Goal: Task Accomplishment & Management: Manage account settings

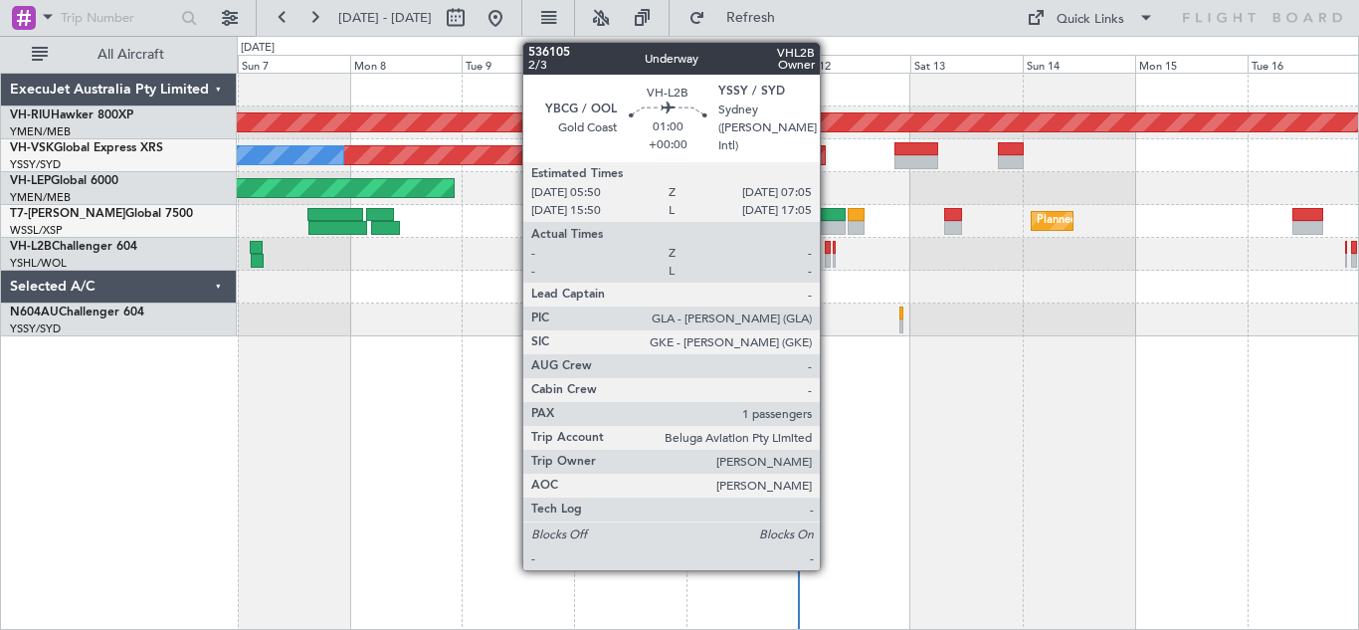
click at [829, 255] on div at bounding box center [828, 261] width 6 height 14
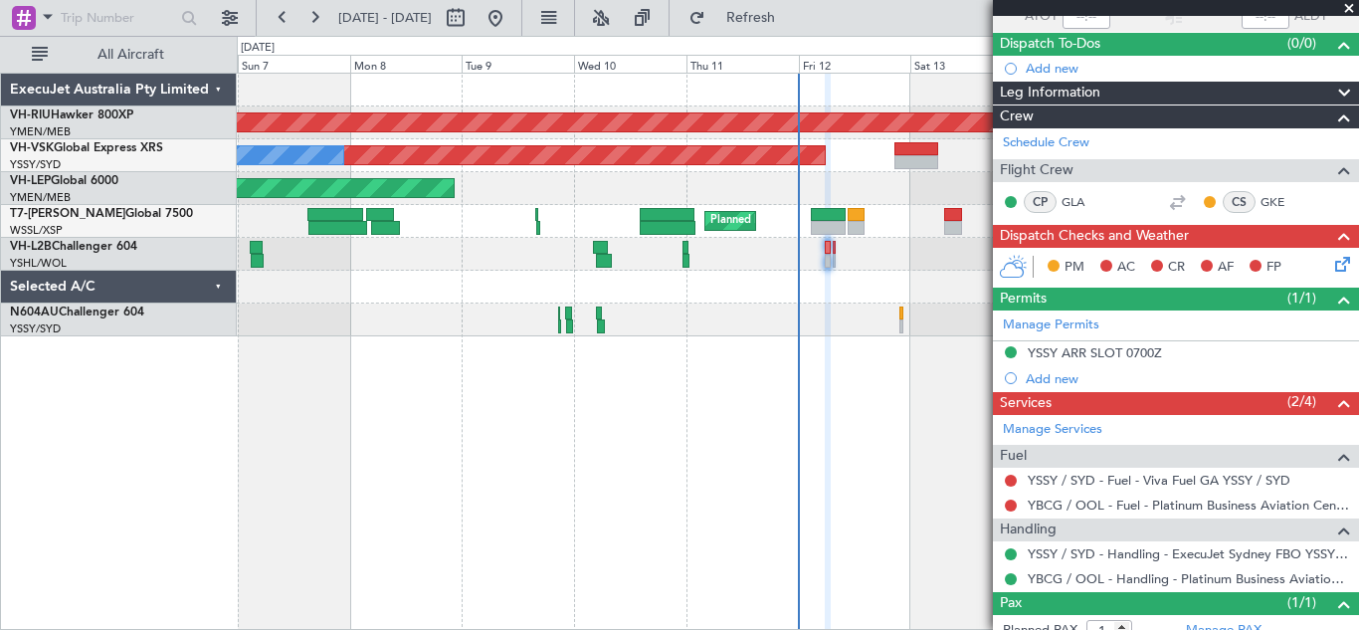
scroll to position [224, 0]
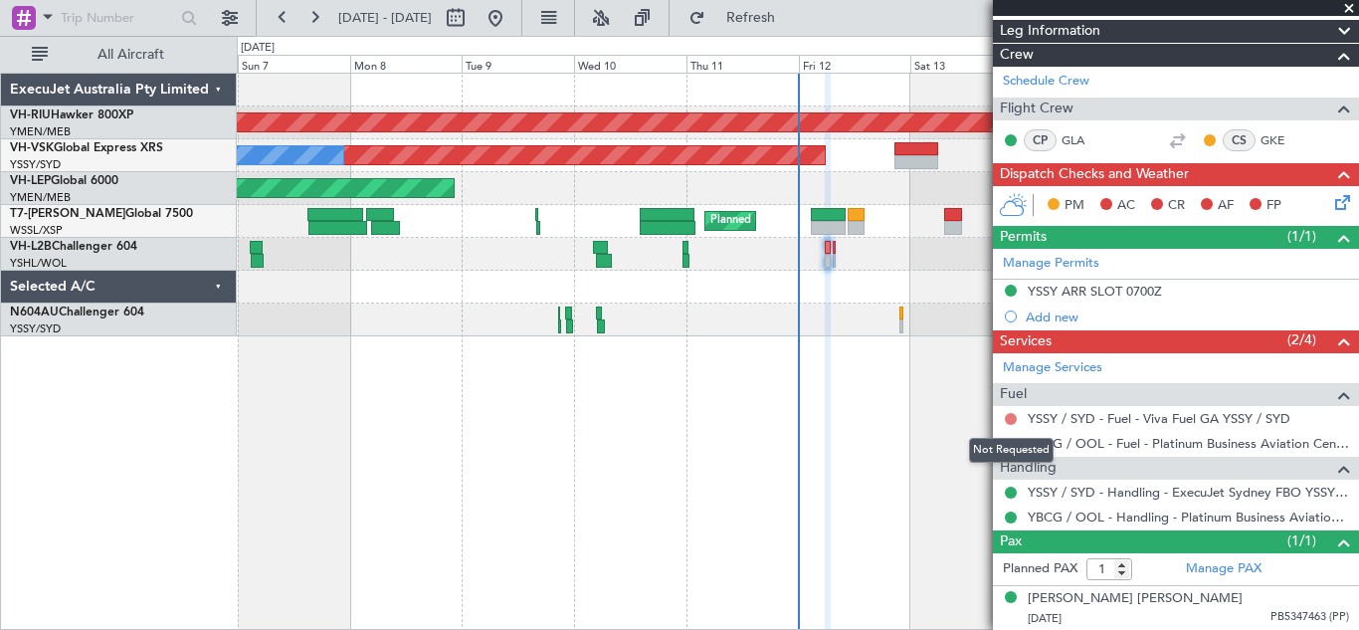
click at [1012, 416] on button at bounding box center [1011, 419] width 12 height 12
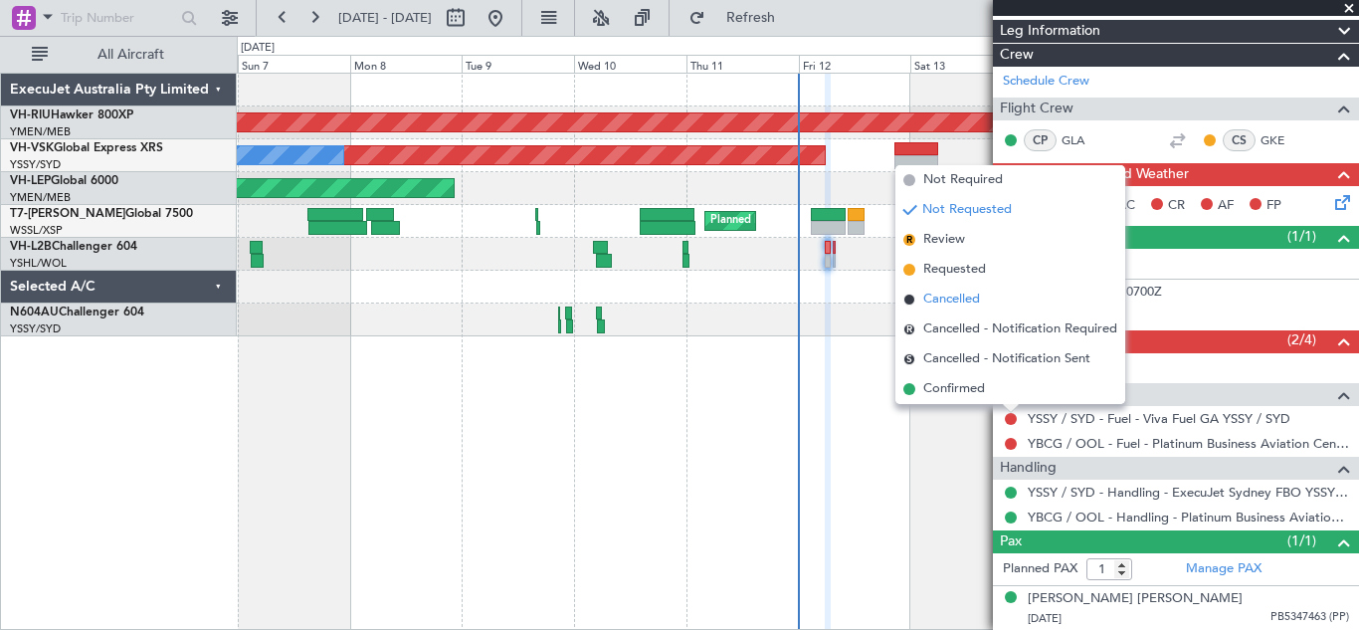
click at [937, 299] on span "Cancelled" at bounding box center [951, 299] width 57 height 20
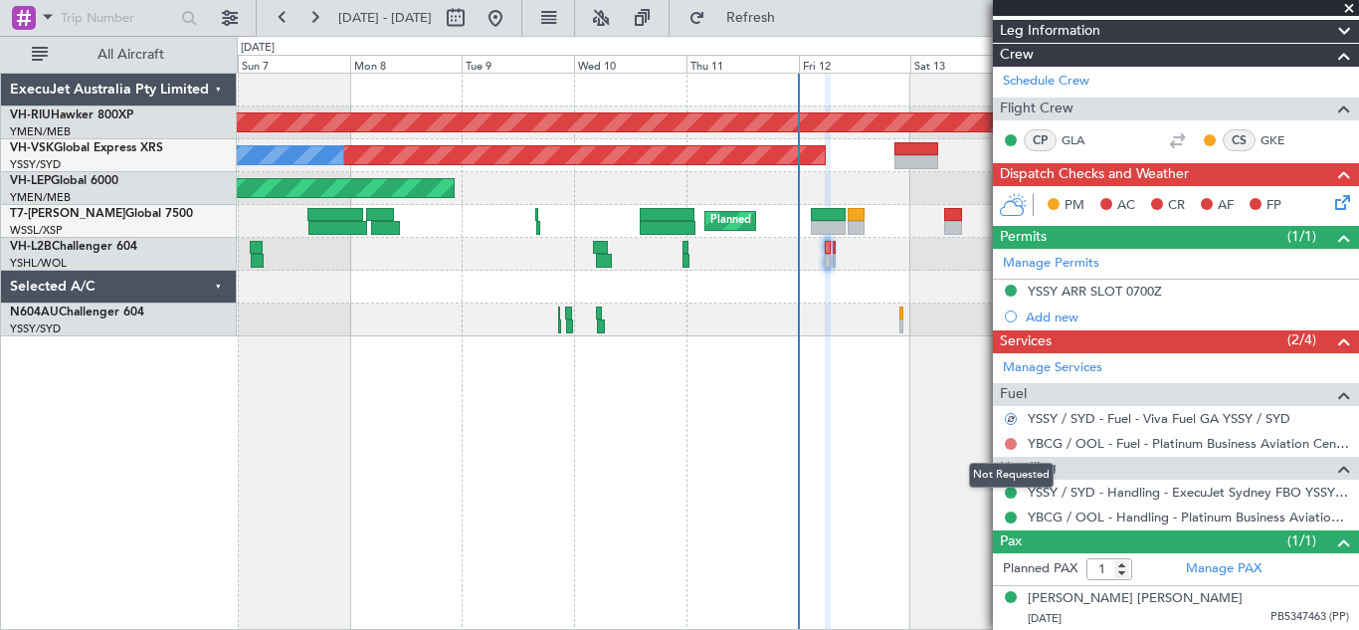
click at [1012, 441] on button at bounding box center [1011, 444] width 12 height 12
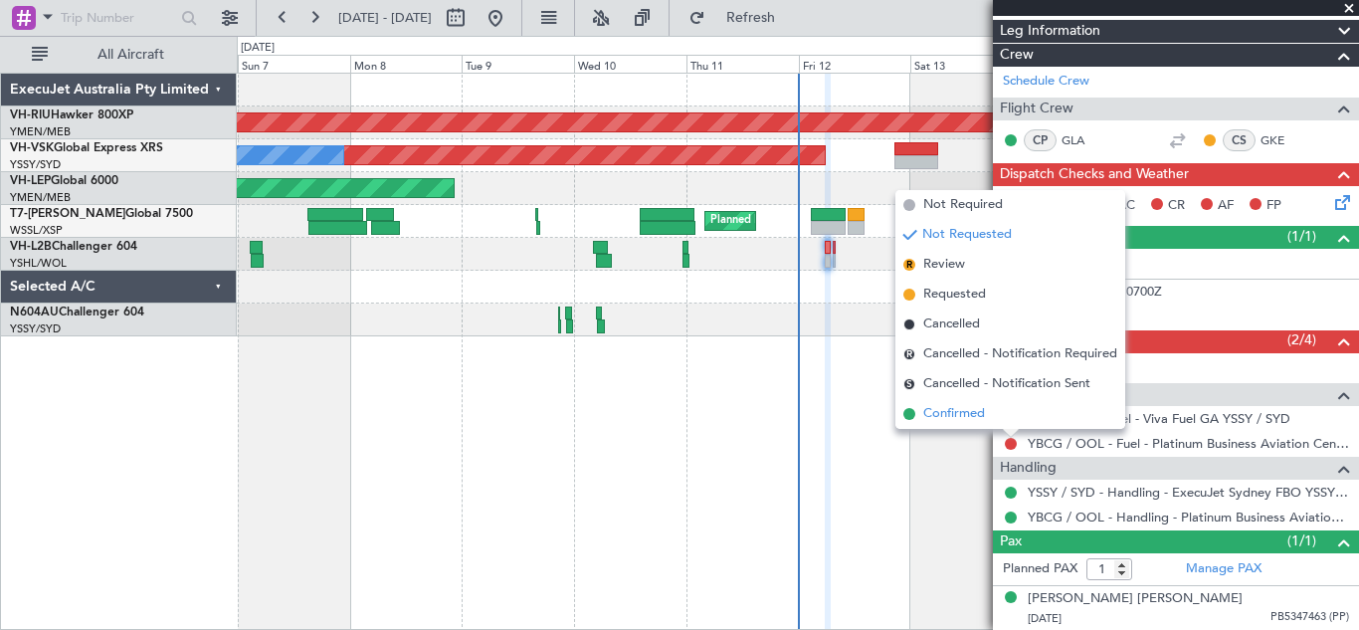
click at [962, 413] on span "Confirmed" at bounding box center [954, 414] width 62 height 20
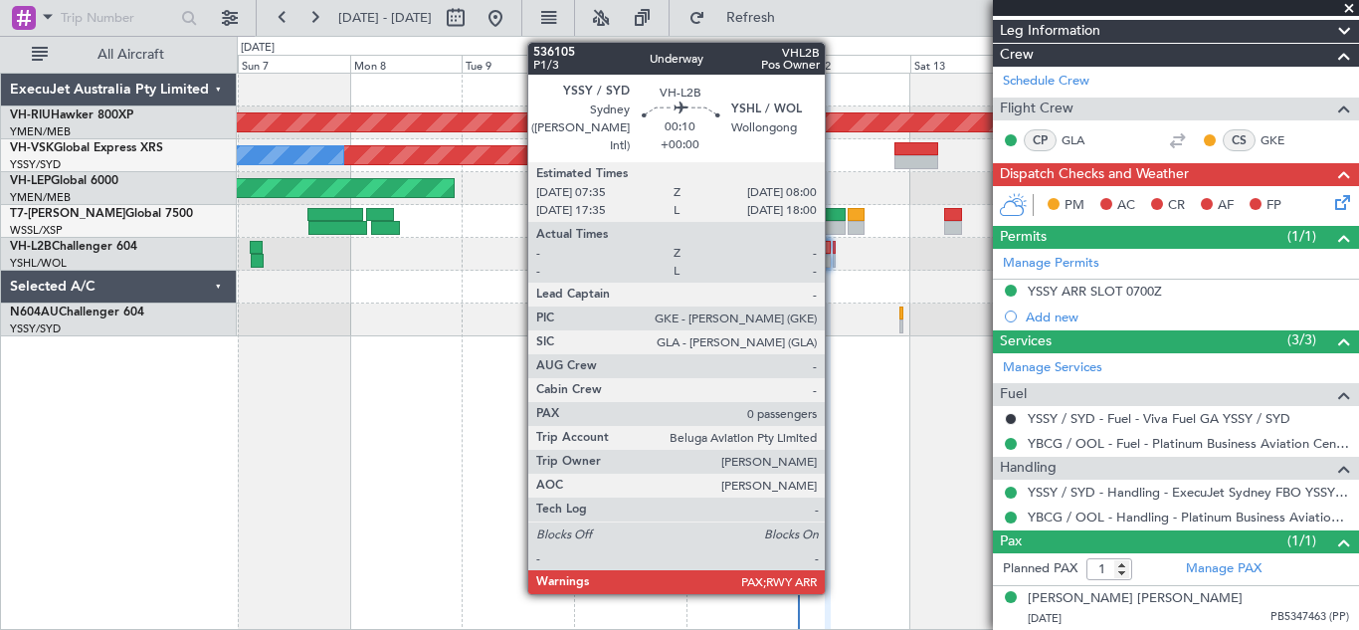
click at [834, 256] on div at bounding box center [834, 261] width 2 height 14
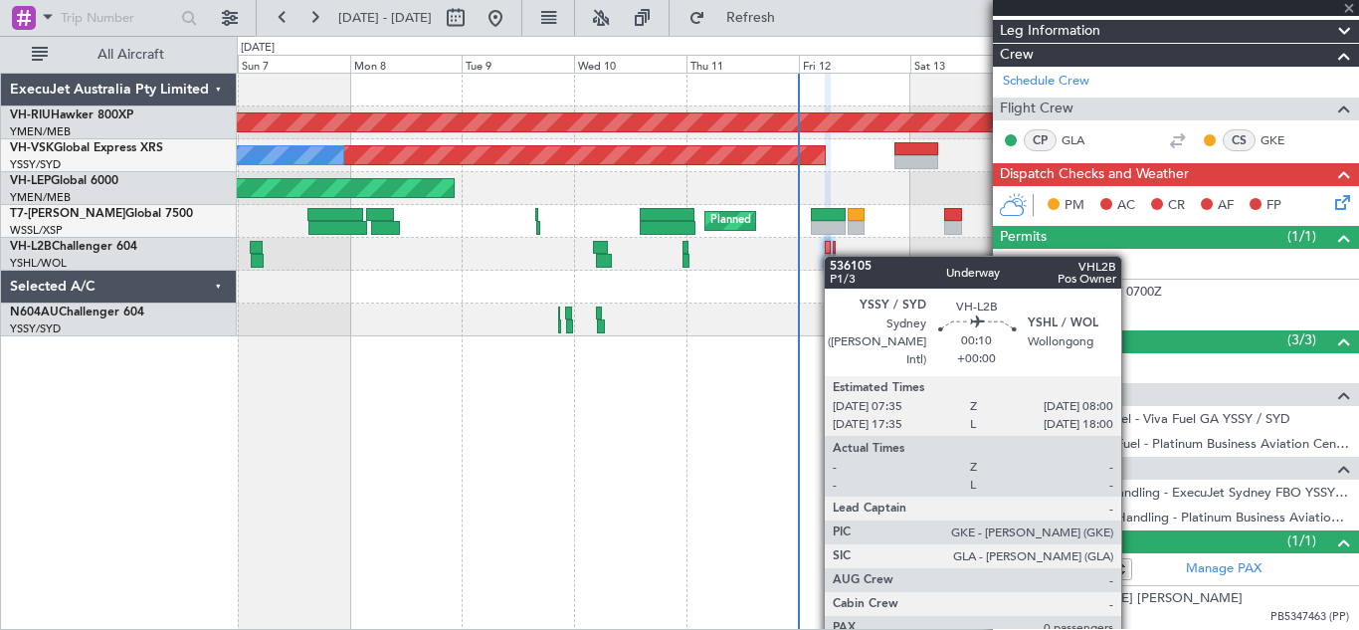
type input "0"
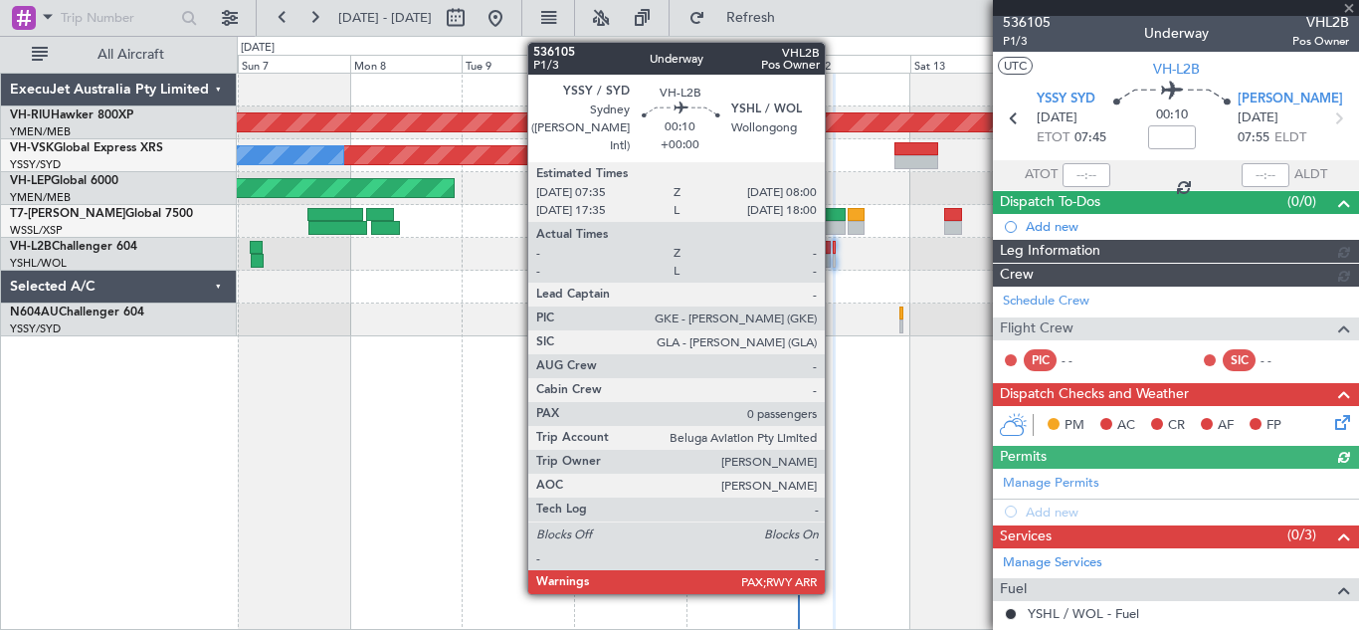
scroll to position [154, 0]
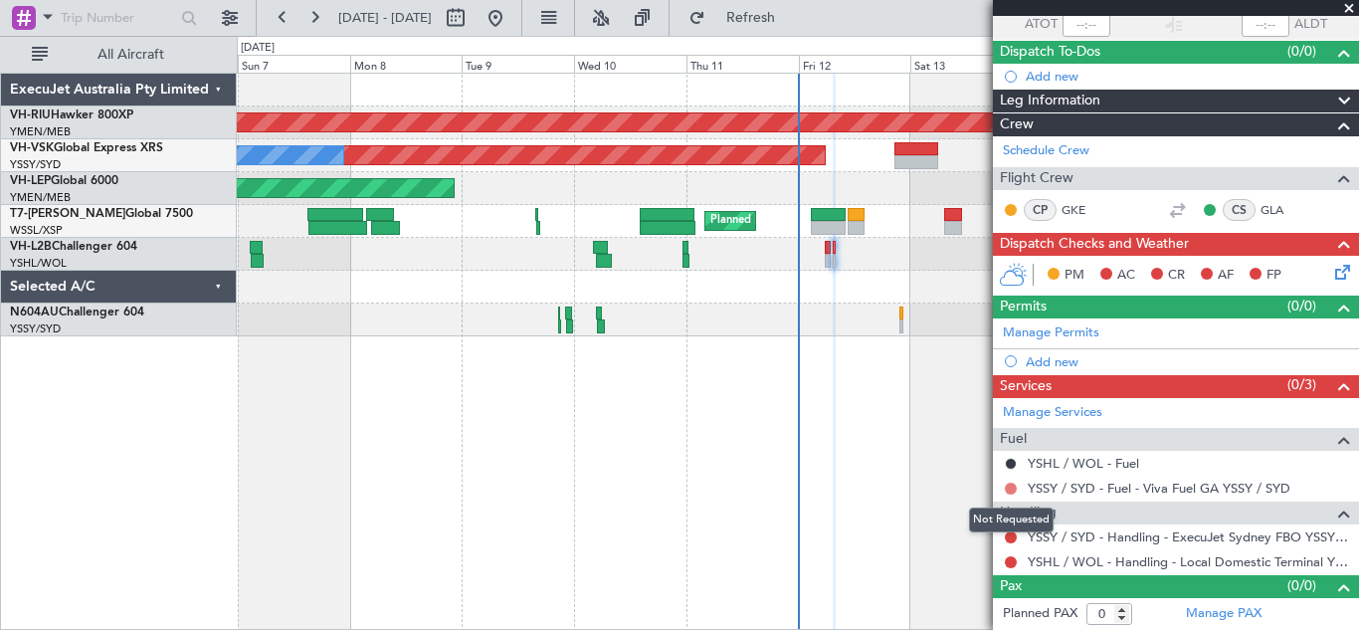
click at [1009, 489] on button at bounding box center [1011, 488] width 12 height 12
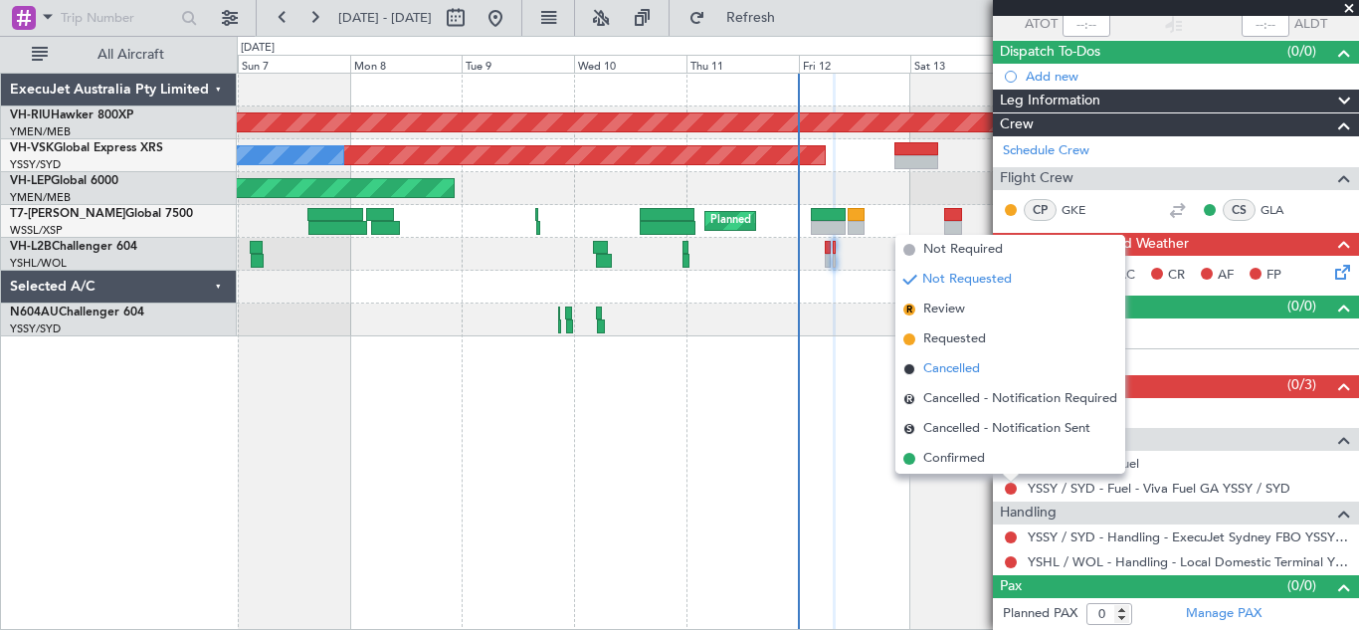
click at [943, 366] on span "Cancelled" at bounding box center [951, 369] width 57 height 20
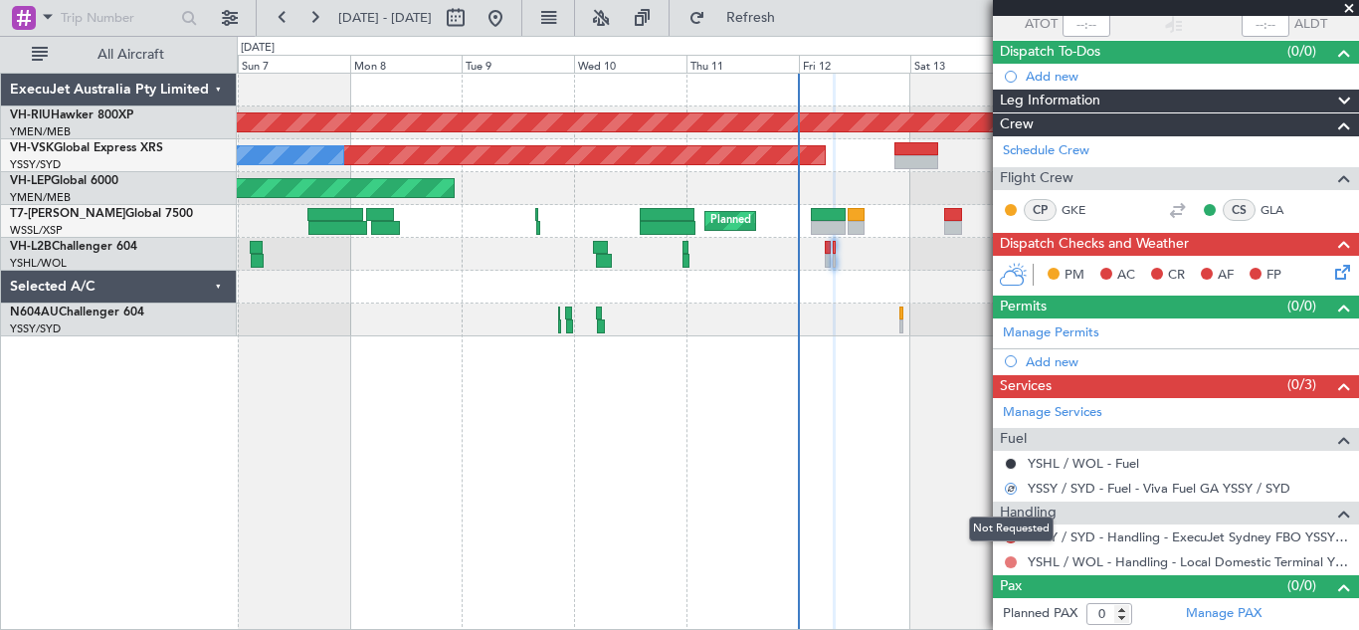
click at [1013, 562] on button at bounding box center [1011, 562] width 12 height 12
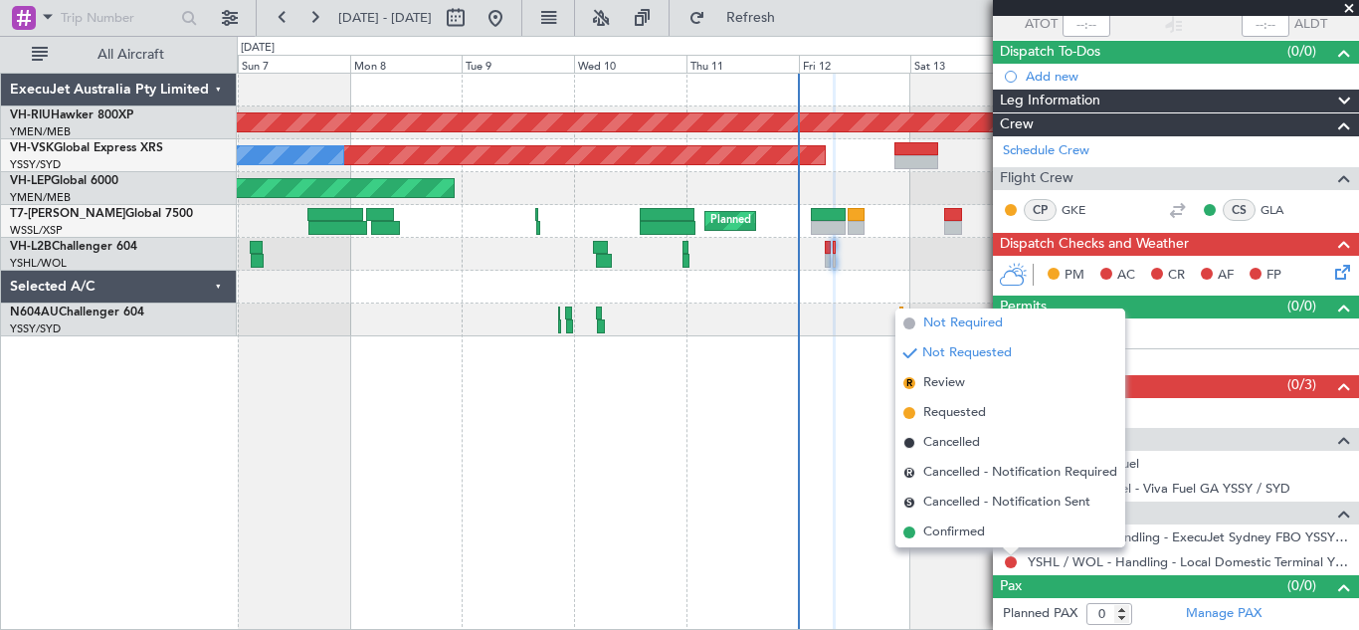
click at [960, 321] on span "Not Required" at bounding box center [963, 323] width 80 height 20
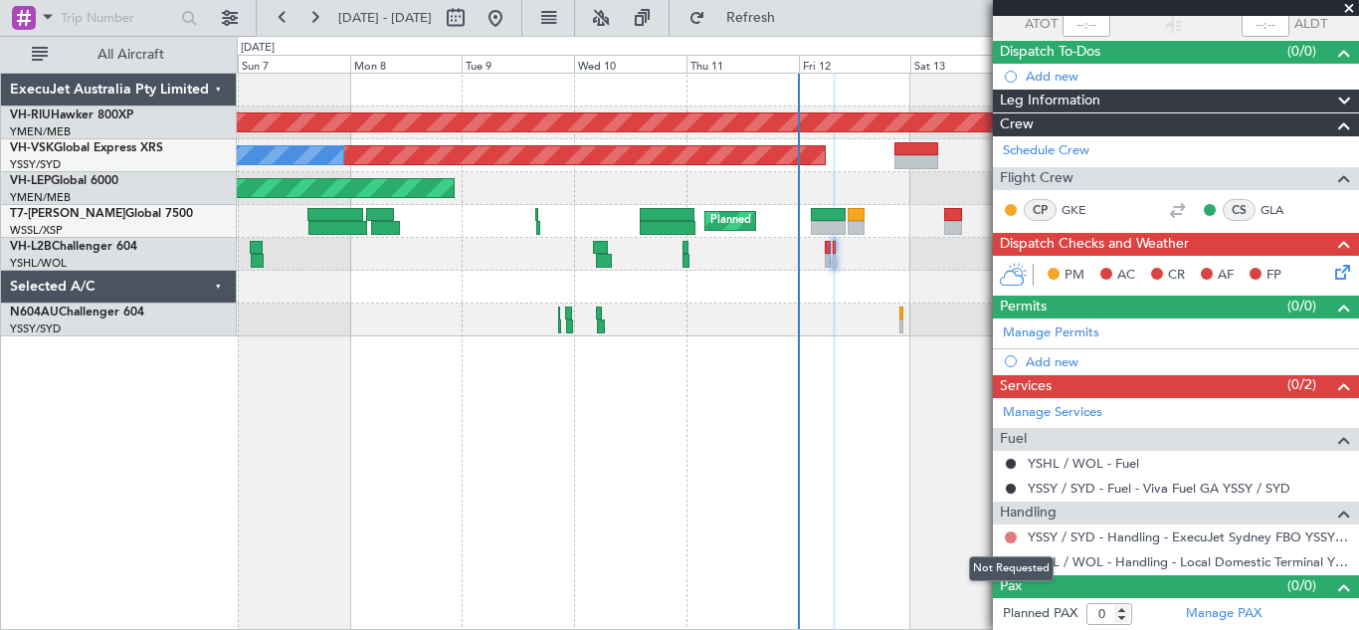
click at [1010, 535] on button at bounding box center [1011, 537] width 12 height 12
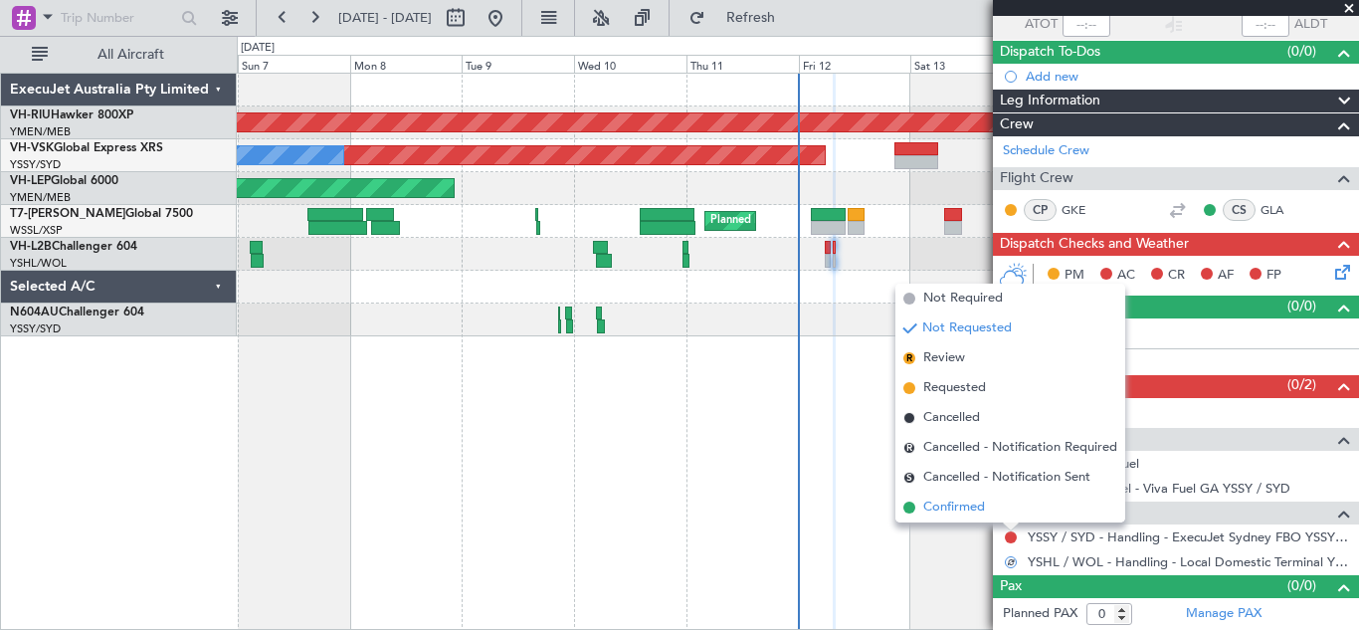
click at [954, 502] on span "Confirmed" at bounding box center [954, 507] width 62 height 20
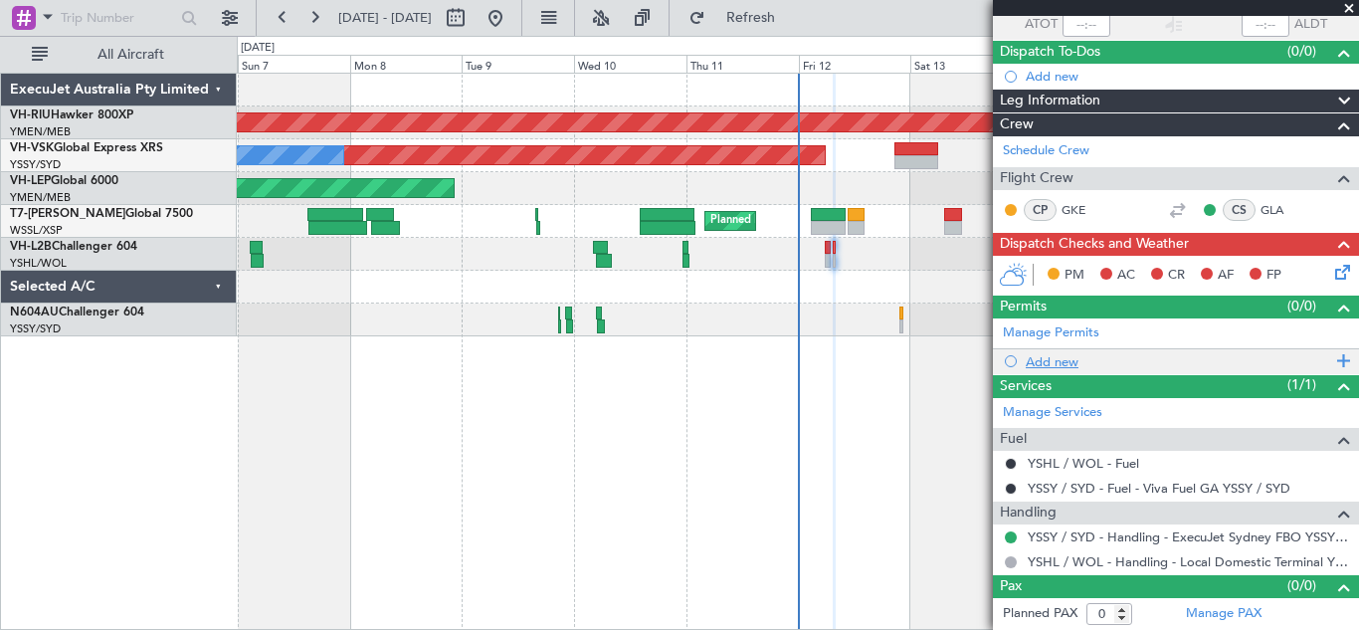
click at [1331, 358] on span at bounding box center [1340, 361] width 18 height 26
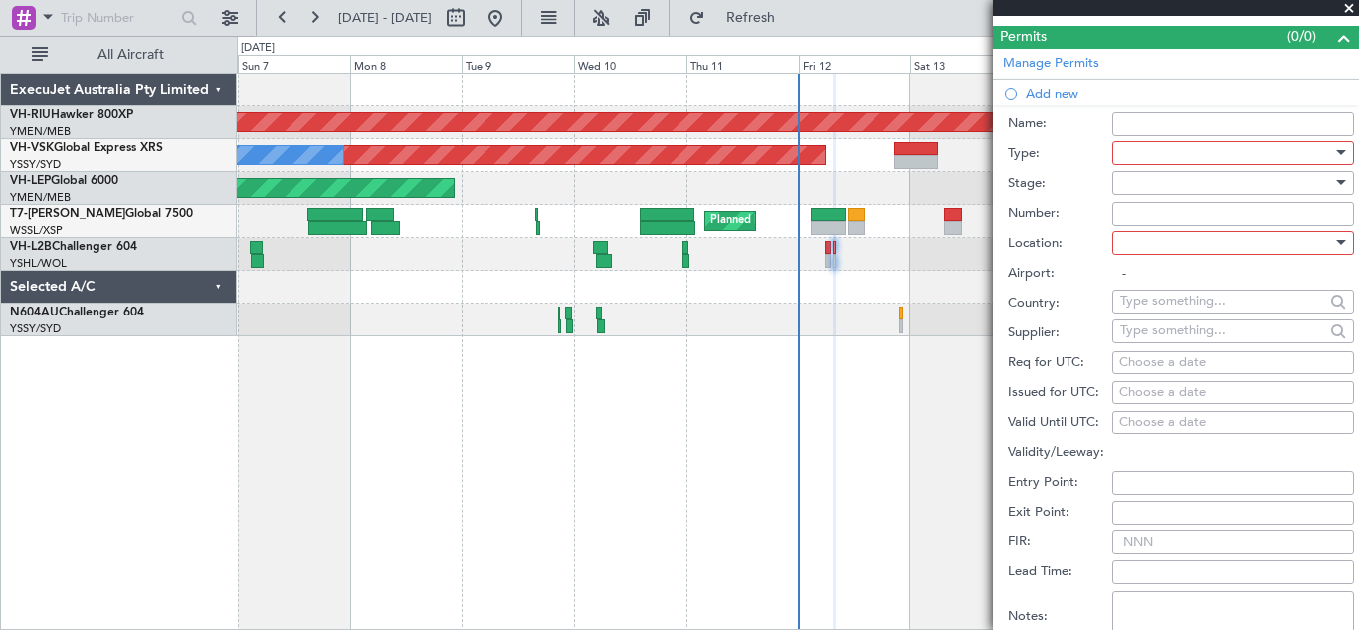
scroll to position [429, 0]
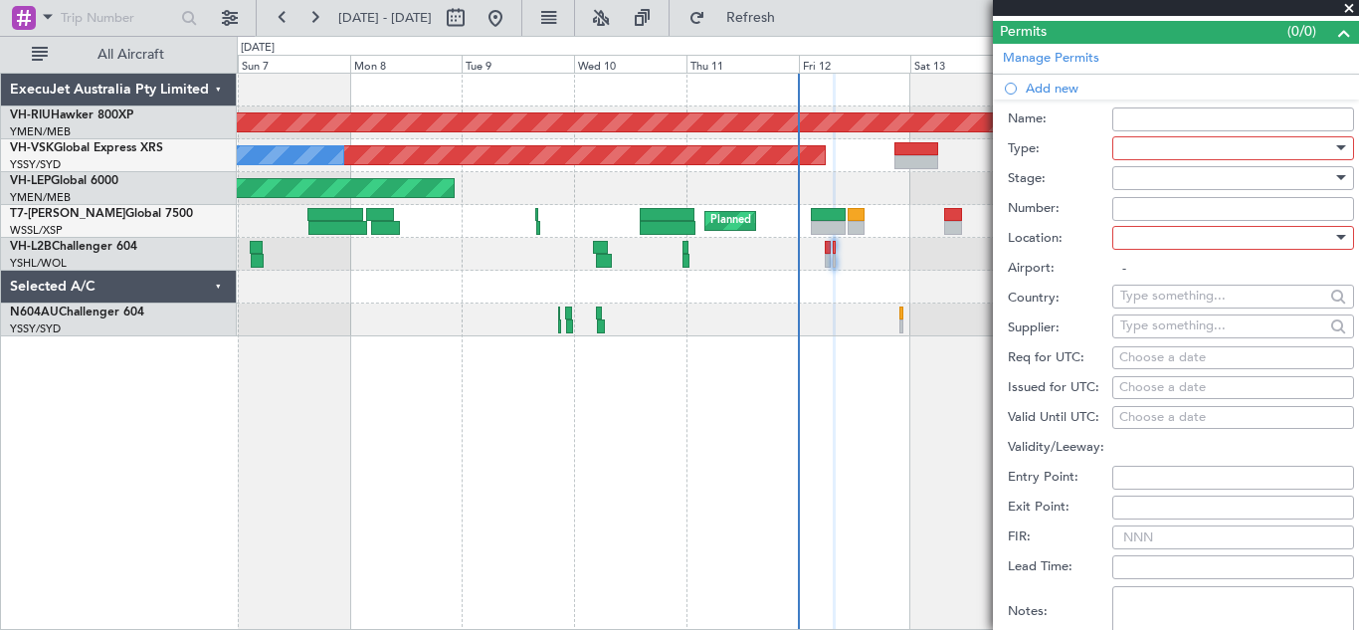
click at [1336, 146] on div at bounding box center [1341, 147] width 10 height 5
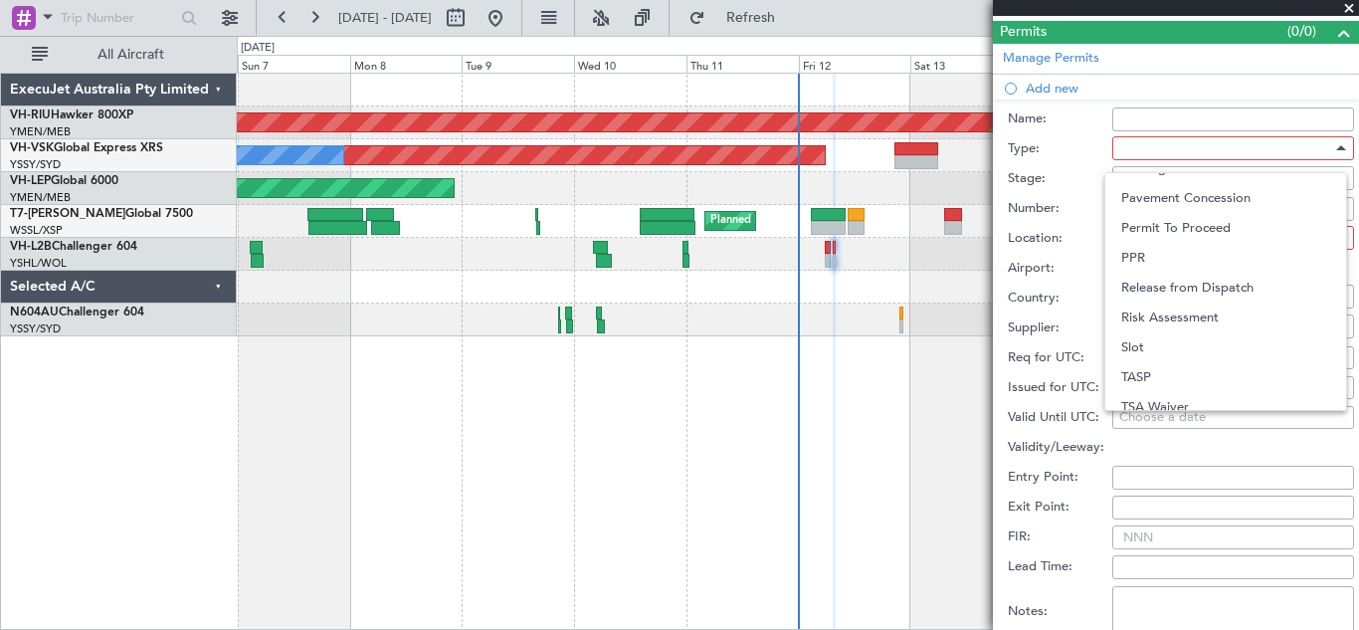
scroll to position [599, 0]
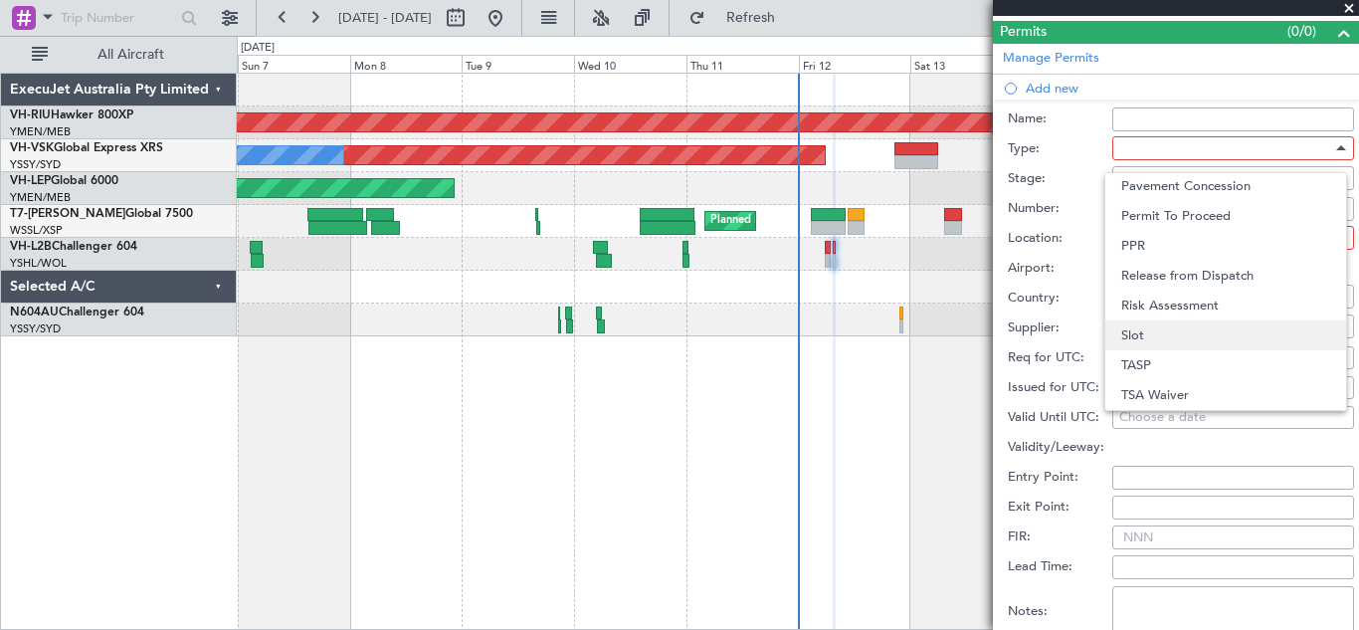
click at [1239, 338] on span "Slot" at bounding box center [1225, 335] width 209 height 30
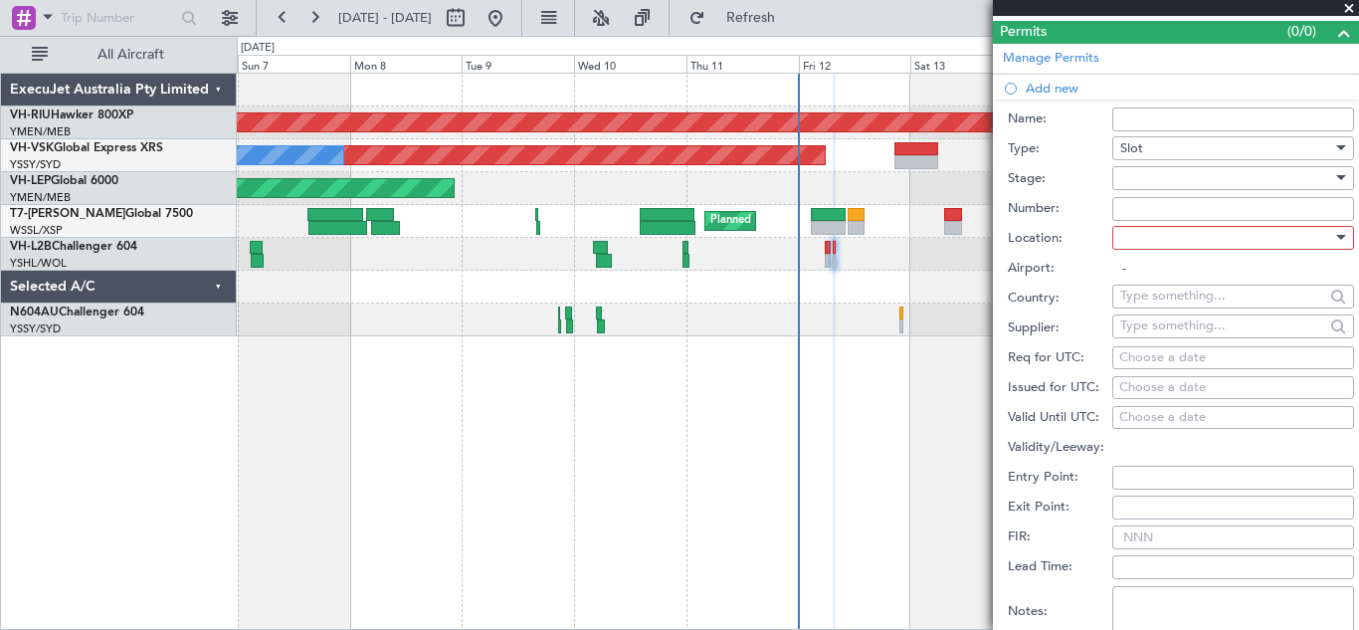
click at [1336, 176] on div at bounding box center [1341, 177] width 10 height 5
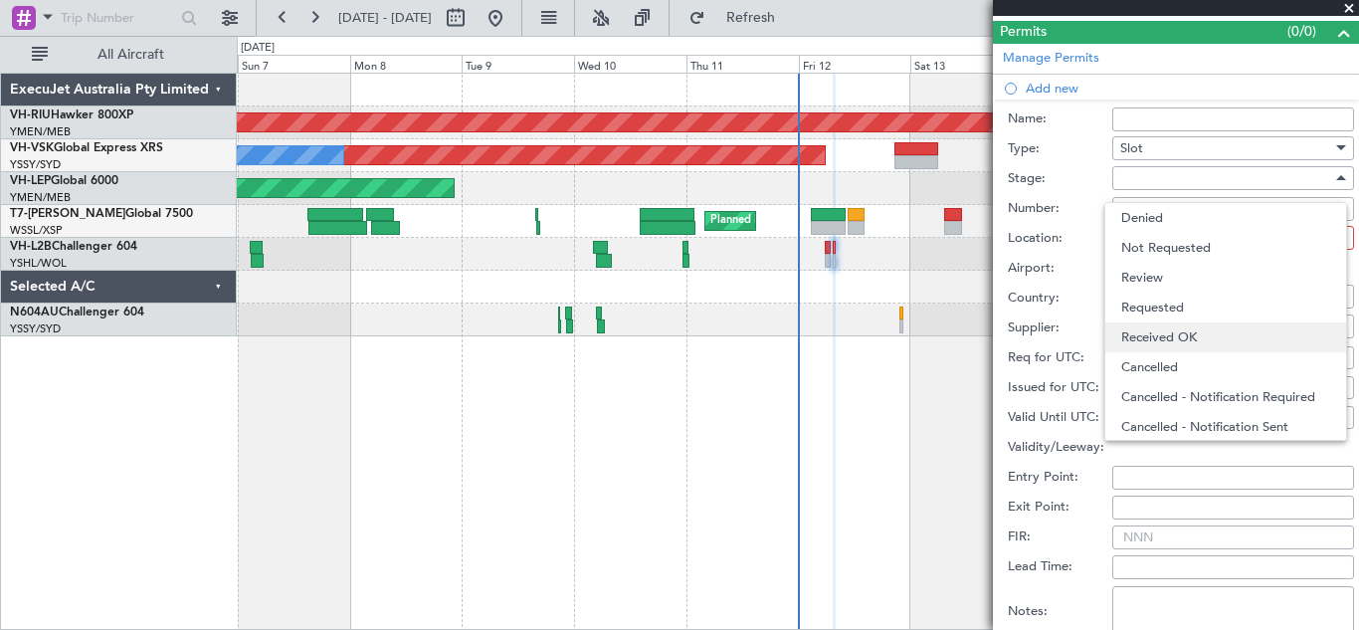
click at [1185, 335] on span "Received OK" at bounding box center [1225, 337] width 209 height 30
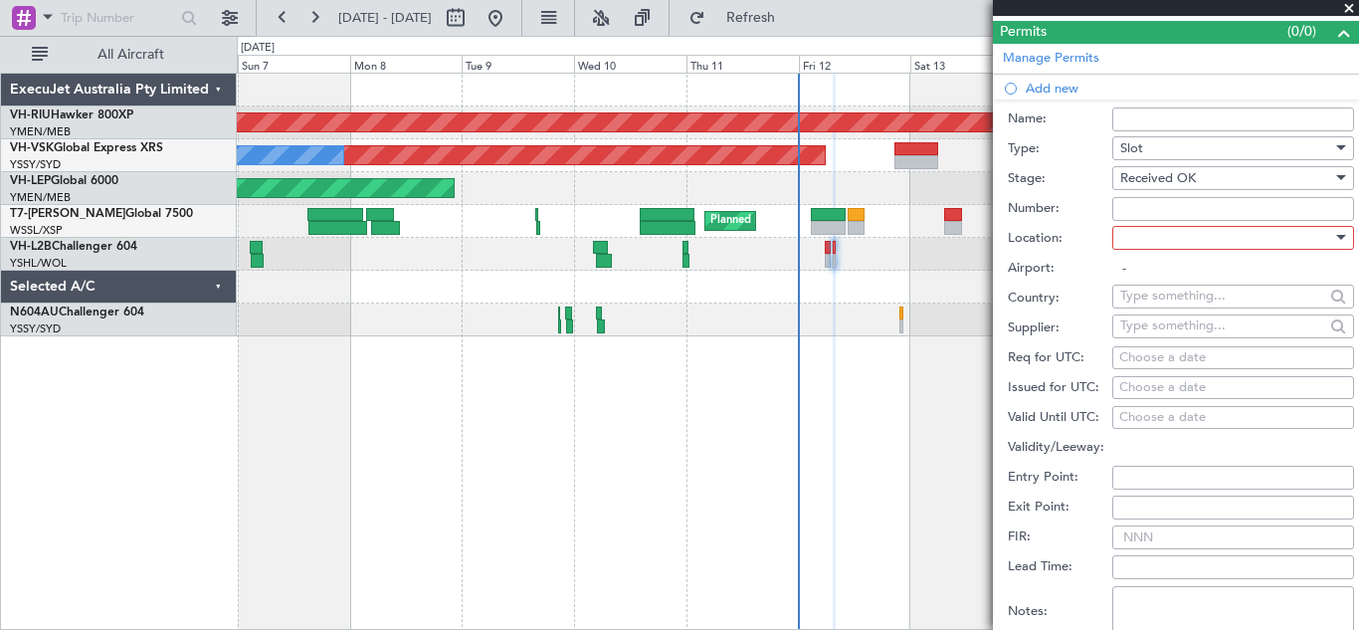
click at [1332, 241] on div at bounding box center [1339, 238] width 14 height 16
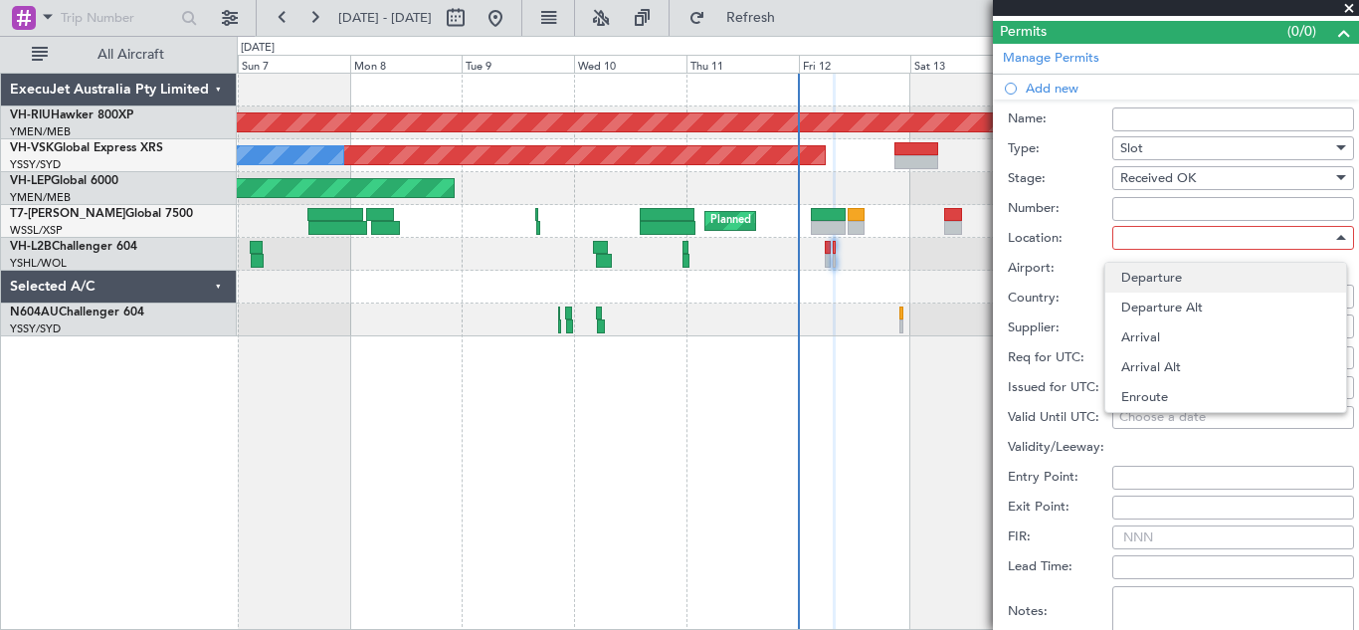
click at [1195, 279] on span "Departure" at bounding box center [1225, 278] width 209 height 30
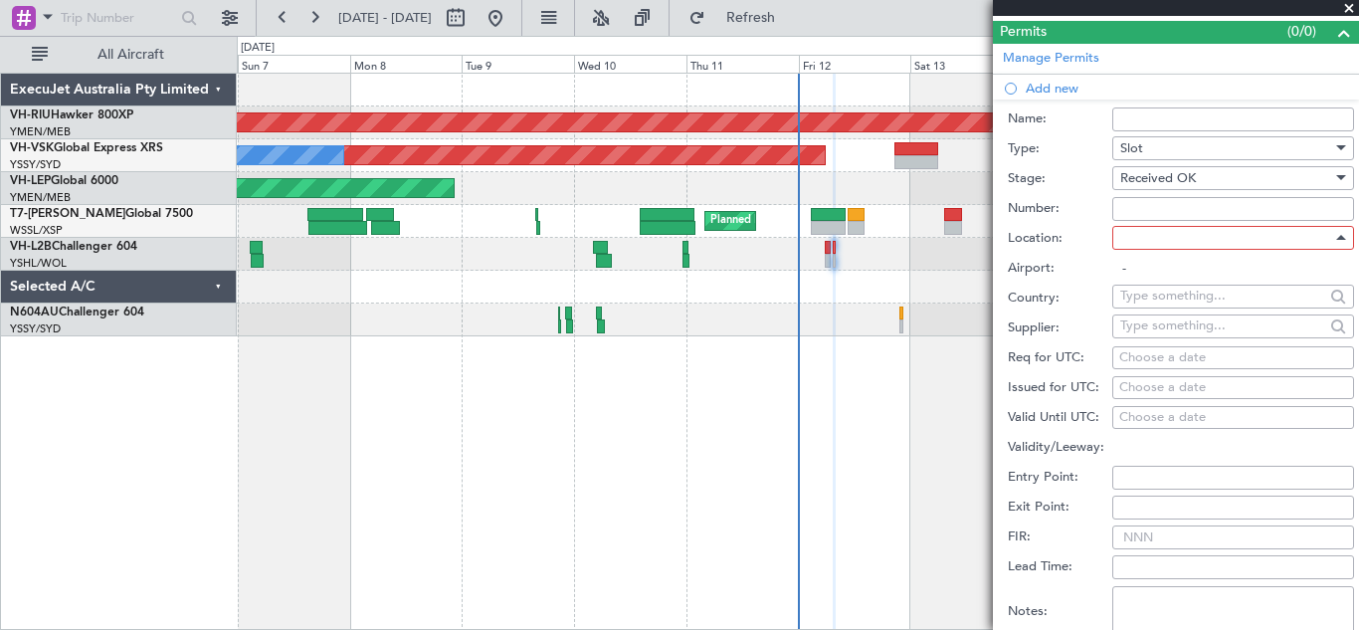
type input "YSSY / SYD"
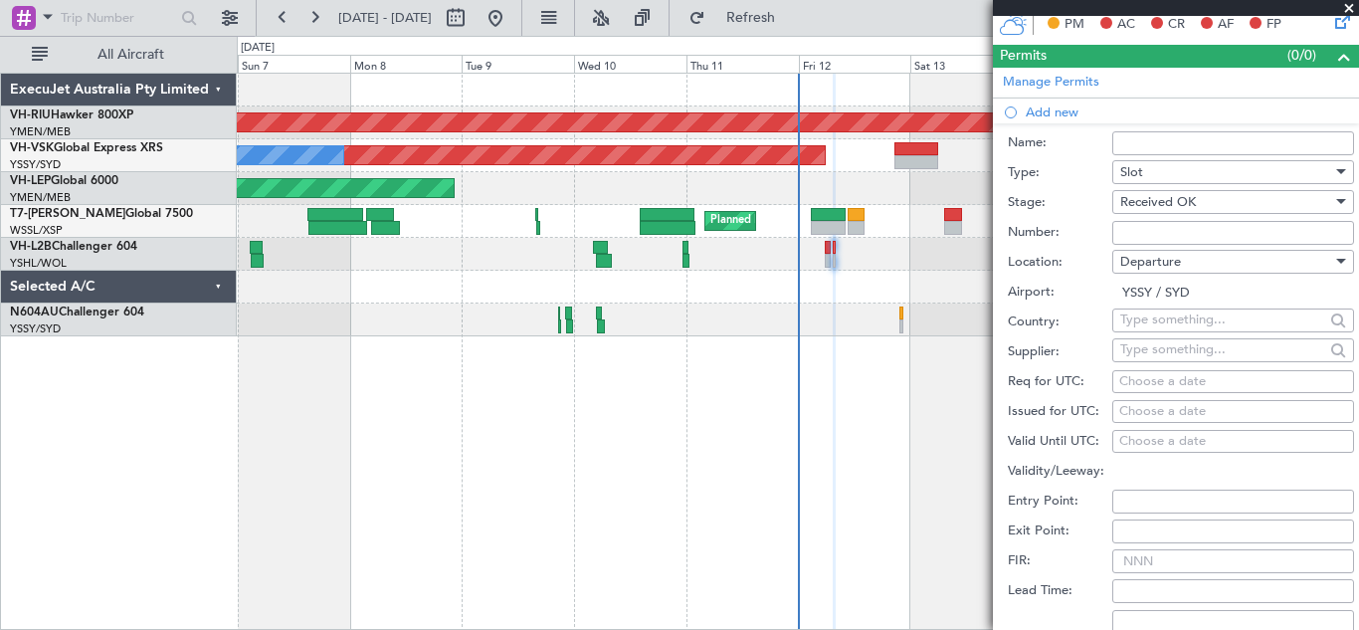
scroll to position [410, 0]
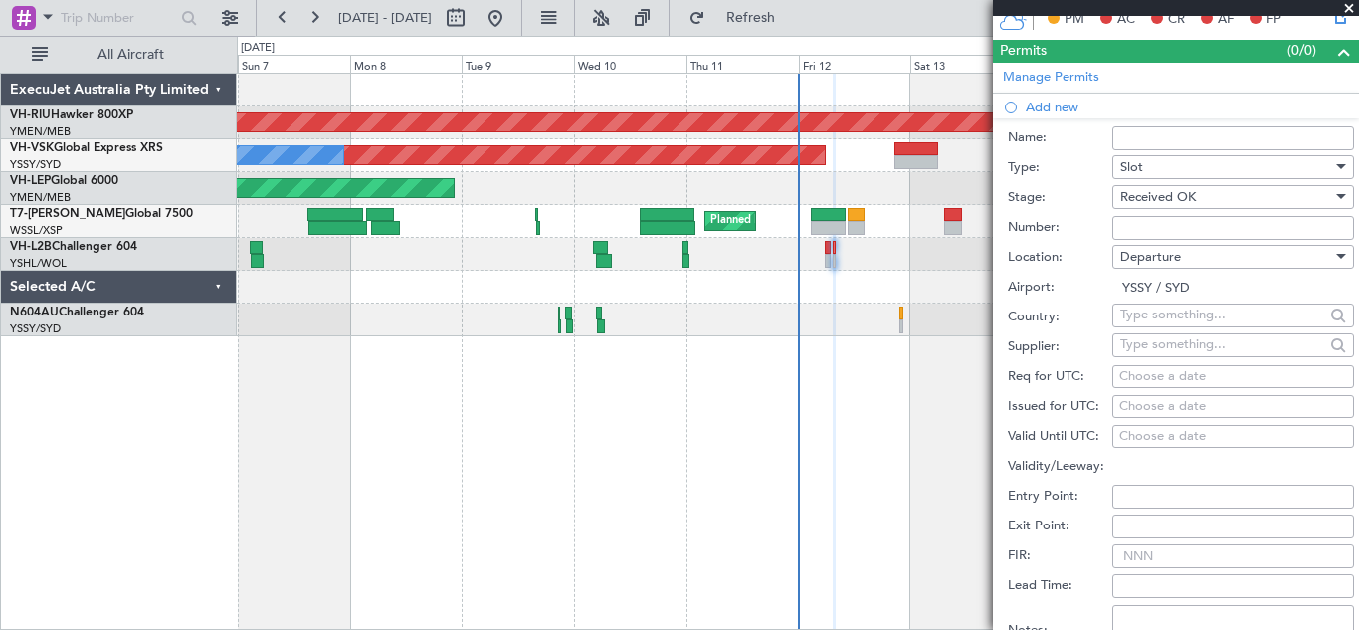
click at [1144, 221] on input "Number:" at bounding box center [1233, 228] width 242 height 24
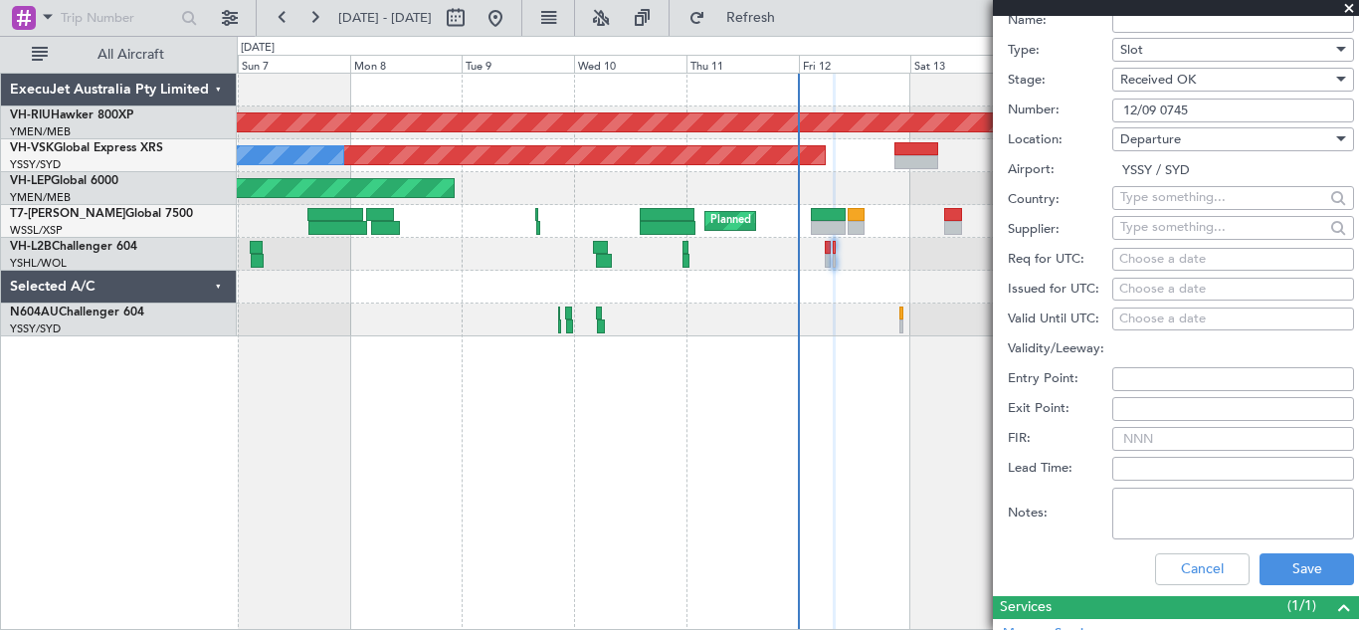
scroll to position [602, 0]
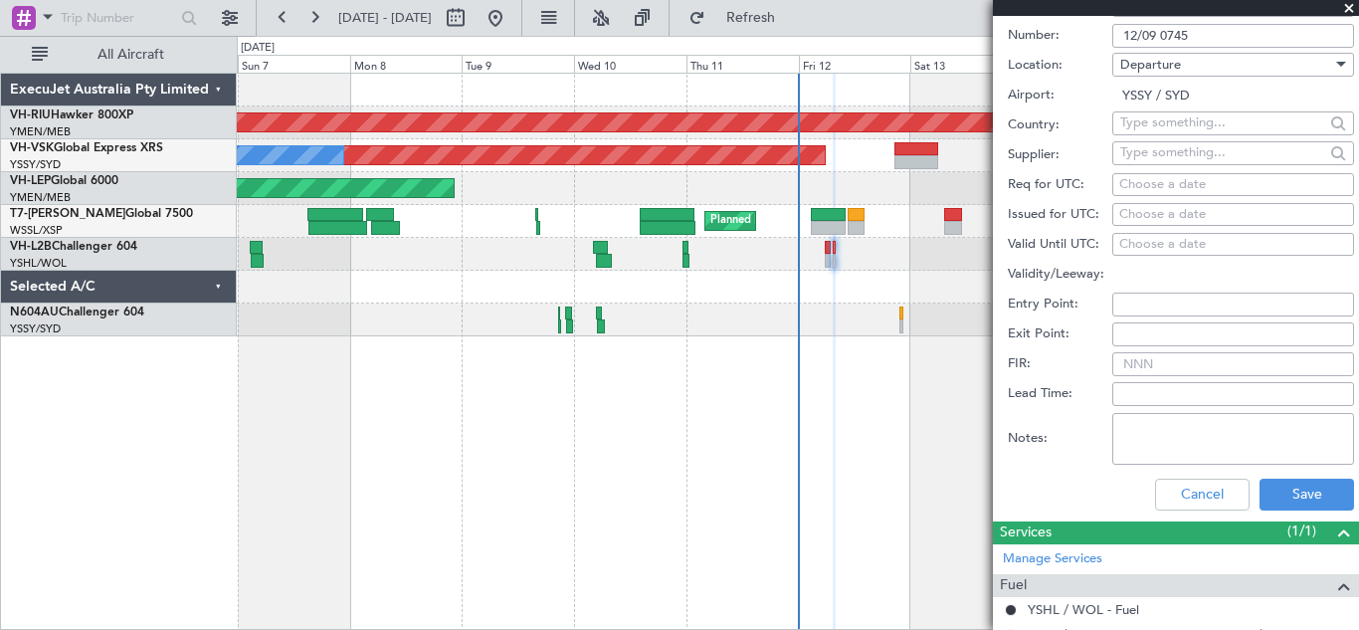
type input "12/09 0745"
click at [1149, 182] on div "Choose a date" at bounding box center [1233, 185] width 228 height 20
select select "9"
select select "2025"
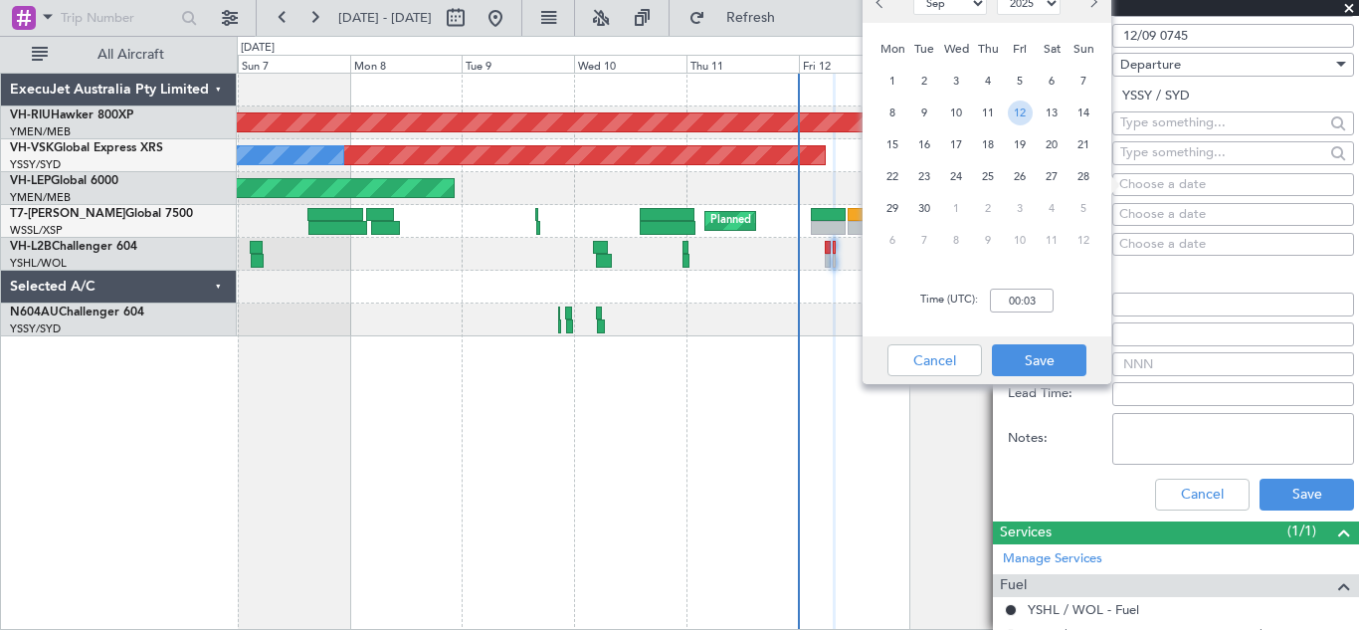
click at [1021, 115] on span "12" at bounding box center [1020, 112] width 25 height 25
click at [1016, 298] on input "00:00" at bounding box center [1022, 300] width 64 height 24
type input "07:45"
click at [1043, 360] on button "Save" at bounding box center [1039, 360] width 95 height 32
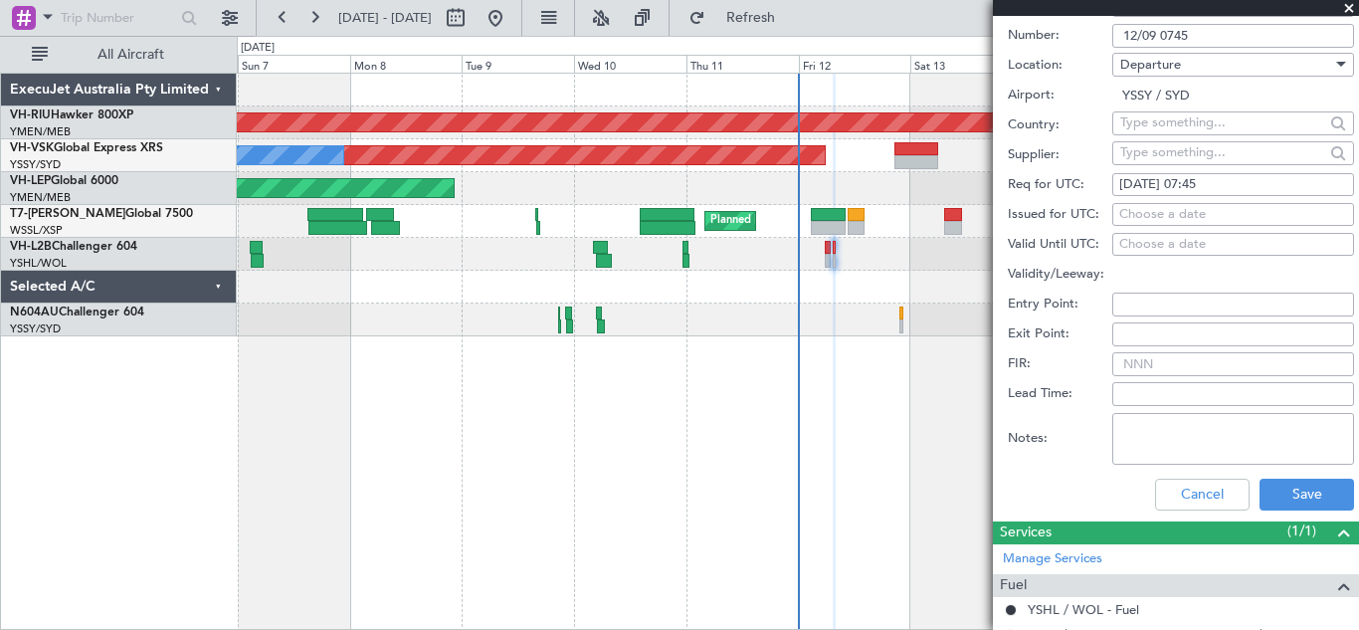
click at [1136, 212] on div "Choose a date" at bounding box center [1233, 215] width 228 height 20
select select "9"
select select "2025"
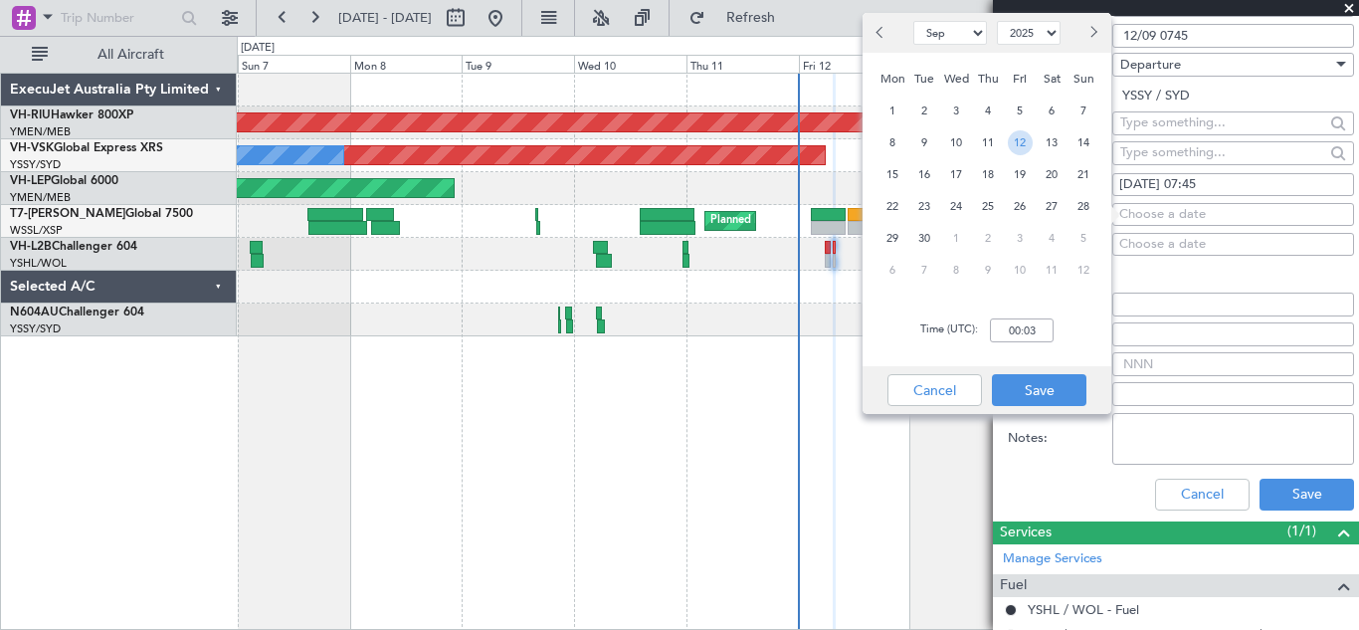
click at [1024, 139] on span "12" at bounding box center [1020, 142] width 25 height 25
click at [1025, 323] on input "00:00" at bounding box center [1022, 330] width 64 height 24
type input "07:45"
click at [1040, 390] on button "Save" at bounding box center [1039, 390] width 95 height 32
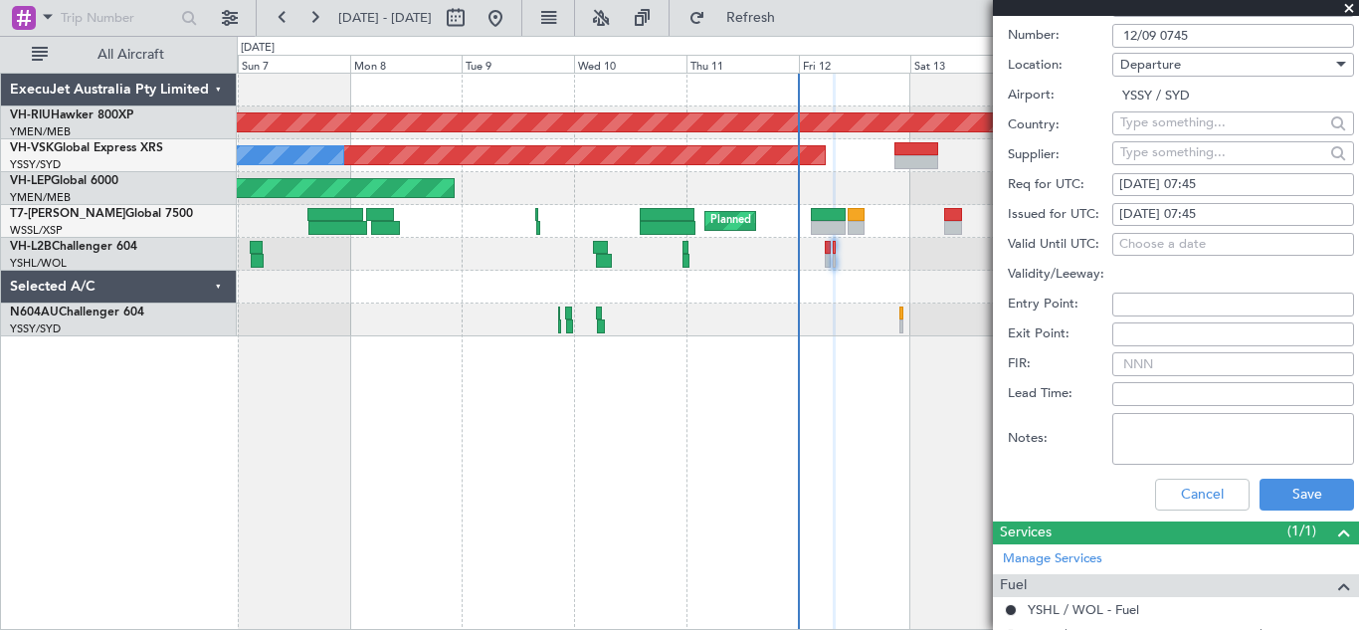
click at [1152, 360] on input "FIR:" at bounding box center [1233, 364] width 242 height 24
type input "12/09 0745Z"
click at [1196, 31] on input "12/09 0745" at bounding box center [1233, 36] width 242 height 24
type input "12/09 0745Z"
click at [1289, 490] on button "Save" at bounding box center [1306, 495] width 95 height 32
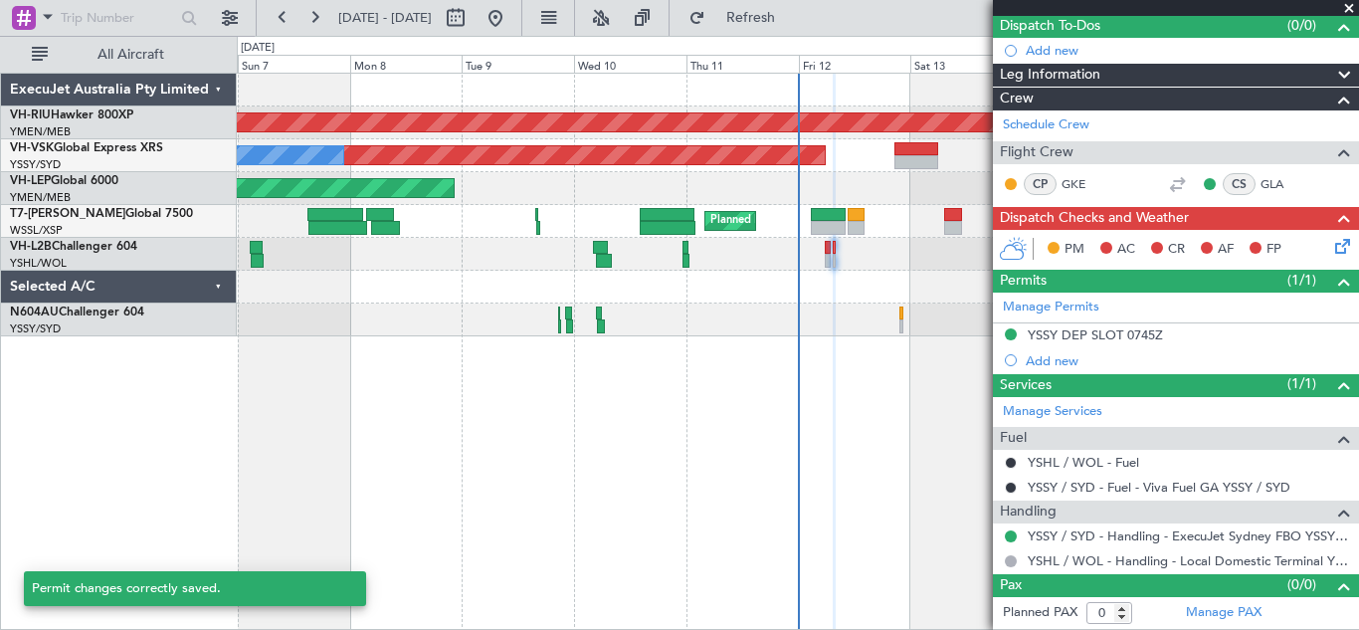
scroll to position [179, 0]
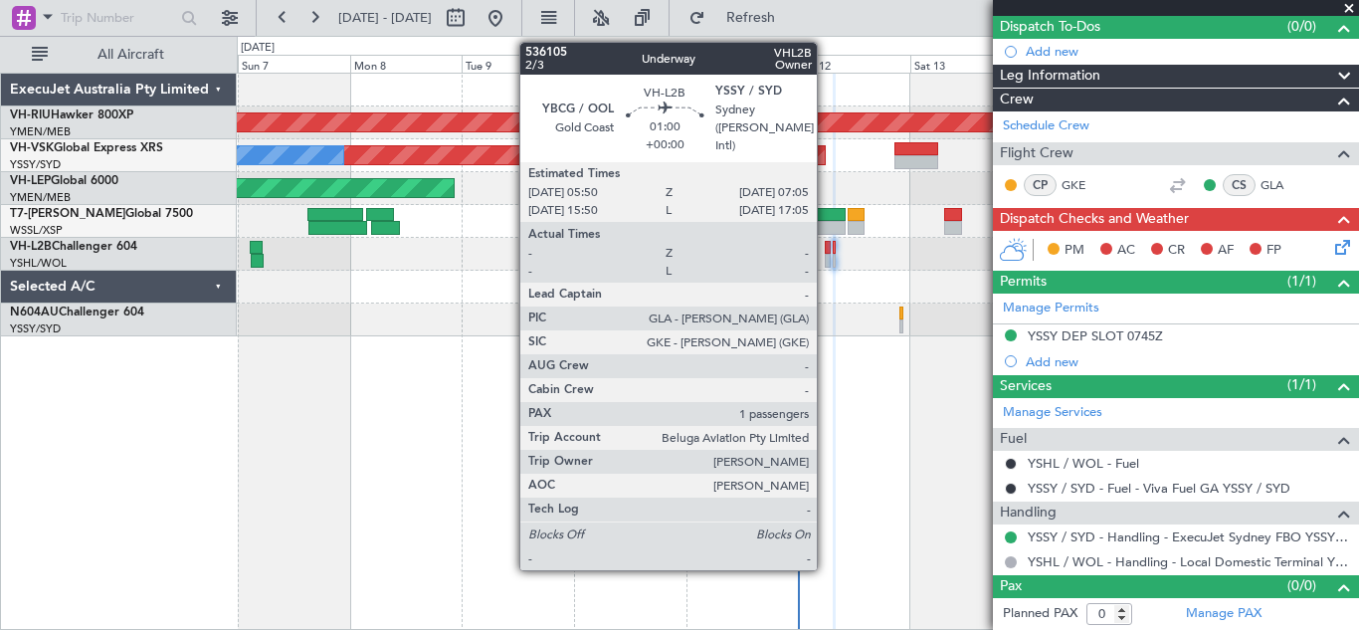
click at [826, 253] on div at bounding box center [828, 248] width 6 height 14
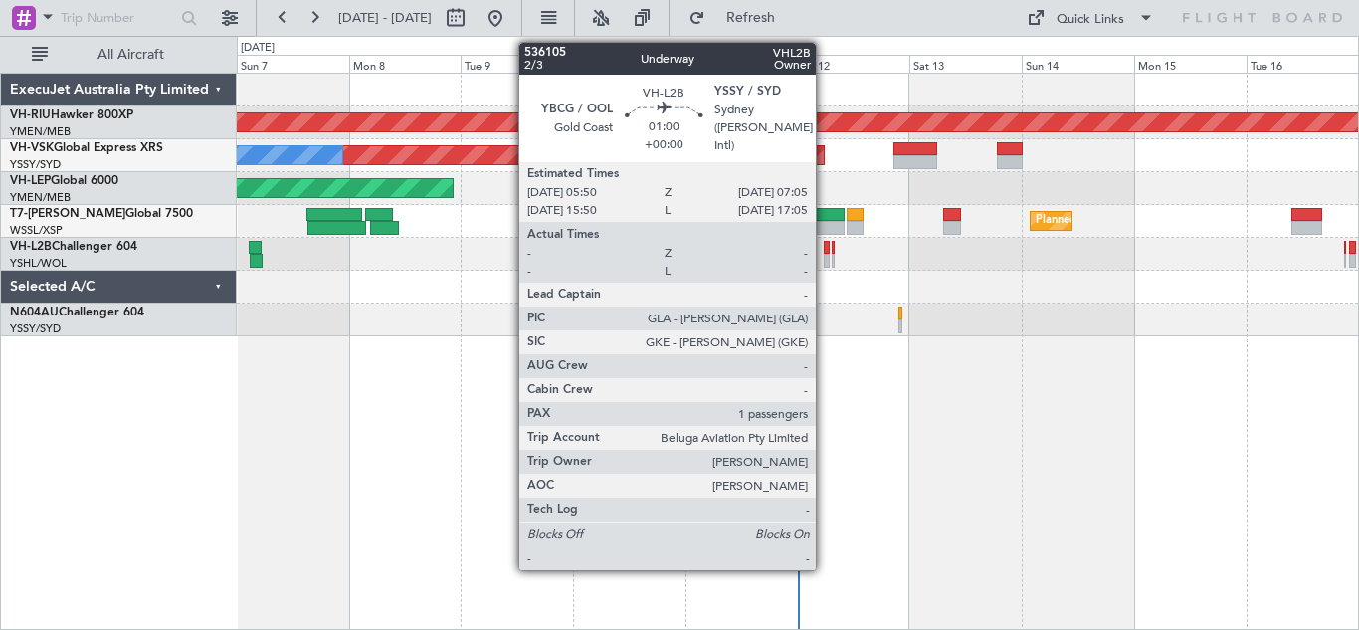
click at [825, 253] on div at bounding box center [827, 248] width 6 height 14
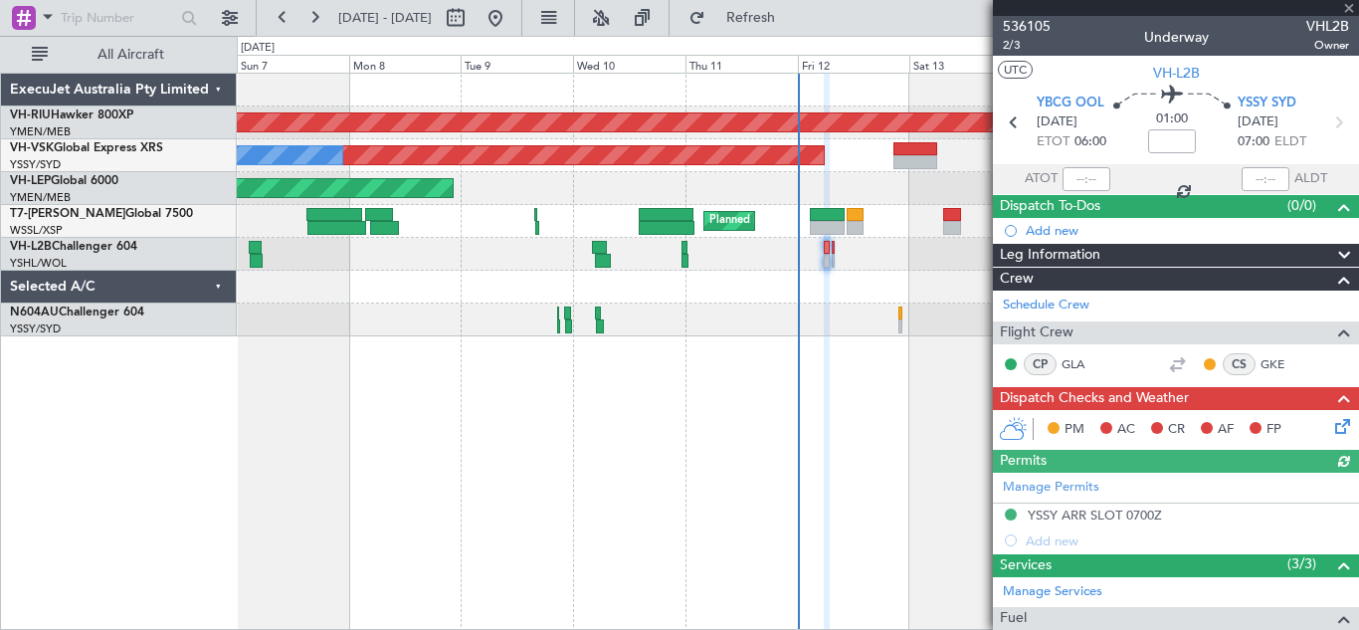
click at [1331, 426] on icon at bounding box center [1339, 423] width 16 height 16
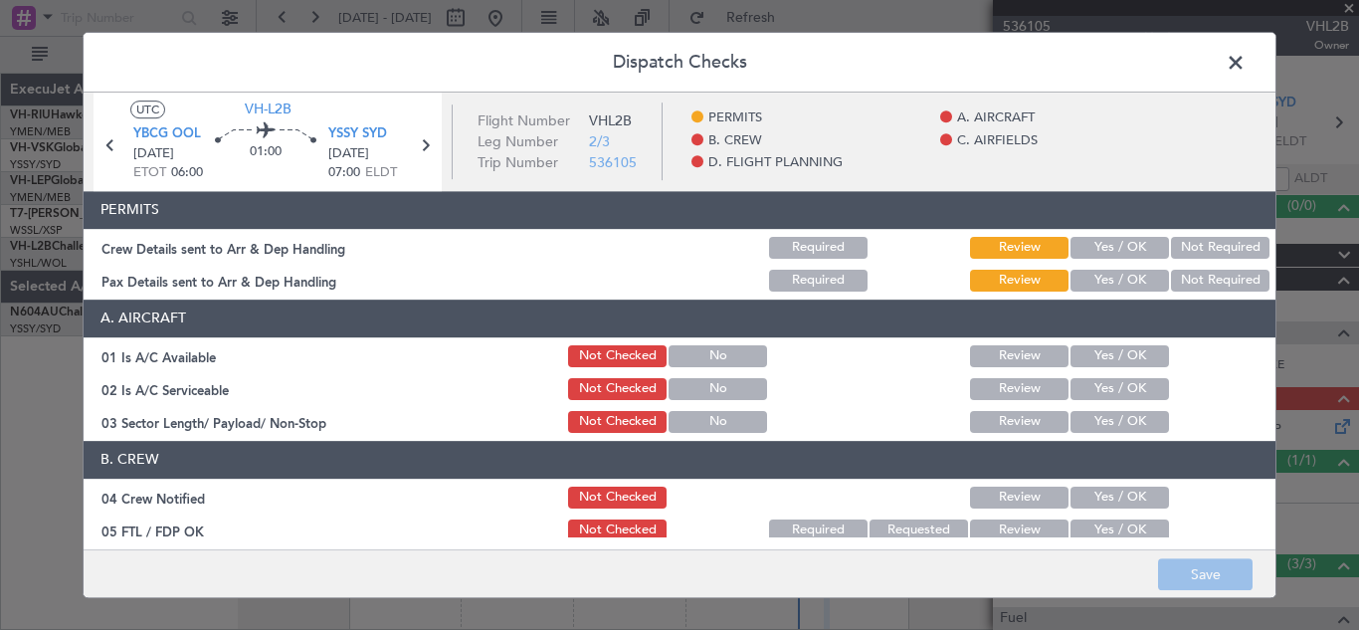
click at [1099, 243] on button "Yes / OK" at bounding box center [1119, 248] width 98 height 22
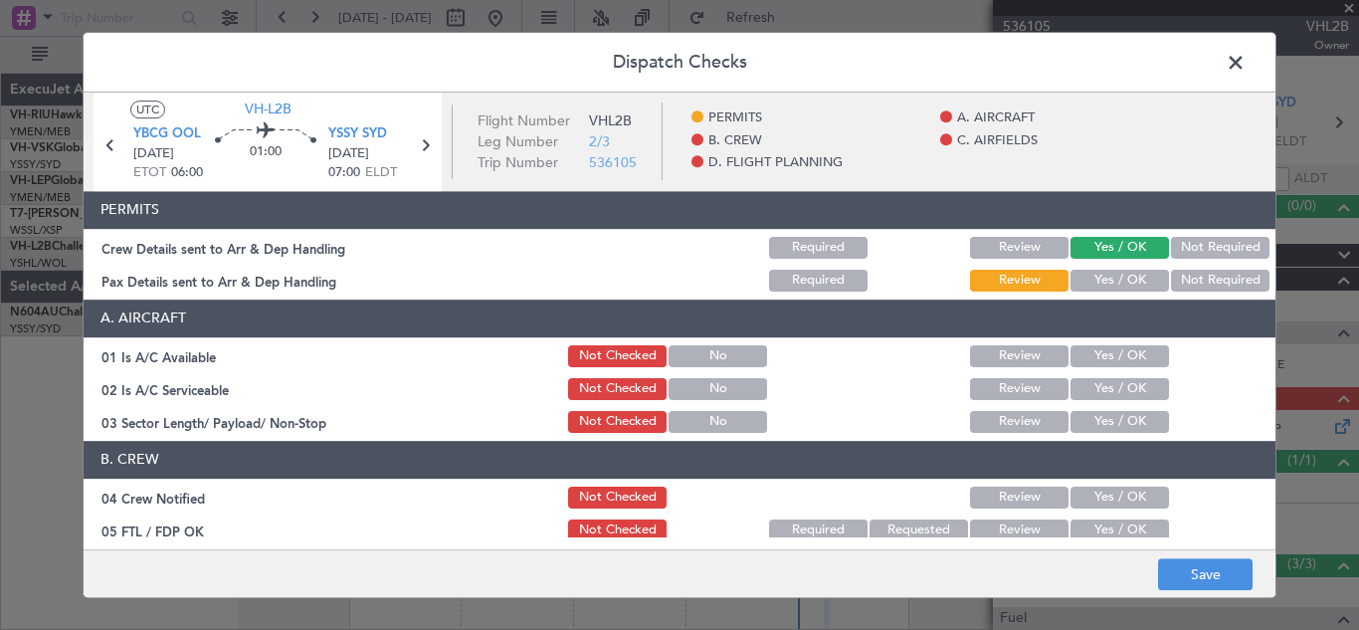
click at [1109, 279] on button "Yes / OK" at bounding box center [1119, 281] width 98 height 22
click at [1117, 350] on button "Yes / OK" at bounding box center [1119, 356] width 98 height 22
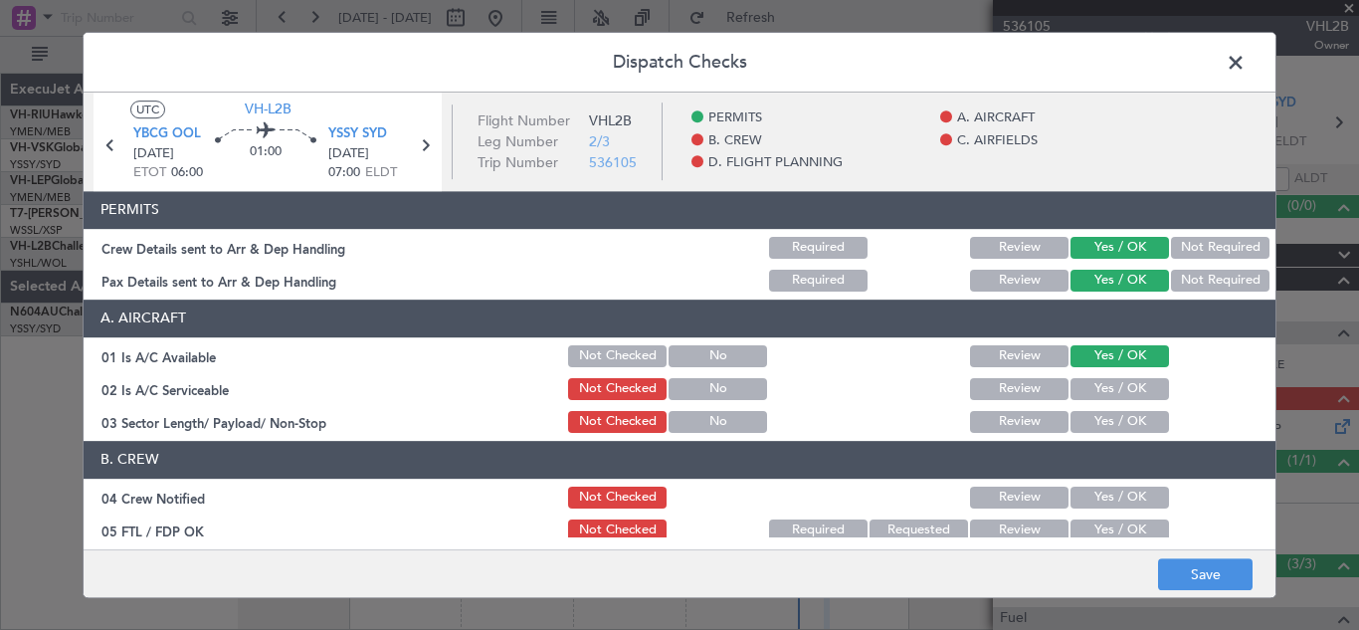
click at [1098, 387] on button "Yes / OK" at bounding box center [1119, 389] width 98 height 22
click at [1106, 417] on button "Yes / OK" at bounding box center [1119, 422] width 98 height 22
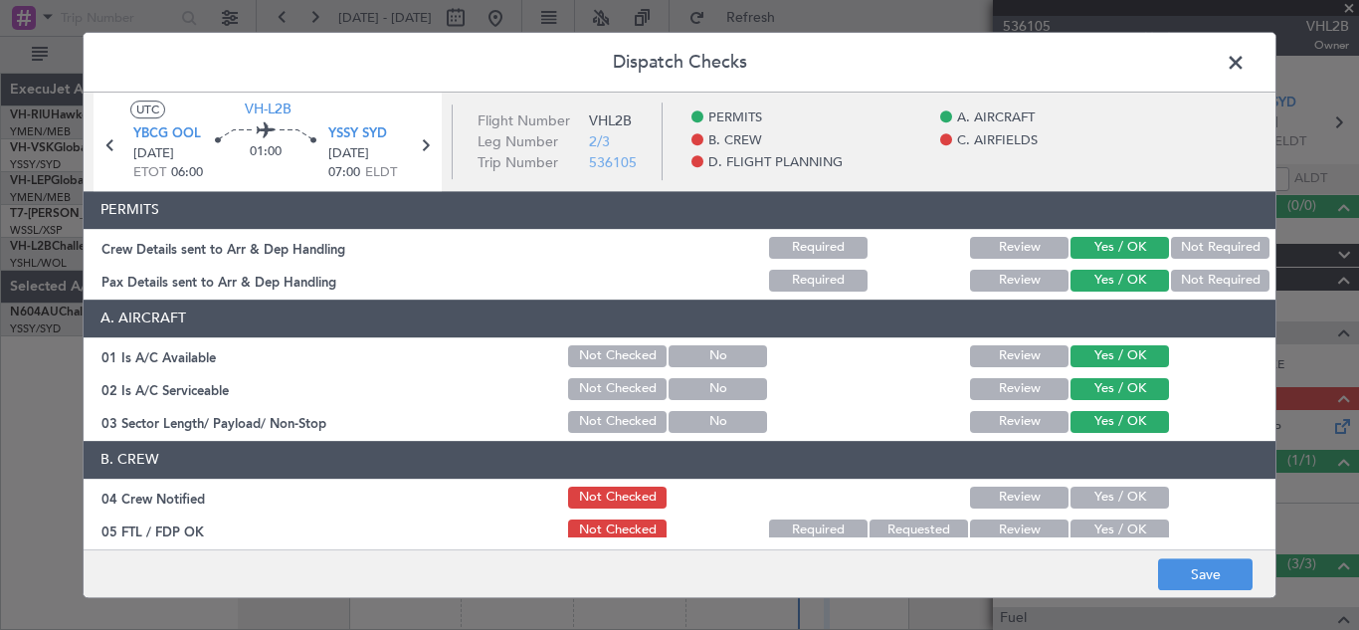
click at [1111, 499] on button "Yes / OK" at bounding box center [1119, 497] width 98 height 22
click at [1116, 524] on button "Yes / OK" at bounding box center [1119, 530] width 98 height 22
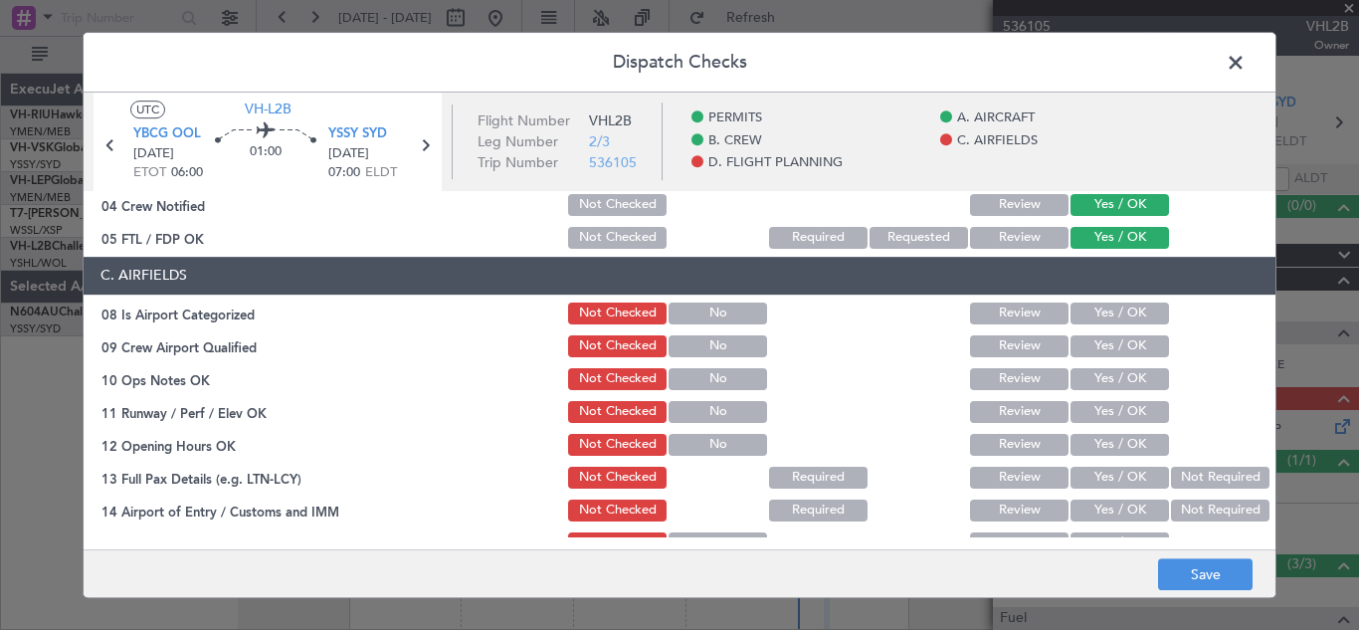
scroll to position [318, 0]
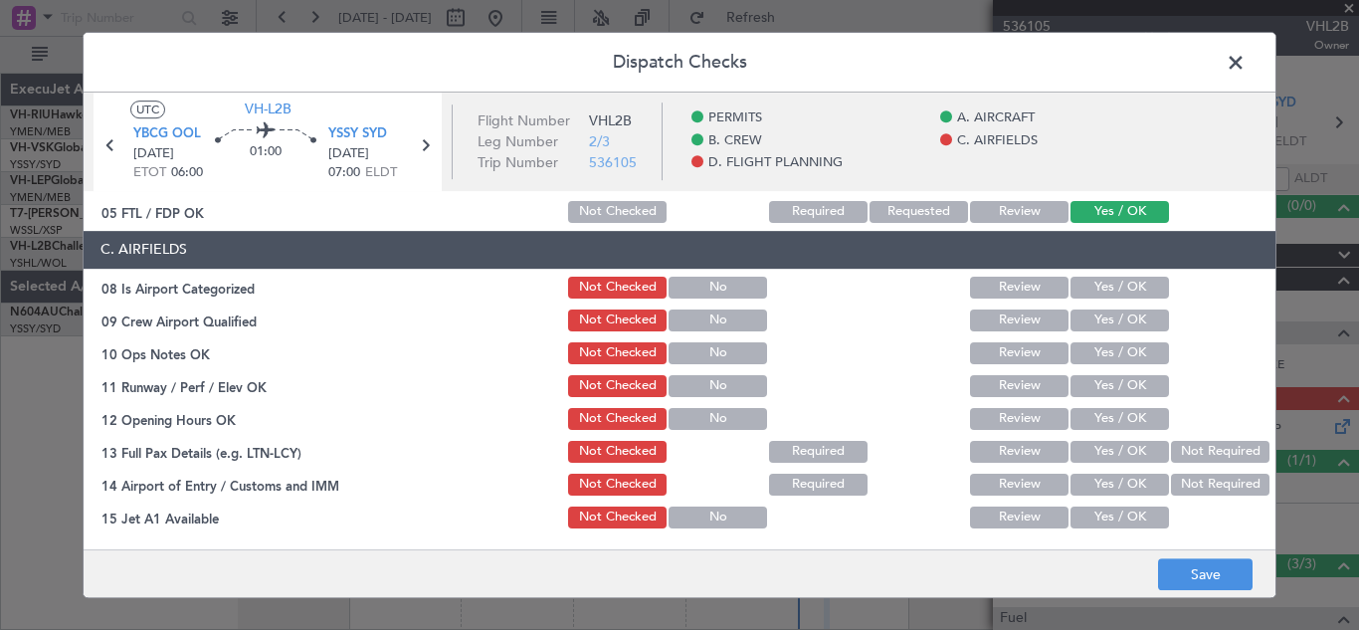
click at [1105, 283] on button "Yes / OK" at bounding box center [1119, 288] width 98 height 22
click at [1111, 322] on button "Yes / OK" at bounding box center [1119, 320] width 98 height 22
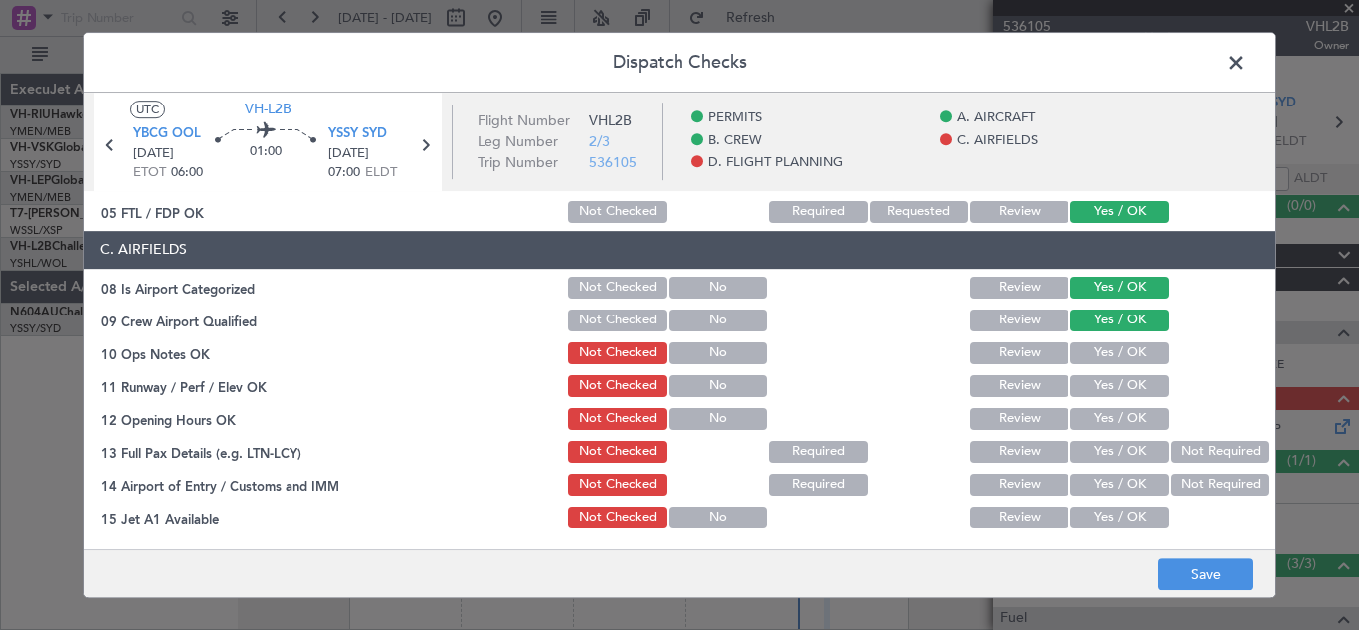
drag, startPoint x: 1101, startPoint y: 353, endPoint x: 1109, endPoint y: 388, distance: 35.7
click at [1109, 388] on section "C. AIRFIELDS 08 Is Airport Categorized Not Checked No Review Yes / OK 09 Crew A…" at bounding box center [680, 479] width 1192 height 497
click at [1109, 388] on button "Yes / OK" at bounding box center [1119, 386] width 98 height 22
click at [1093, 355] on button "Yes / OK" at bounding box center [1119, 353] width 98 height 22
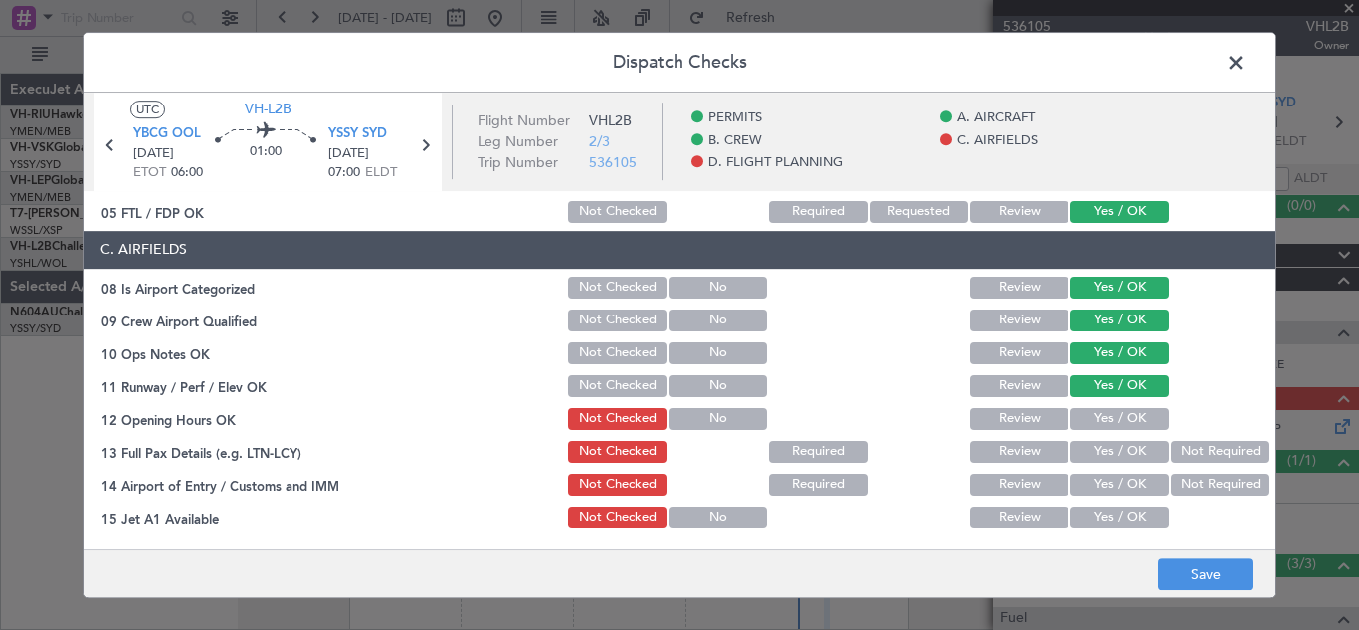
click at [1118, 420] on button "Yes / OK" at bounding box center [1119, 419] width 98 height 22
click at [1104, 452] on button "Yes / OK" at bounding box center [1119, 452] width 98 height 22
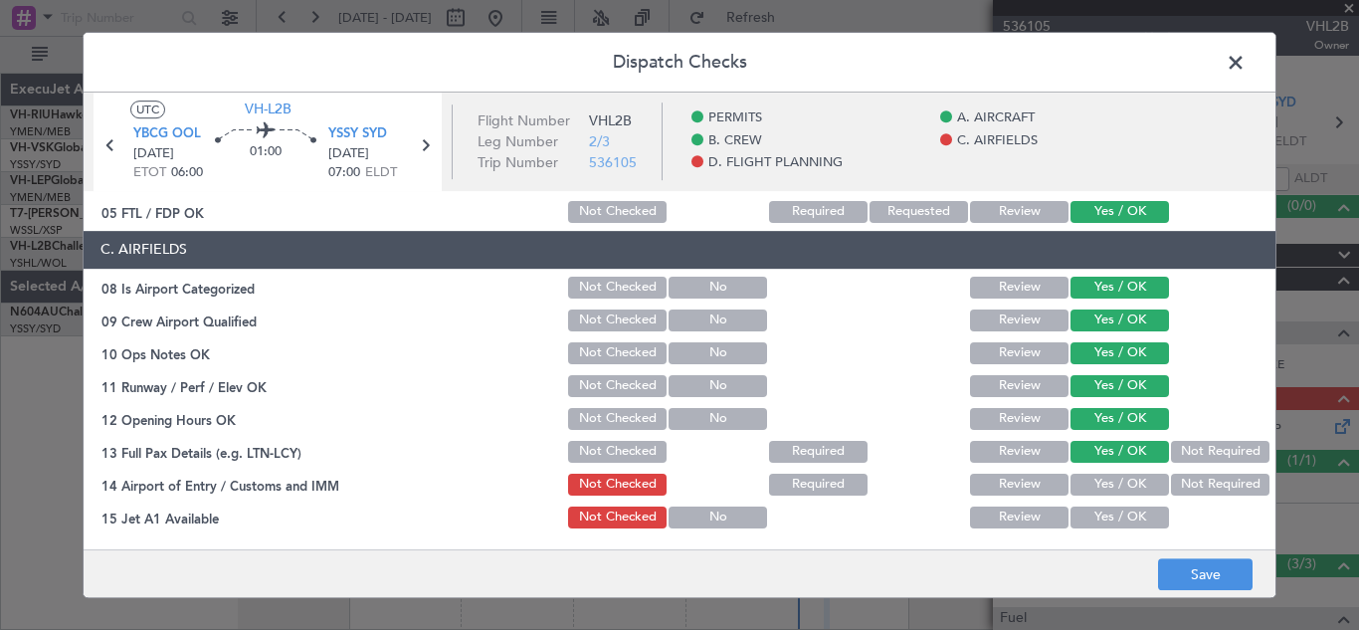
click at [1104, 488] on button "Yes / OK" at bounding box center [1119, 485] width 98 height 22
click at [1113, 522] on button "Yes / OK" at bounding box center [1119, 517] width 98 height 22
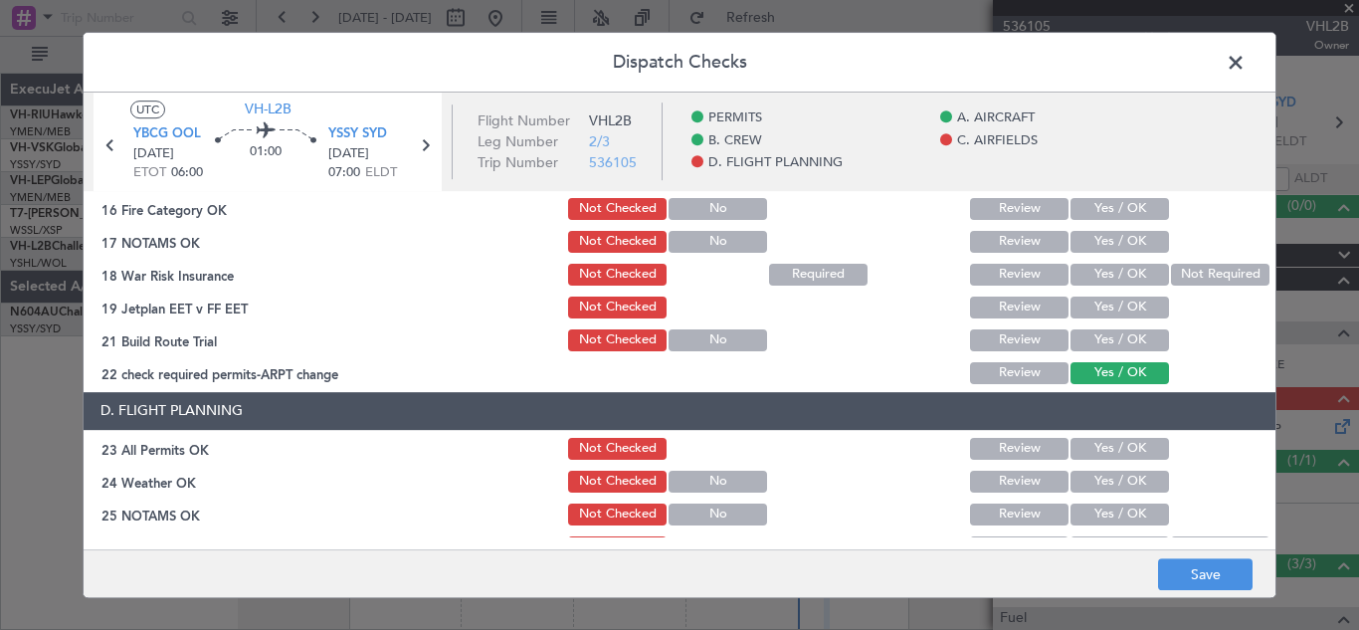
scroll to position [664, 0]
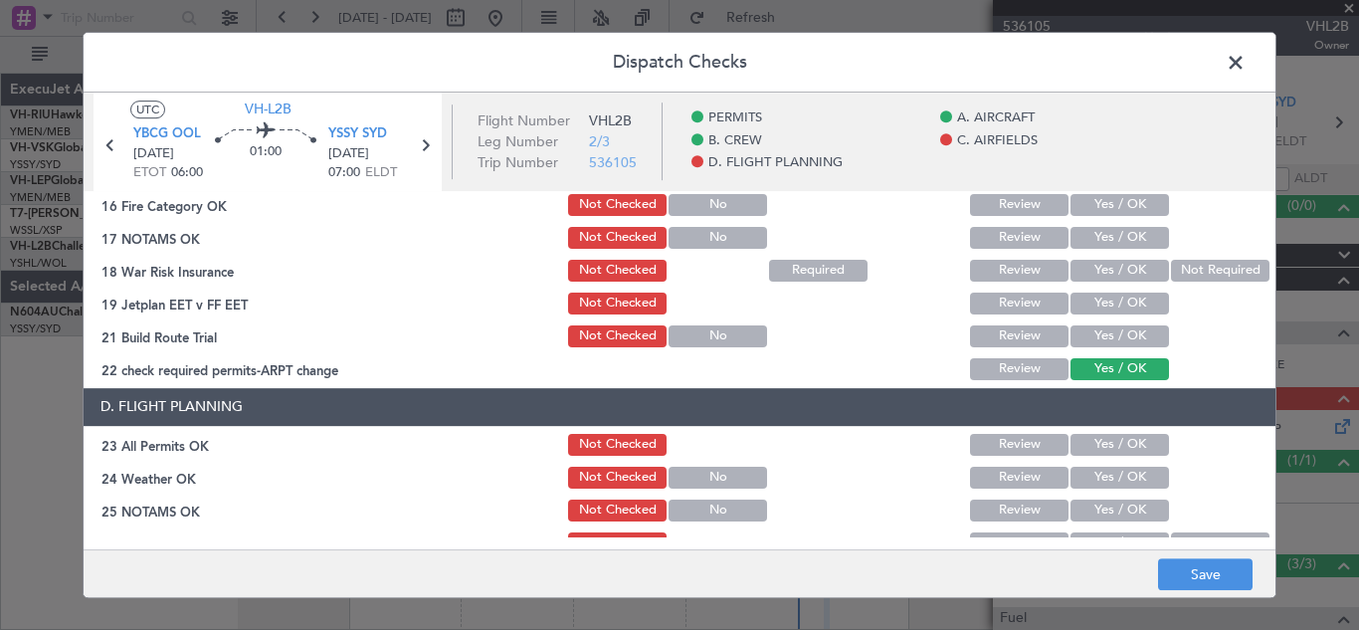
click at [1123, 208] on button "Yes / OK" at bounding box center [1119, 205] width 98 height 22
click at [1123, 233] on button "Yes / OK" at bounding box center [1119, 238] width 98 height 22
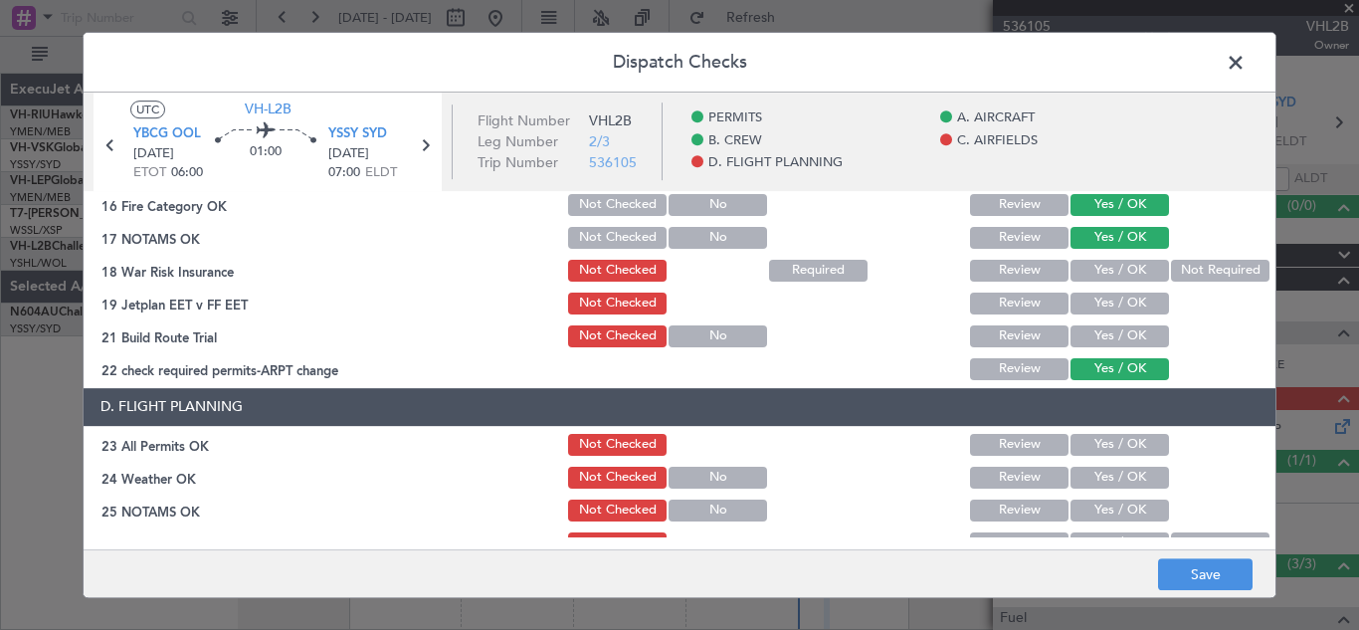
click at [1117, 277] on button "Yes / OK" at bounding box center [1119, 271] width 98 height 22
click at [1120, 297] on button "Yes / OK" at bounding box center [1119, 303] width 98 height 22
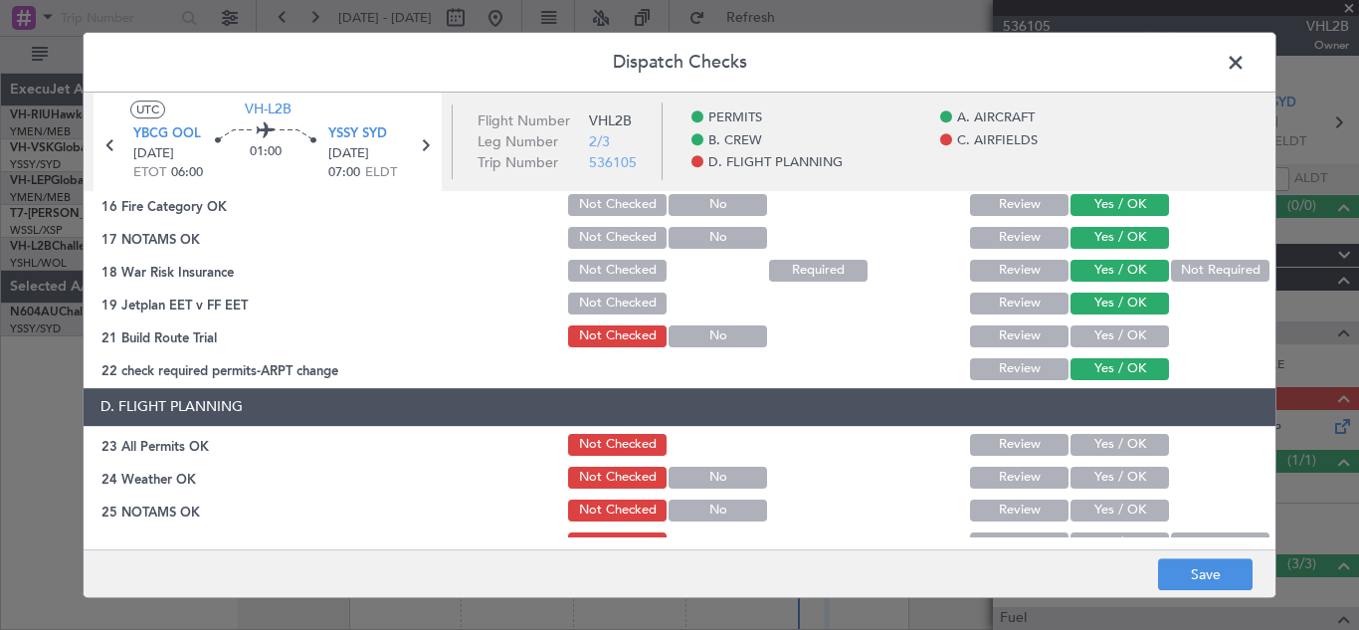
click at [1120, 334] on button "Yes / OK" at bounding box center [1119, 336] width 98 height 22
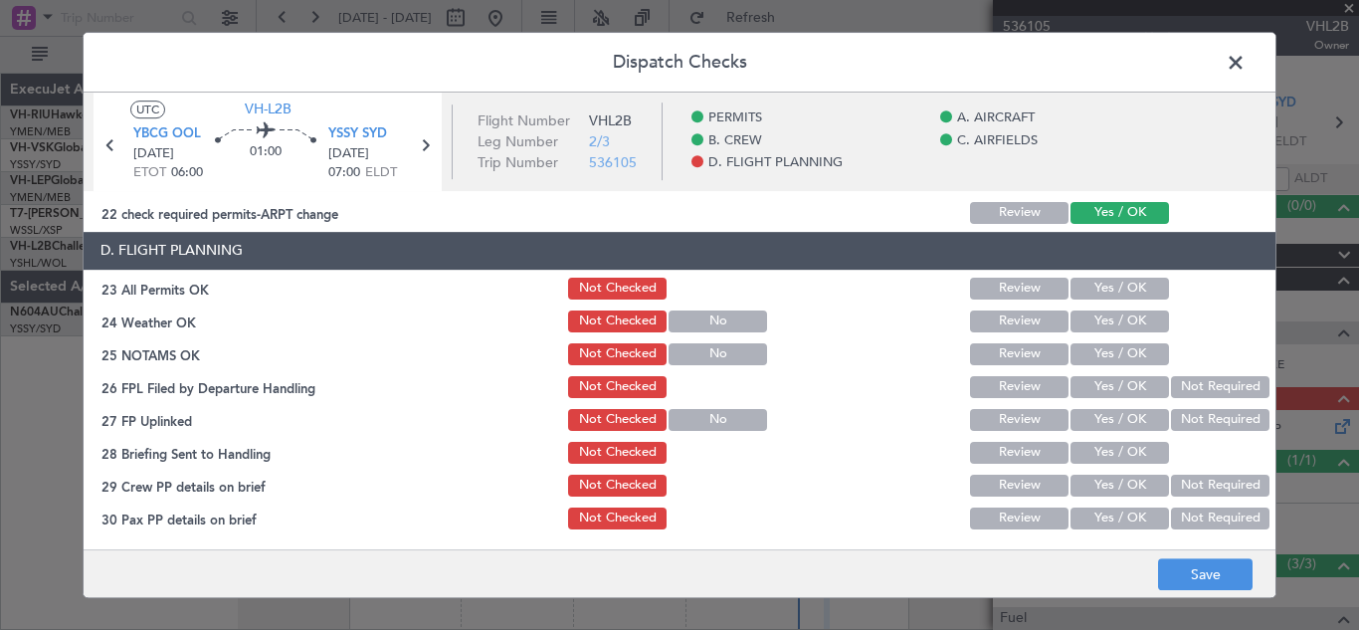
click at [1119, 284] on button "Yes / OK" at bounding box center [1119, 289] width 98 height 22
click at [1100, 335] on section "D. FLIGHT PLANNING 23 All Permits OK Not Checked Review Yes / OK 24 Weather OK …" at bounding box center [680, 382] width 1192 height 300
click at [1091, 322] on button "Yes / OK" at bounding box center [1119, 321] width 98 height 22
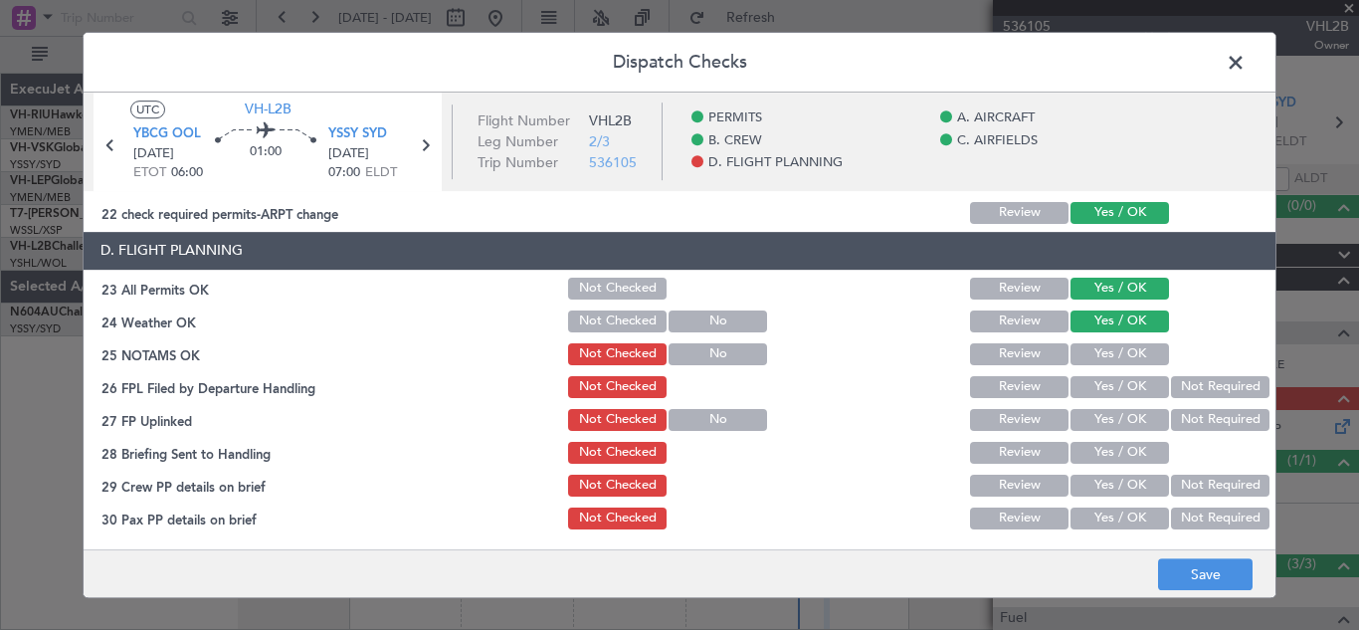
click at [1111, 350] on button "Yes / OK" at bounding box center [1119, 354] width 98 height 22
click at [1111, 391] on button "Yes / OK" at bounding box center [1119, 387] width 98 height 22
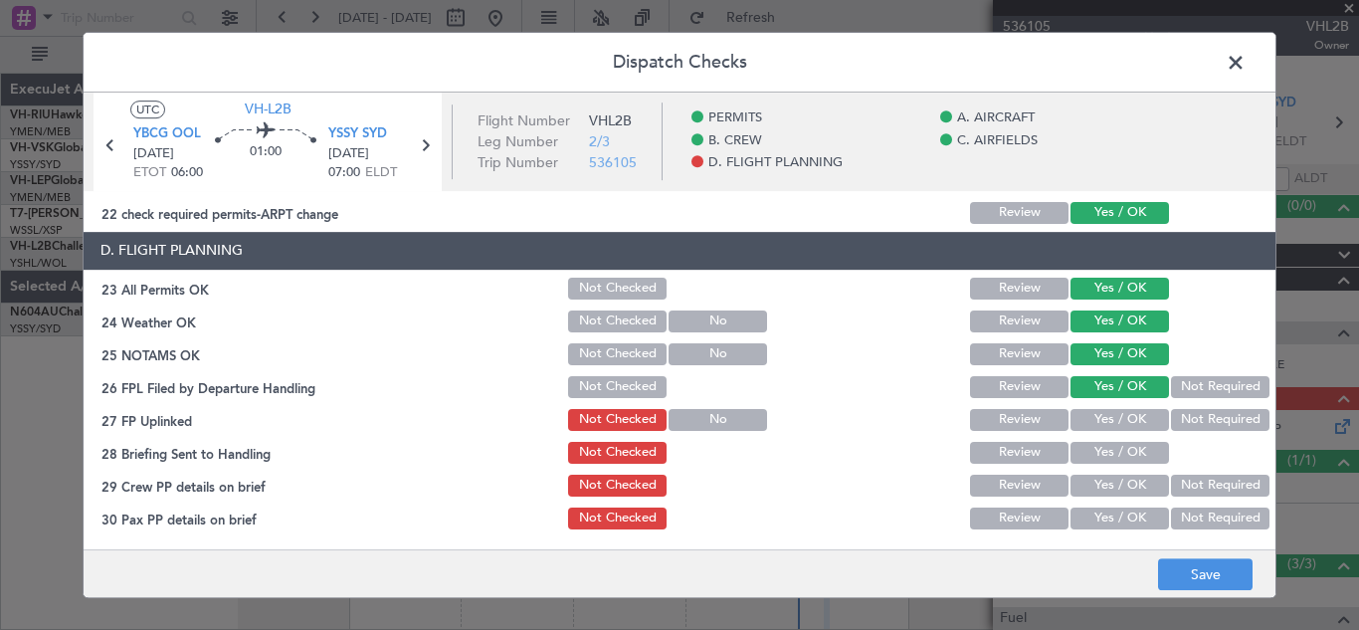
click at [1111, 419] on button "Yes / OK" at bounding box center [1119, 420] width 98 height 22
click at [1114, 450] on button "Yes / OK" at bounding box center [1119, 453] width 98 height 22
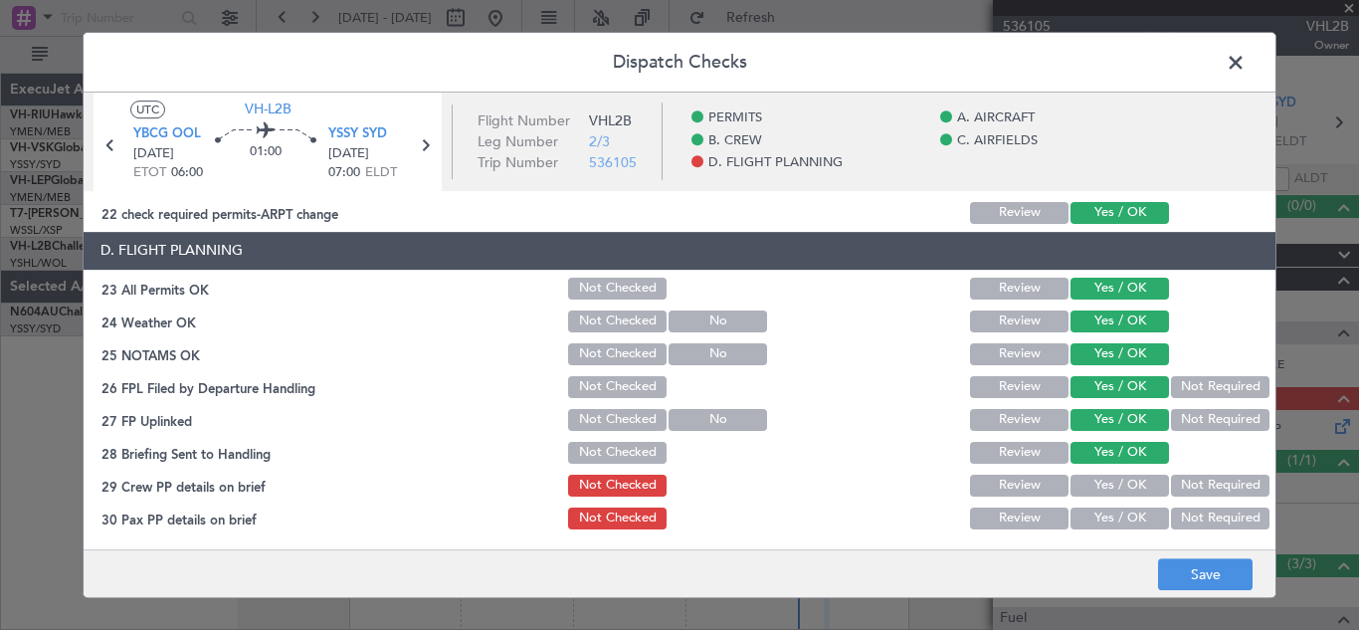
click at [1192, 494] on button "Not Required" at bounding box center [1220, 486] width 98 height 22
click at [1204, 518] on button "Not Required" at bounding box center [1220, 518] width 98 height 22
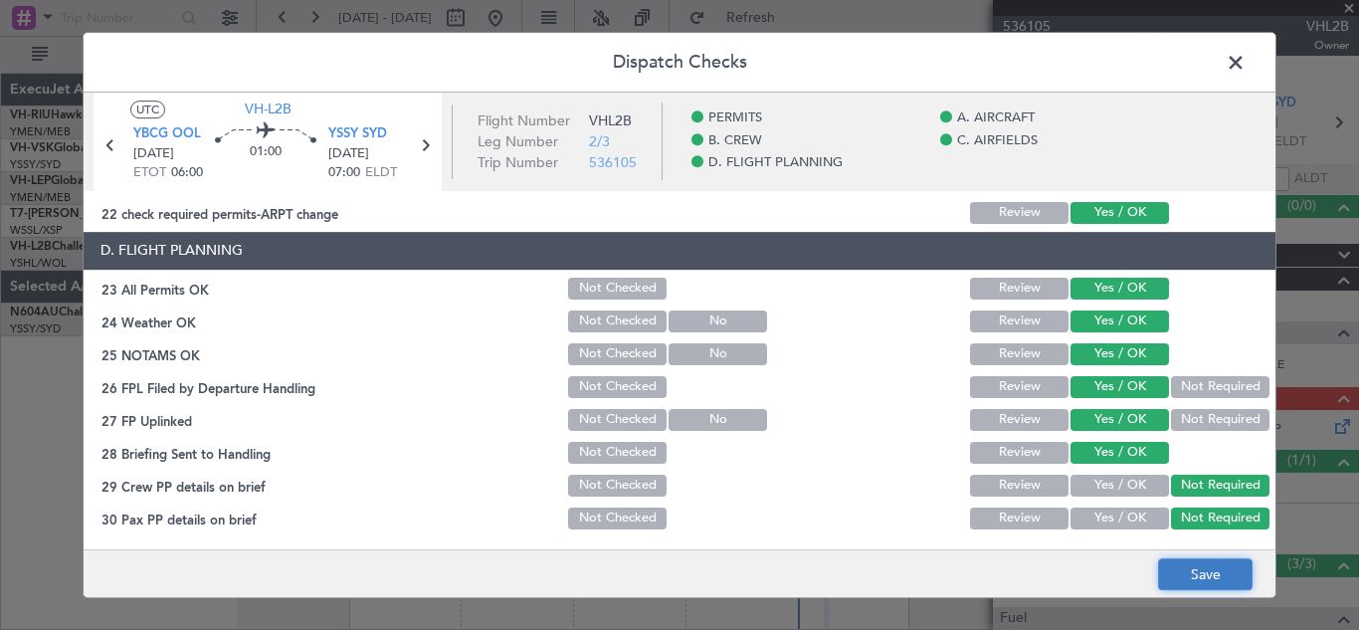
click at [1197, 570] on button "Save" at bounding box center [1205, 574] width 95 height 32
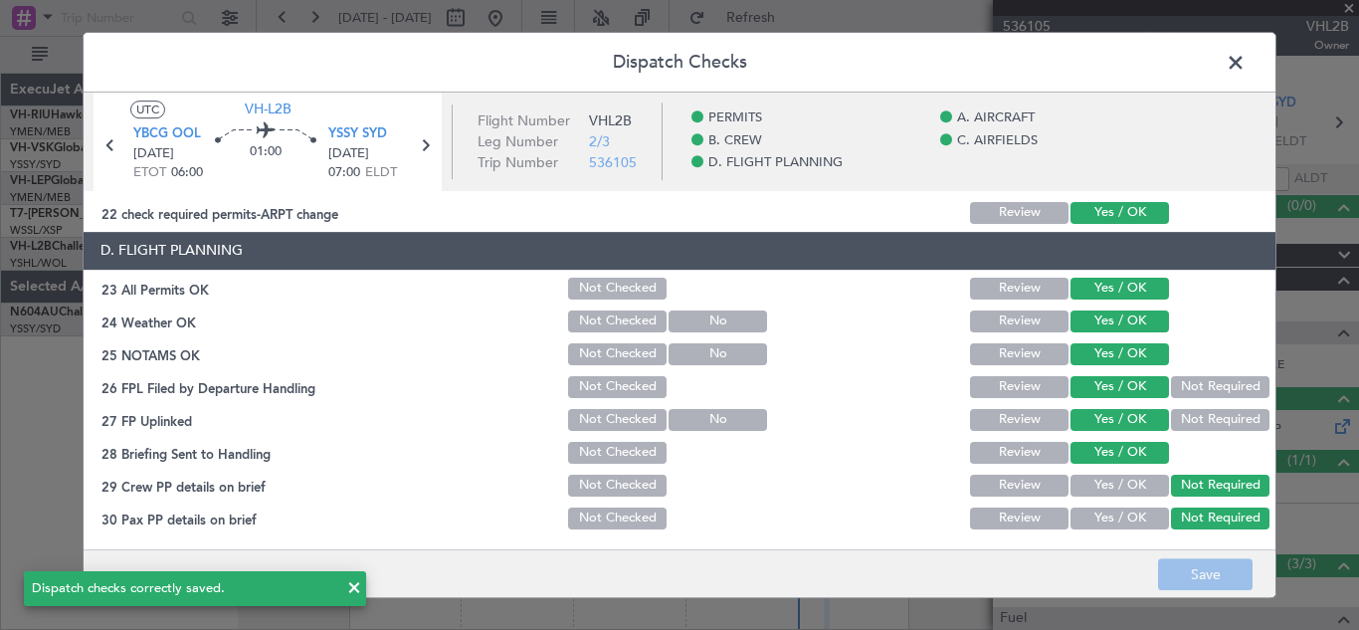
click at [1246, 64] on span at bounding box center [1246, 68] width 0 height 40
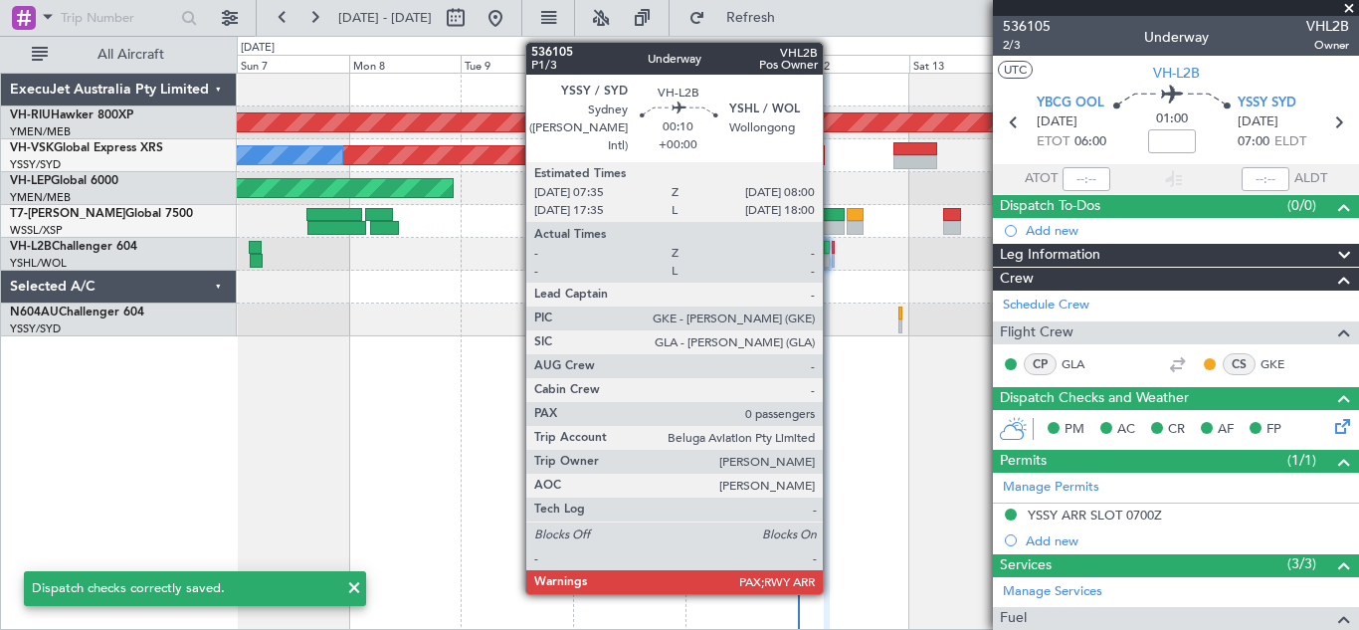
click at [832, 255] on div at bounding box center [833, 261] width 2 height 14
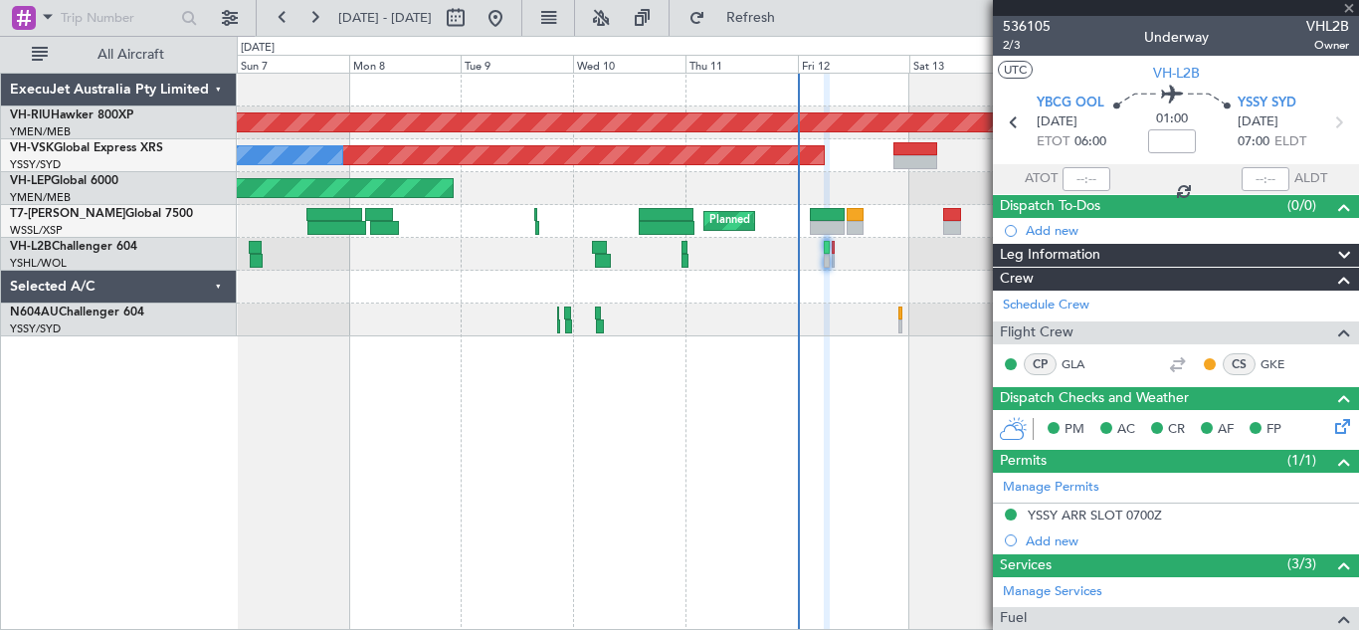
type input "0"
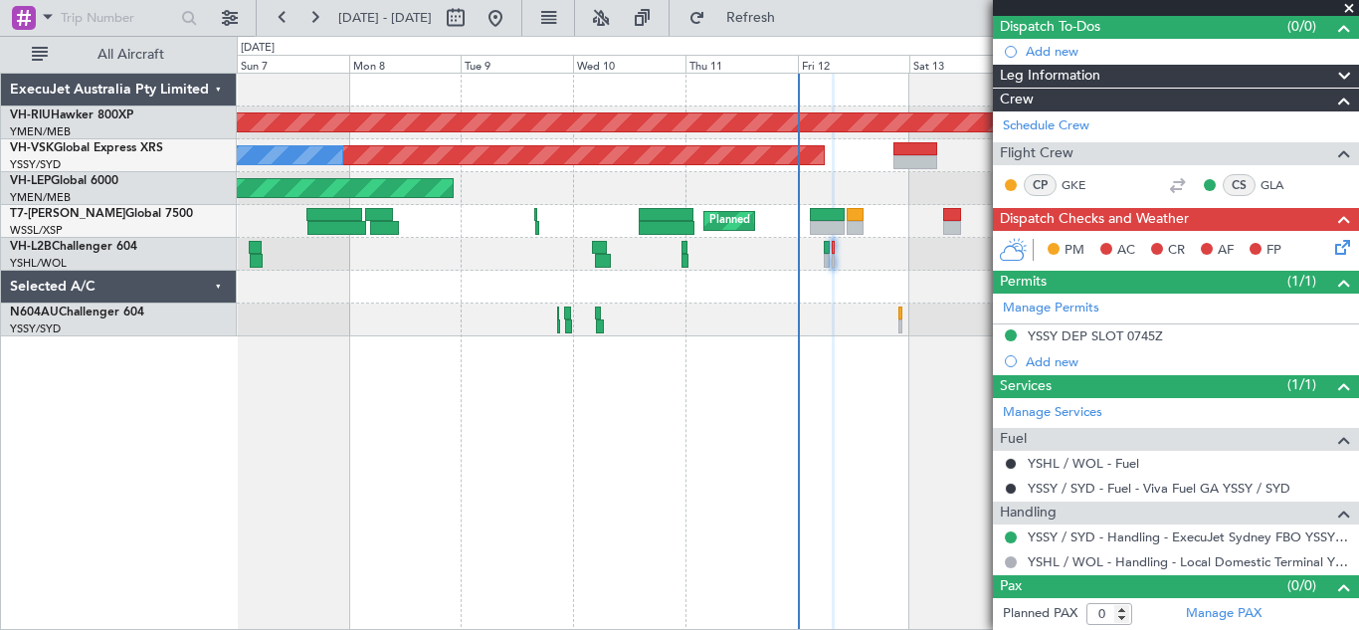
scroll to position [60, 0]
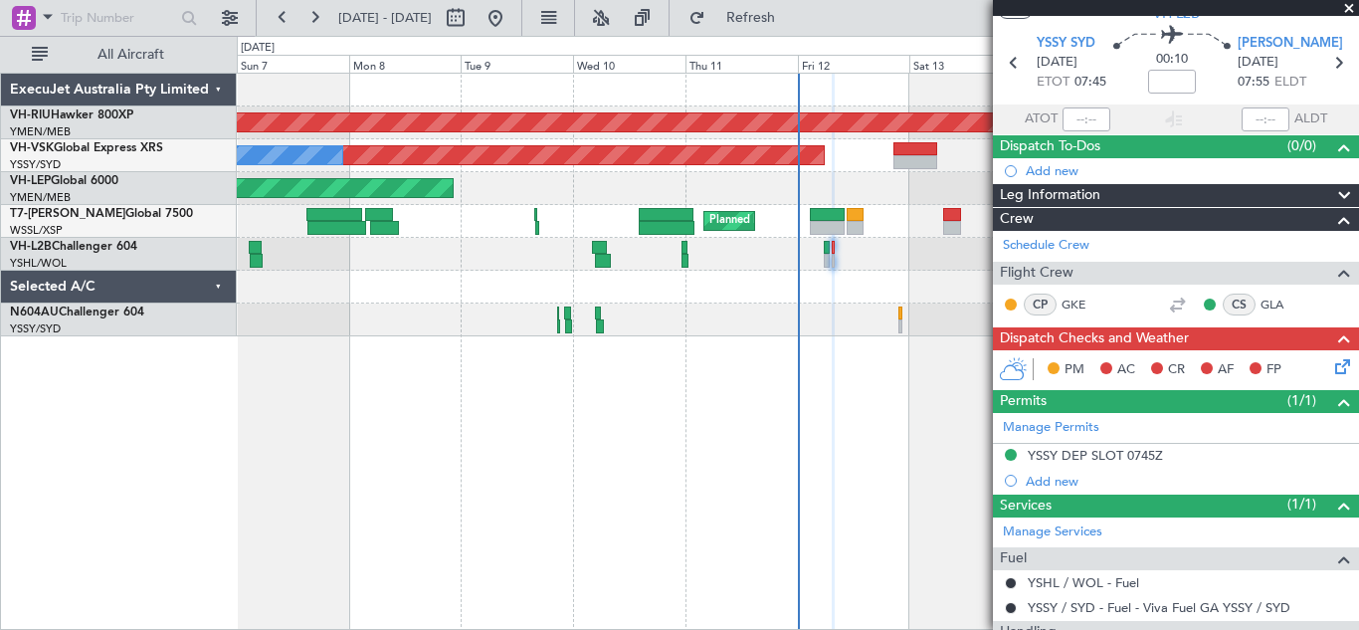
click at [1331, 364] on icon at bounding box center [1339, 363] width 16 height 16
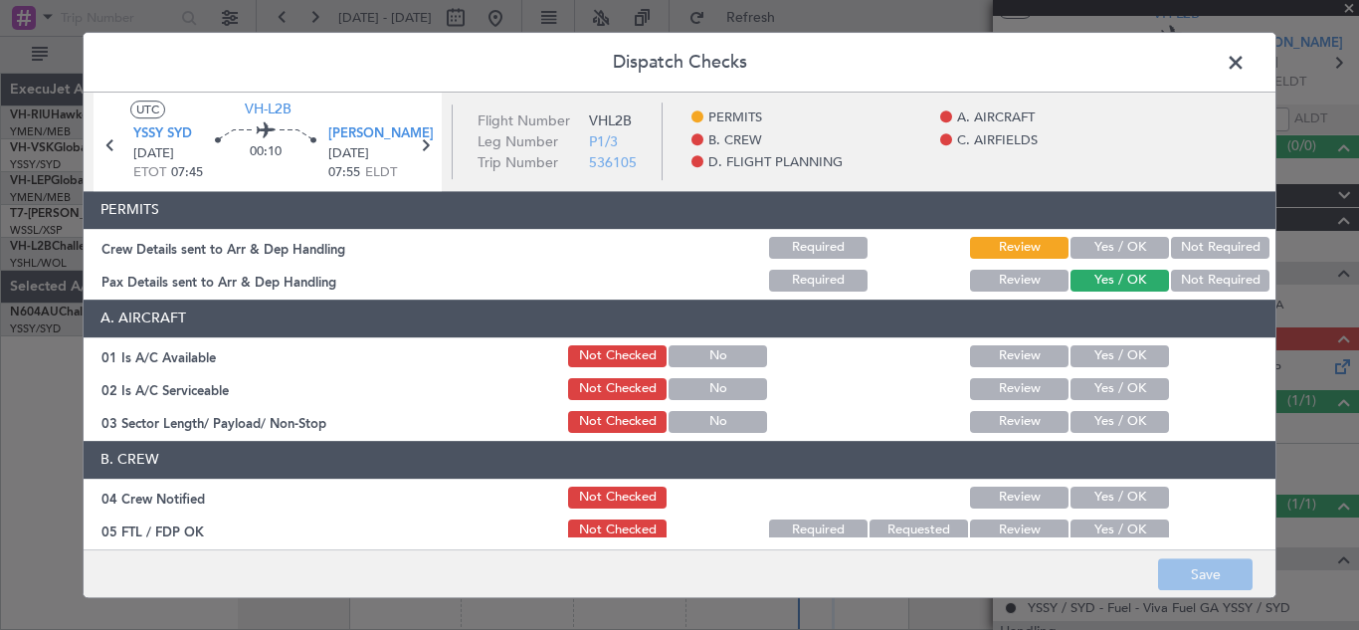
click at [1113, 242] on button "Yes / OK" at bounding box center [1119, 248] width 98 height 22
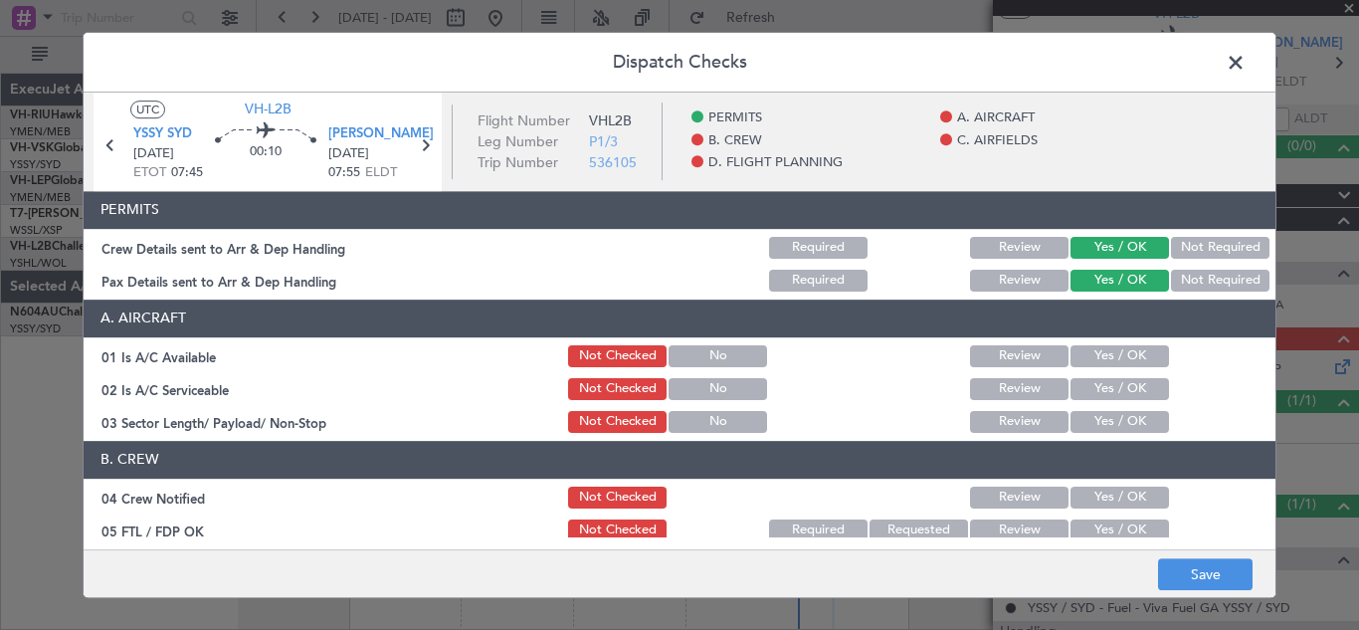
click at [1110, 352] on button "Yes / OK" at bounding box center [1119, 356] width 98 height 22
click at [1110, 384] on button "Yes / OK" at bounding box center [1119, 389] width 98 height 22
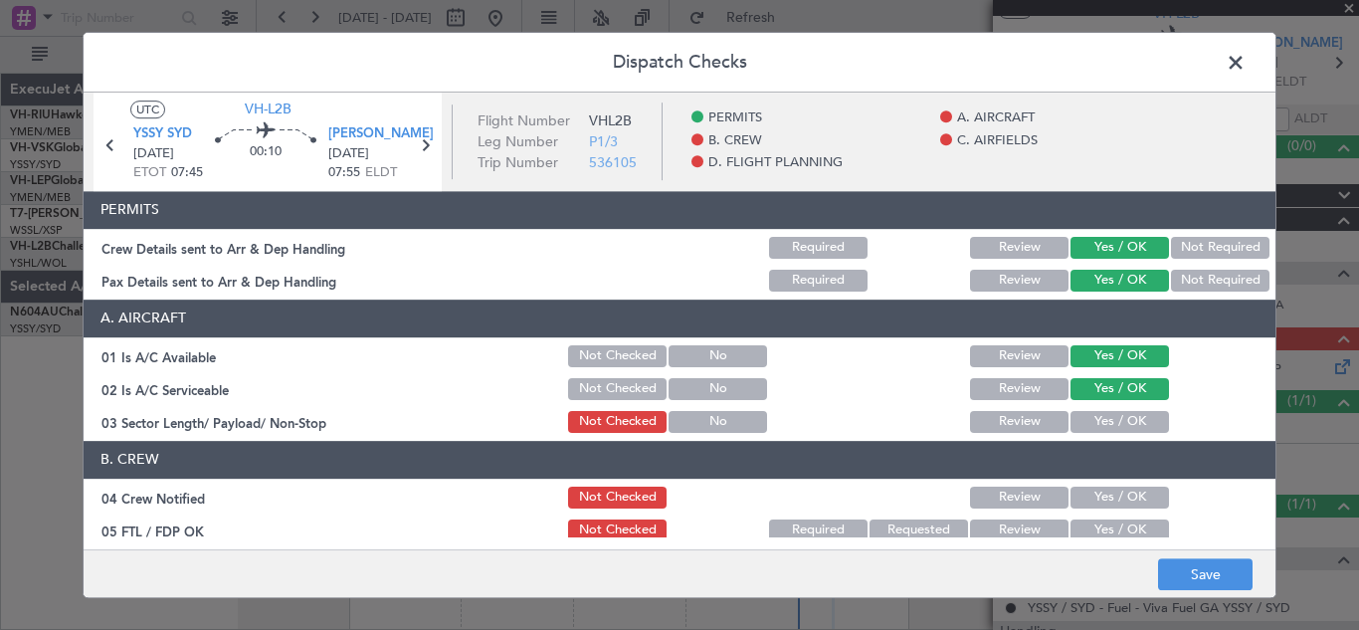
click at [1112, 421] on button "Yes / OK" at bounding box center [1119, 422] width 98 height 22
click at [1120, 496] on button "Yes / OK" at bounding box center [1119, 497] width 98 height 22
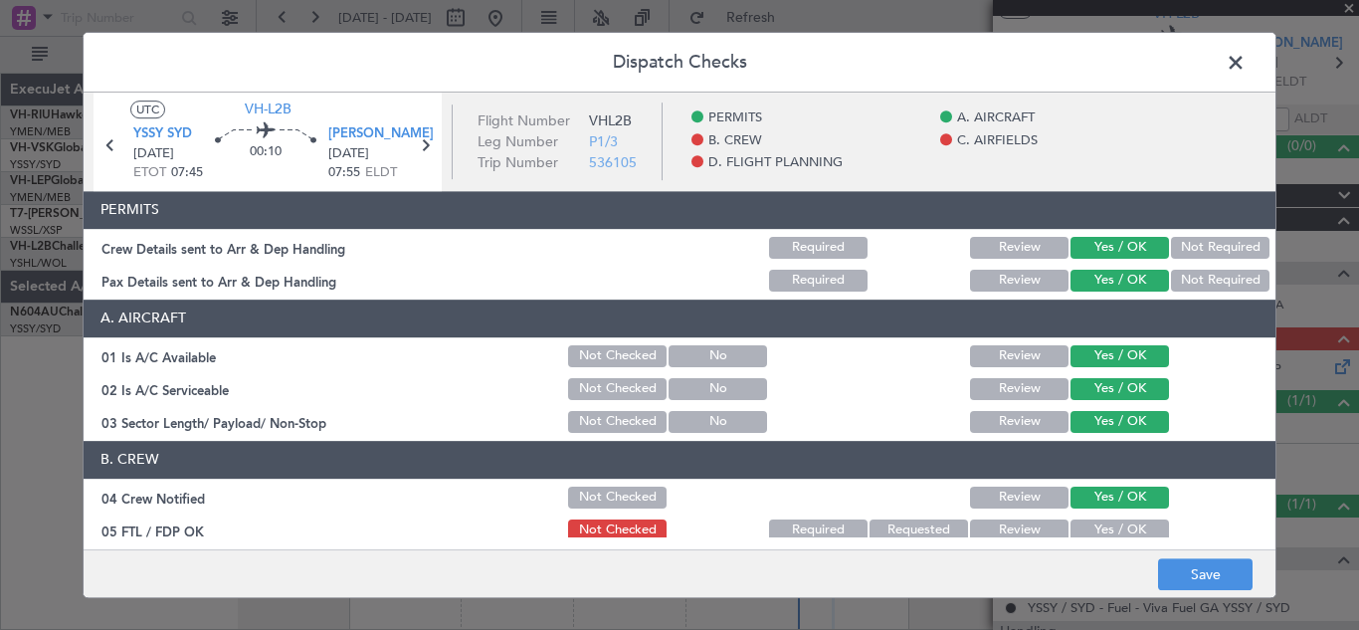
click at [1125, 527] on button "Yes / OK" at bounding box center [1119, 530] width 98 height 22
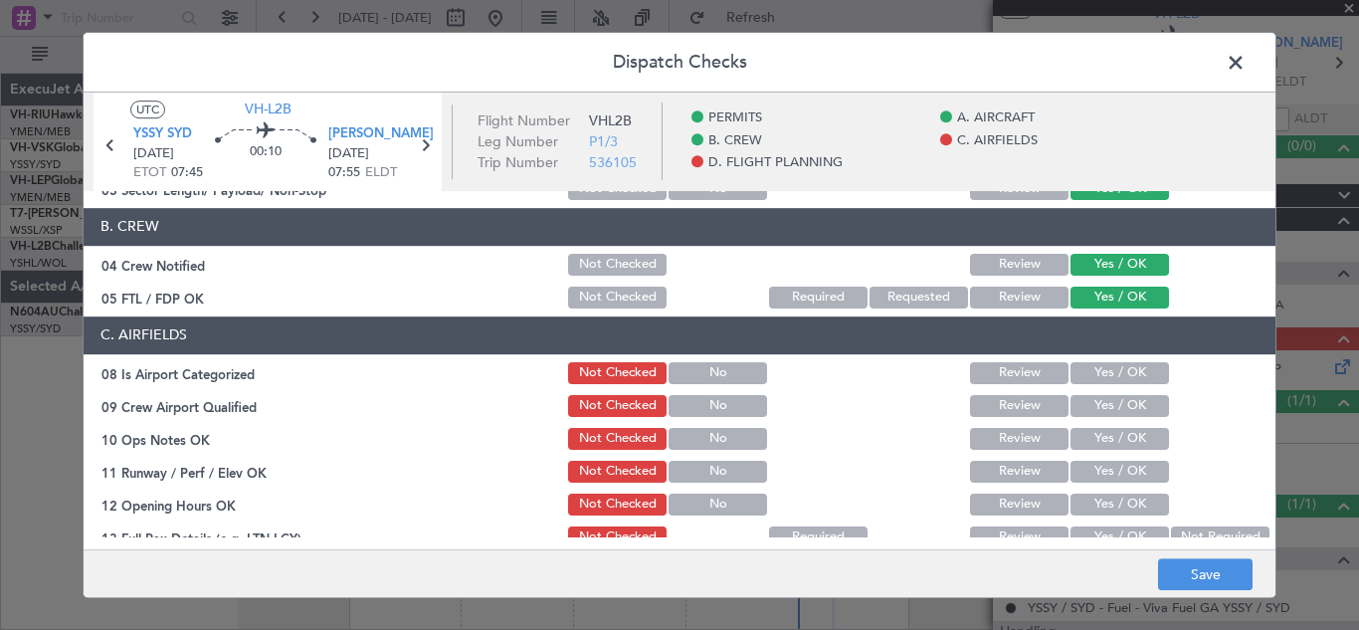
scroll to position [244, 0]
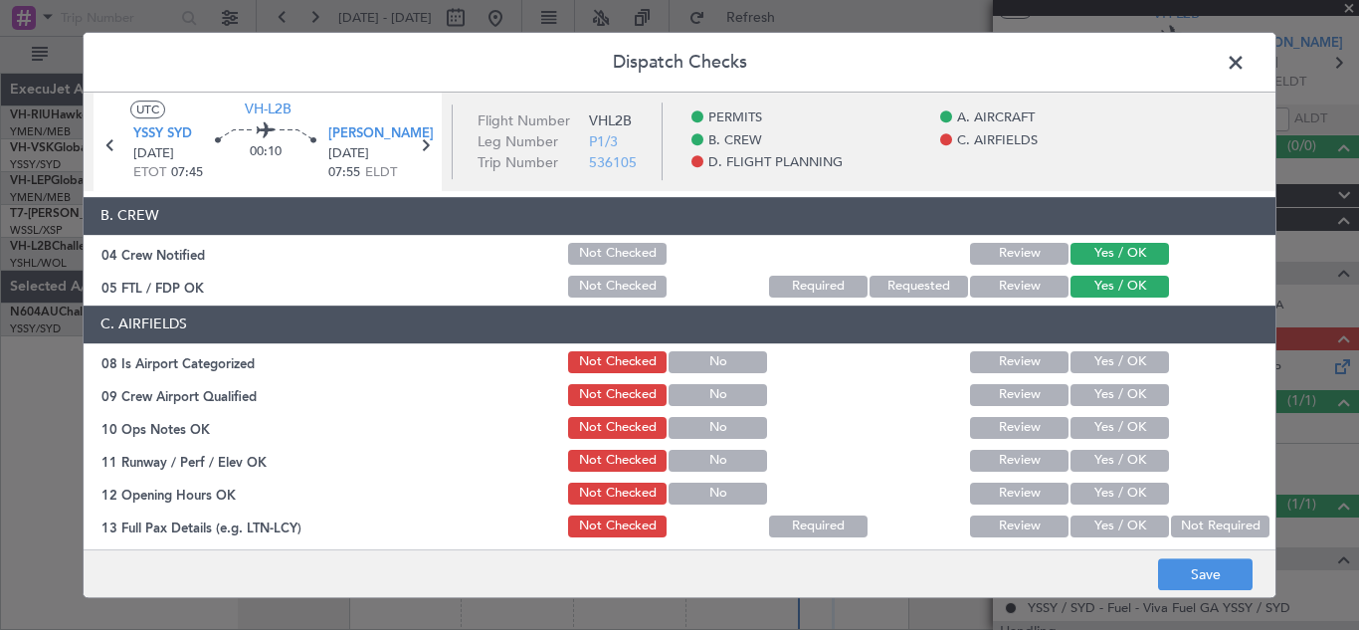
click at [1090, 370] on button "Yes / OK" at bounding box center [1119, 362] width 98 height 22
click at [1100, 397] on button "Yes / OK" at bounding box center [1119, 395] width 98 height 22
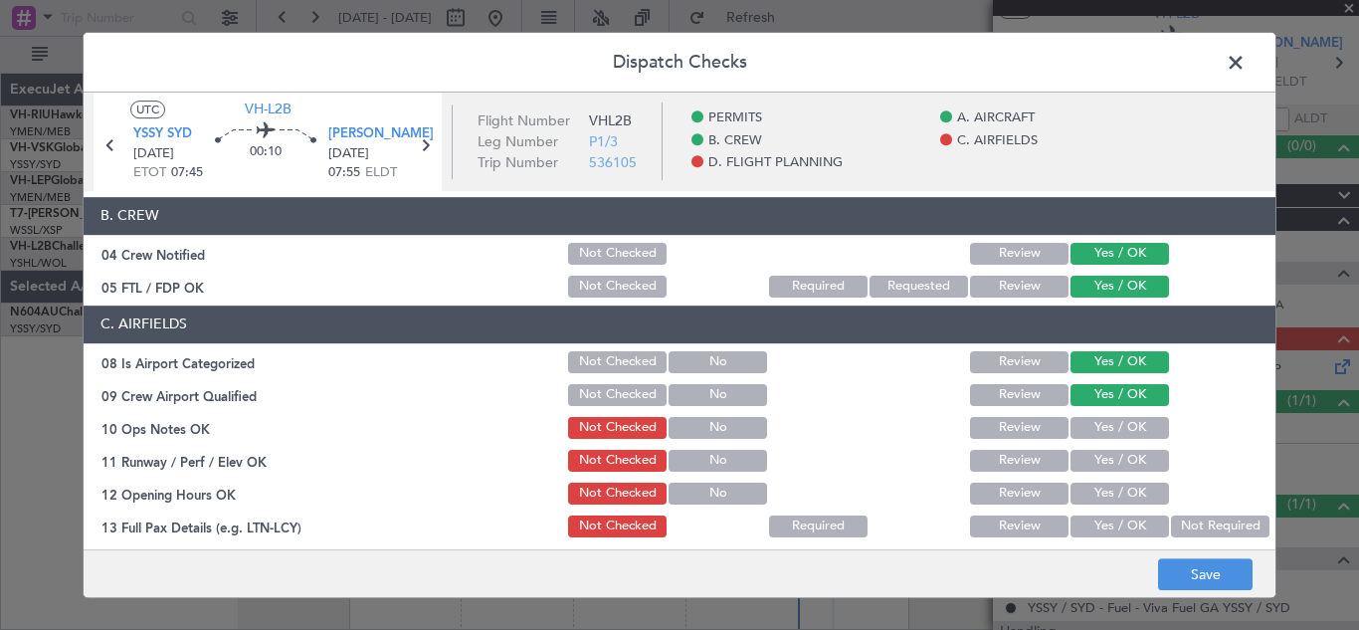
click at [1100, 429] on button "Yes / OK" at bounding box center [1119, 428] width 98 height 22
click at [1102, 459] on button "Yes / OK" at bounding box center [1119, 461] width 98 height 22
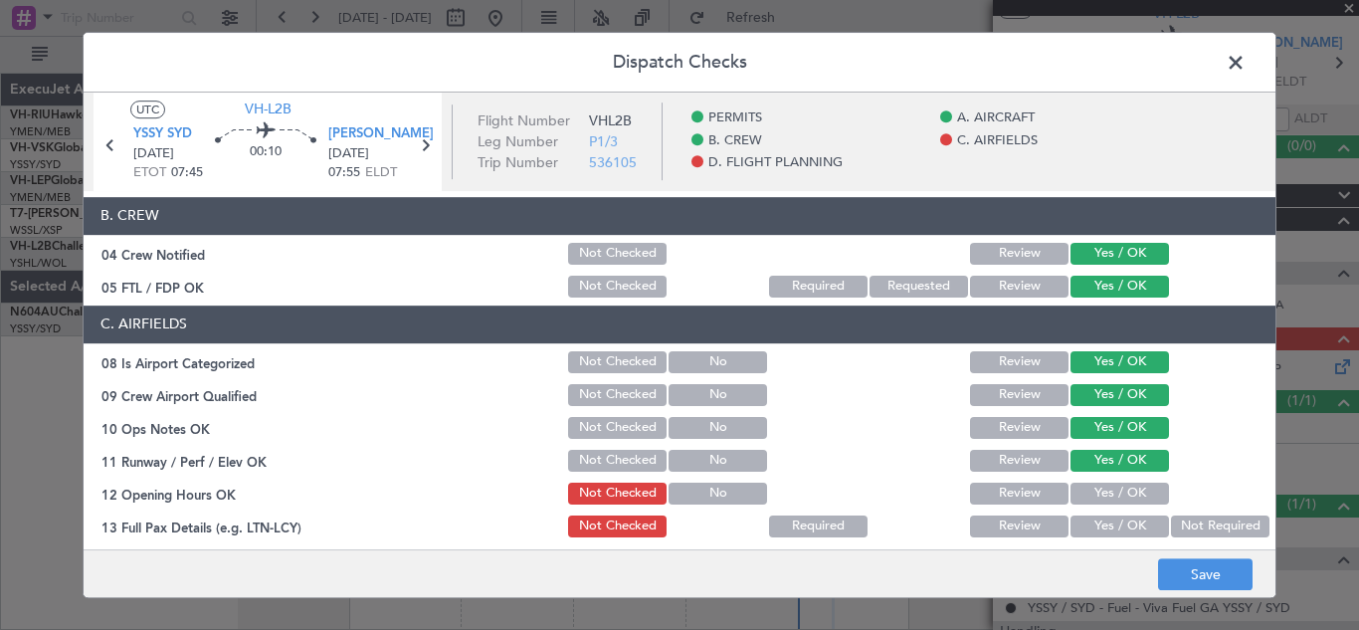
click at [1108, 494] on button "Yes / OK" at bounding box center [1119, 493] width 98 height 22
click at [1117, 529] on button "Yes / OK" at bounding box center [1119, 526] width 98 height 22
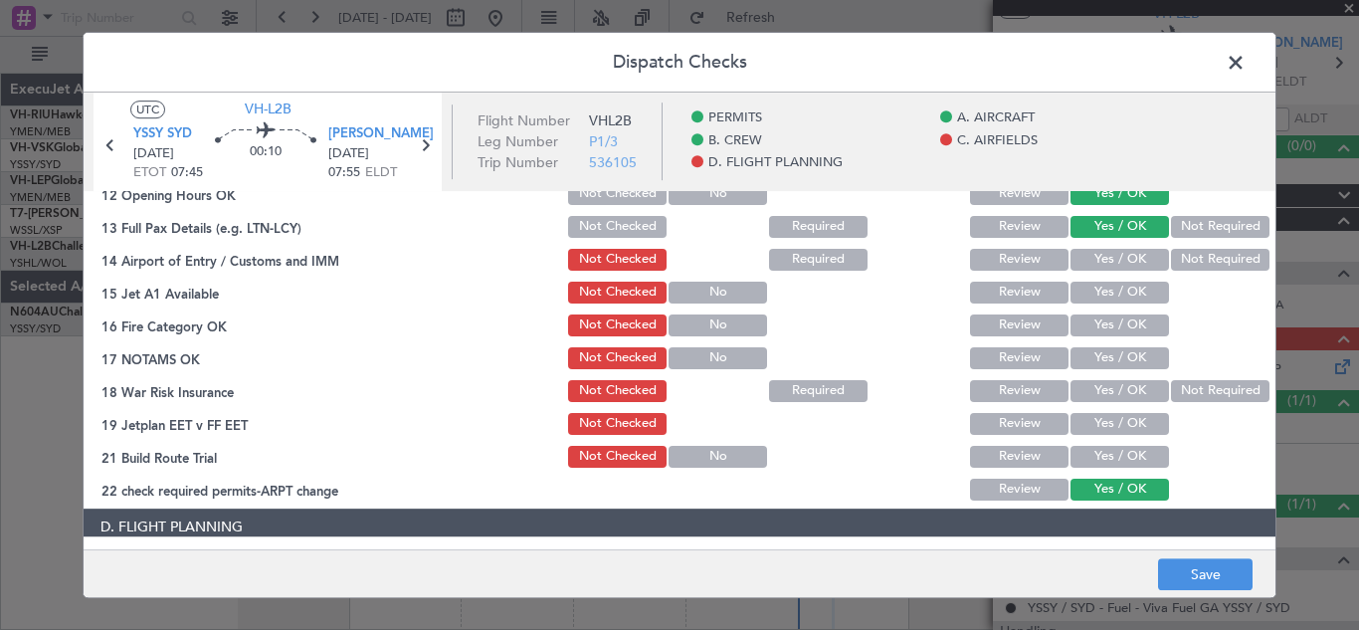
scroll to position [558, 0]
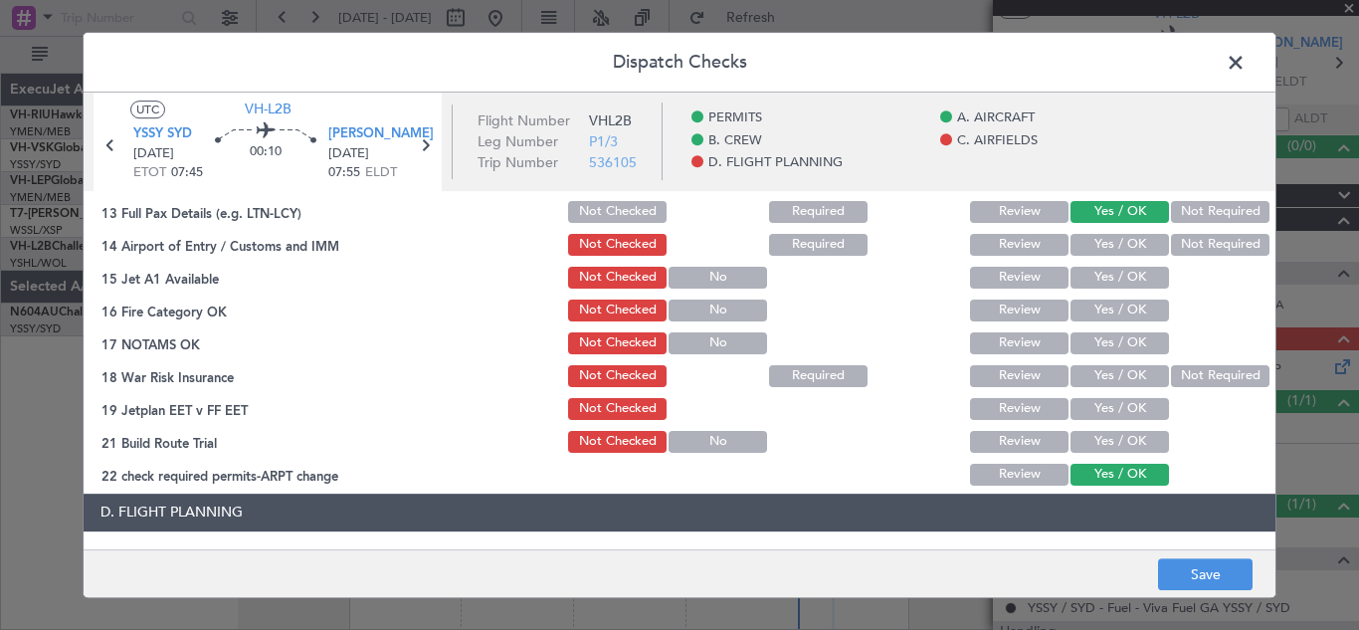
click at [1092, 236] on button "Yes / OK" at bounding box center [1119, 245] width 98 height 22
click at [1103, 277] on button "Yes / OK" at bounding box center [1119, 278] width 98 height 22
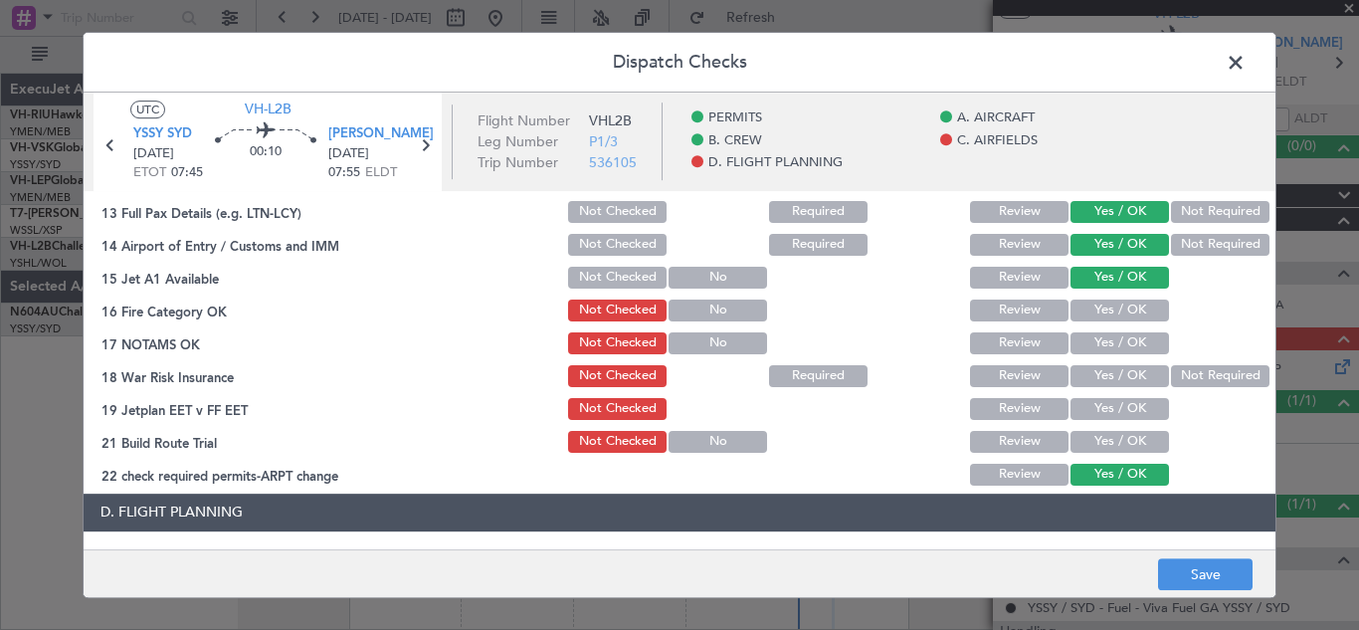
click at [1108, 306] on button "Yes / OK" at bounding box center [1119, 310] width 98 height 22
click at [1118, 345] on button "Yes / OK" at bounding box center [1119, 343] width 98 height 22
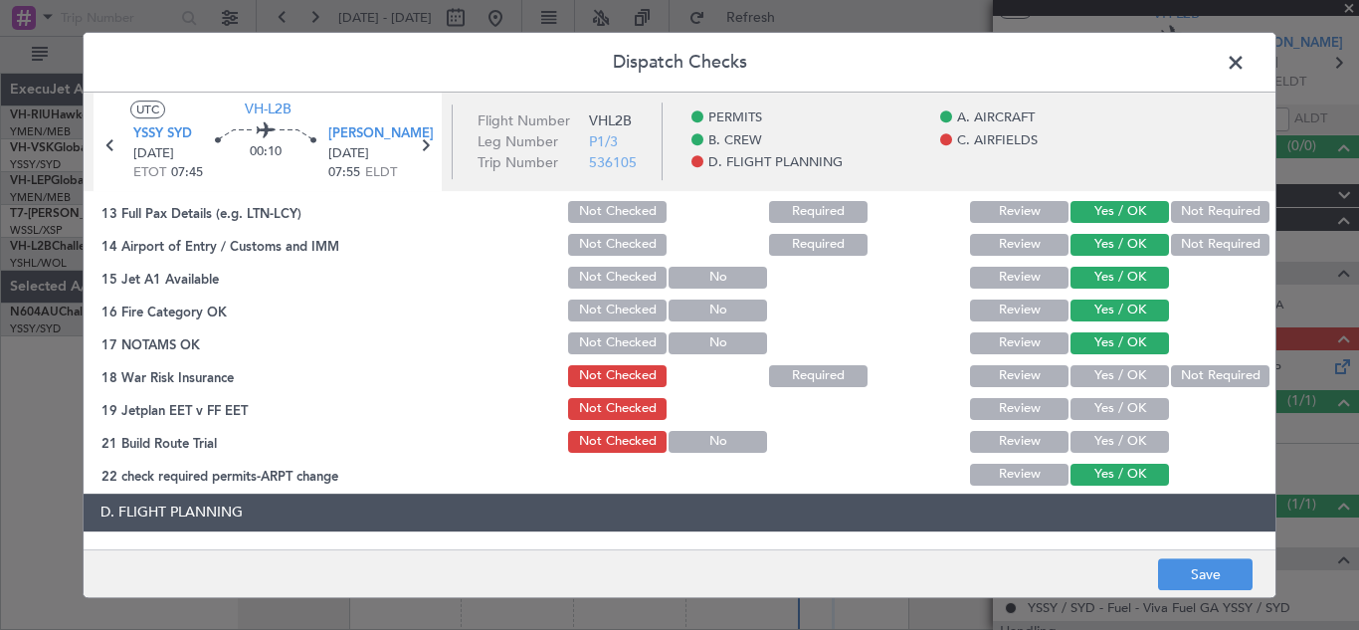
click at [1119, 367] on button "Yes / OK" at bounding box center [1119, 376] width 98 height 22
click at [1125, 404] on button "Yes / OK" at bounding box center [1119, 409] width 98 height 22
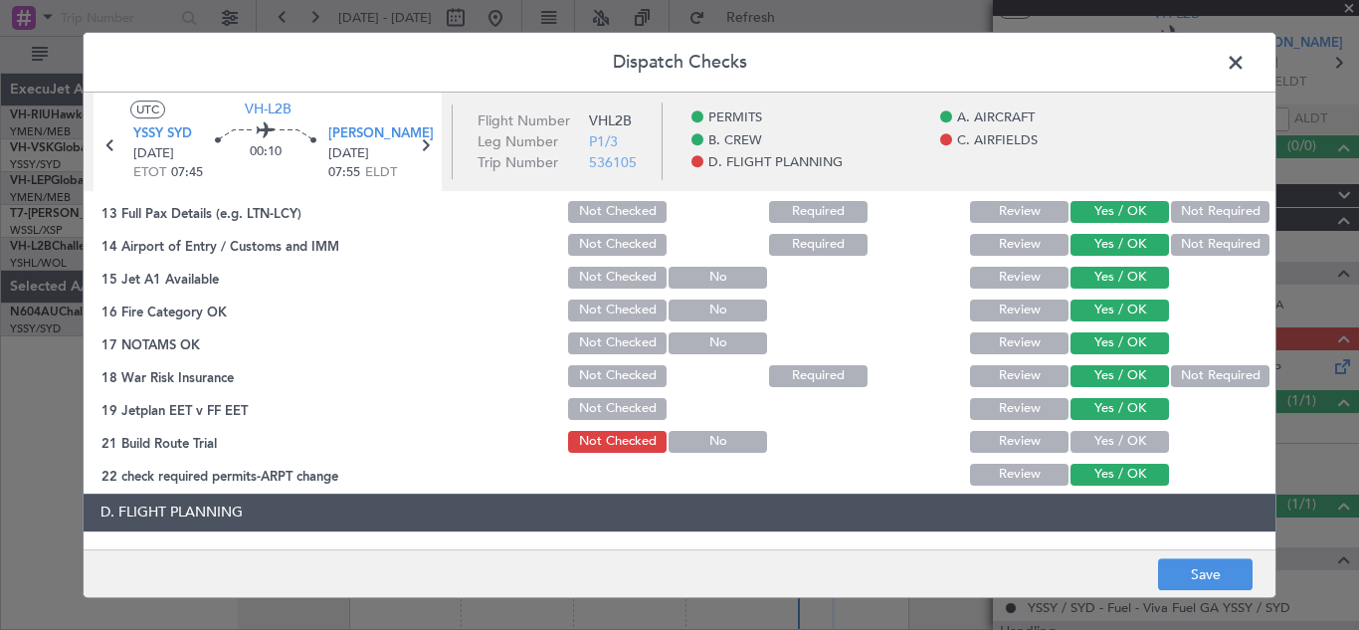
click at [1125, 444] on button "Yes / OK" at bounding box center [1119, 442] width 98 height 22
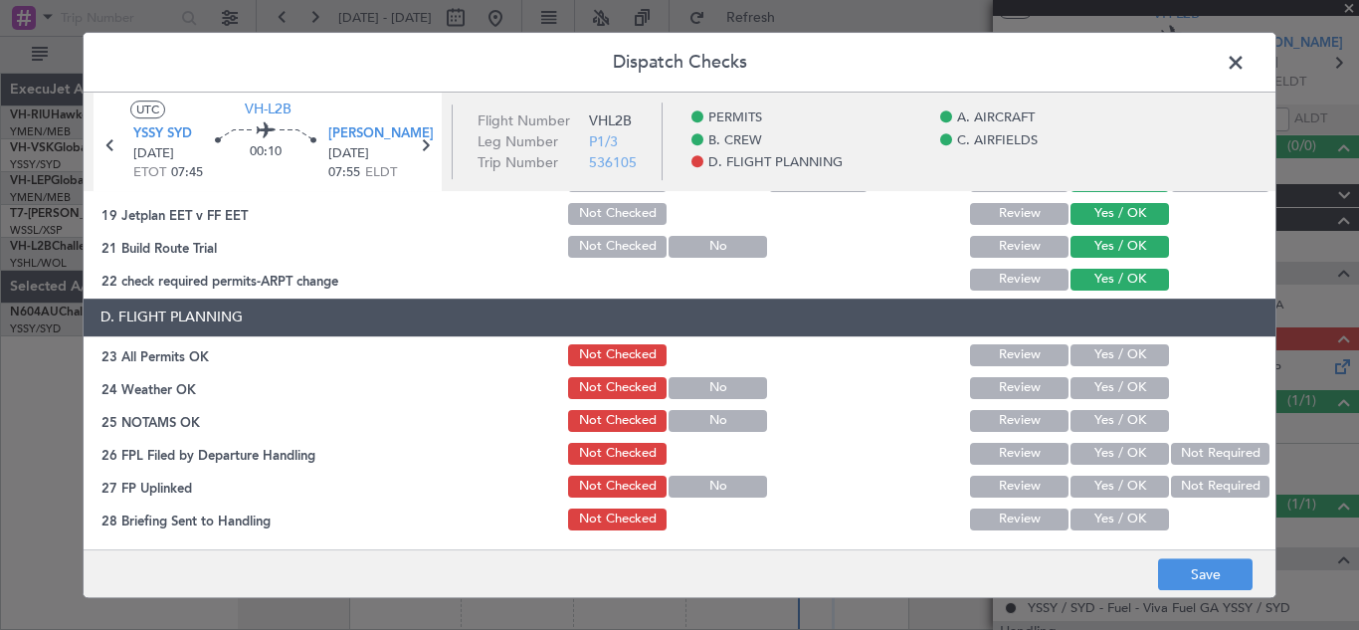
scroll to position [820, 0]
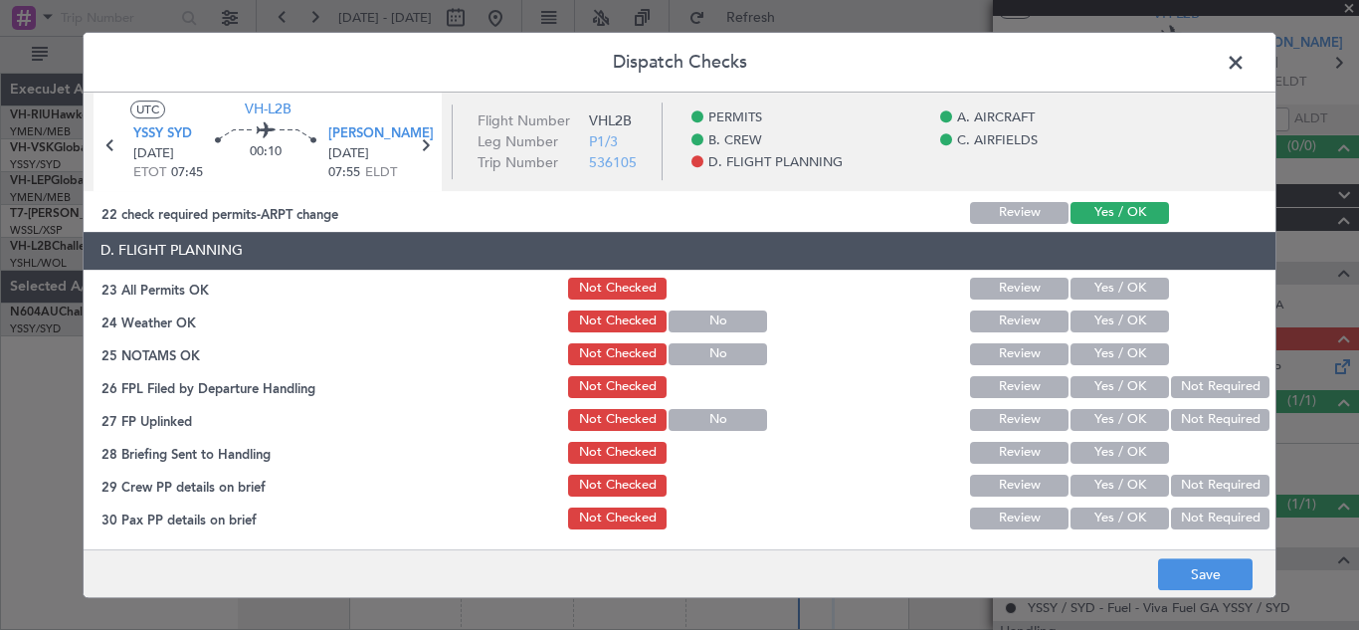
click at [1091, 285] on button "Yes / OK" at bounding box center [1119, 289] width 98 height 22
click at [1101, 325] on button "Yes / OK" at bounding box center [1119, 321] width 98 height 22
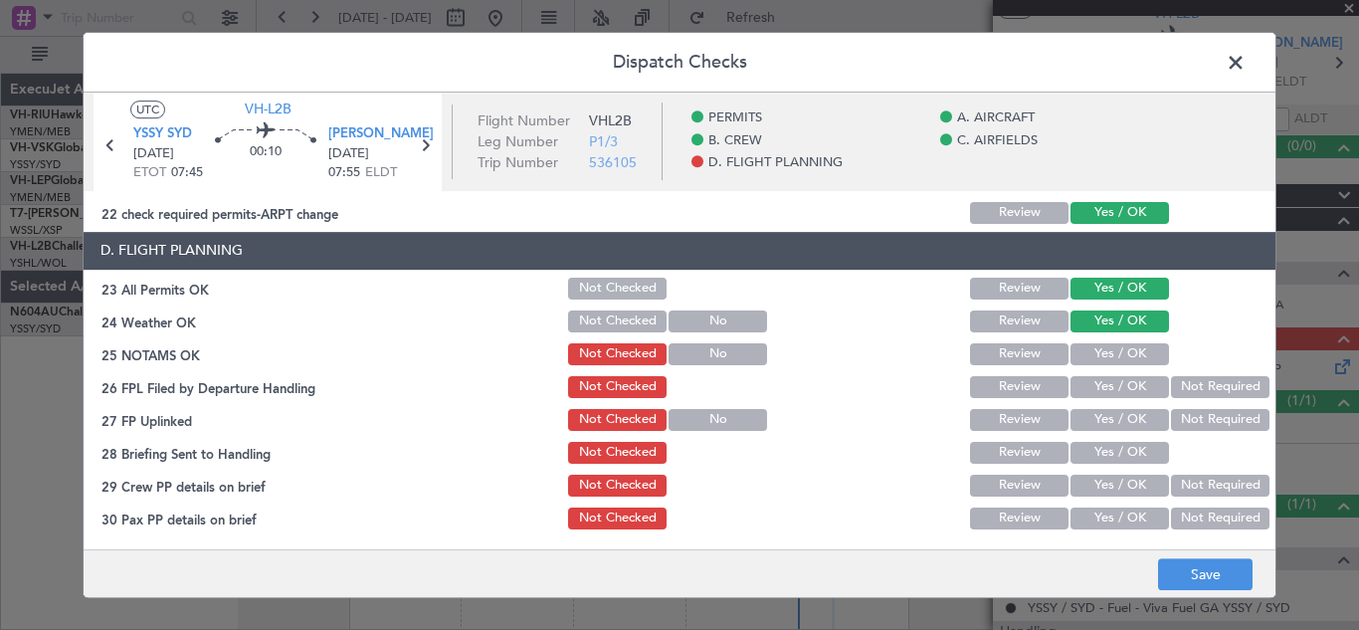
click at [1103, 352] on button "Yes / OK" at bounding box center [1119, 354] width 98 height 22
click at [1108, 381] on button "Yes / OK" at bounding box center [1119, 387] width 98 height 22
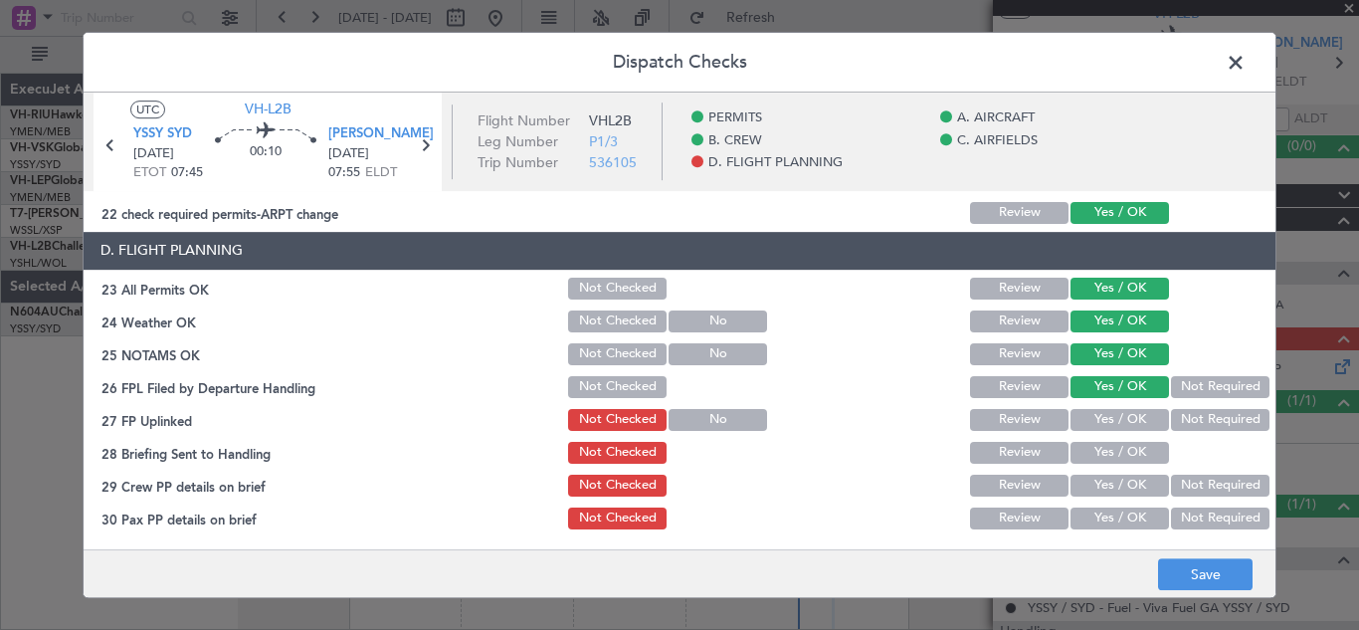
click at [1116, 419] on button "Yes / OK" at bounding box center [1119, 420] width 98 height 22
click at [1116, 454] on button "Yes / OK" at bounding box center [1119, 453] width 98 height 22
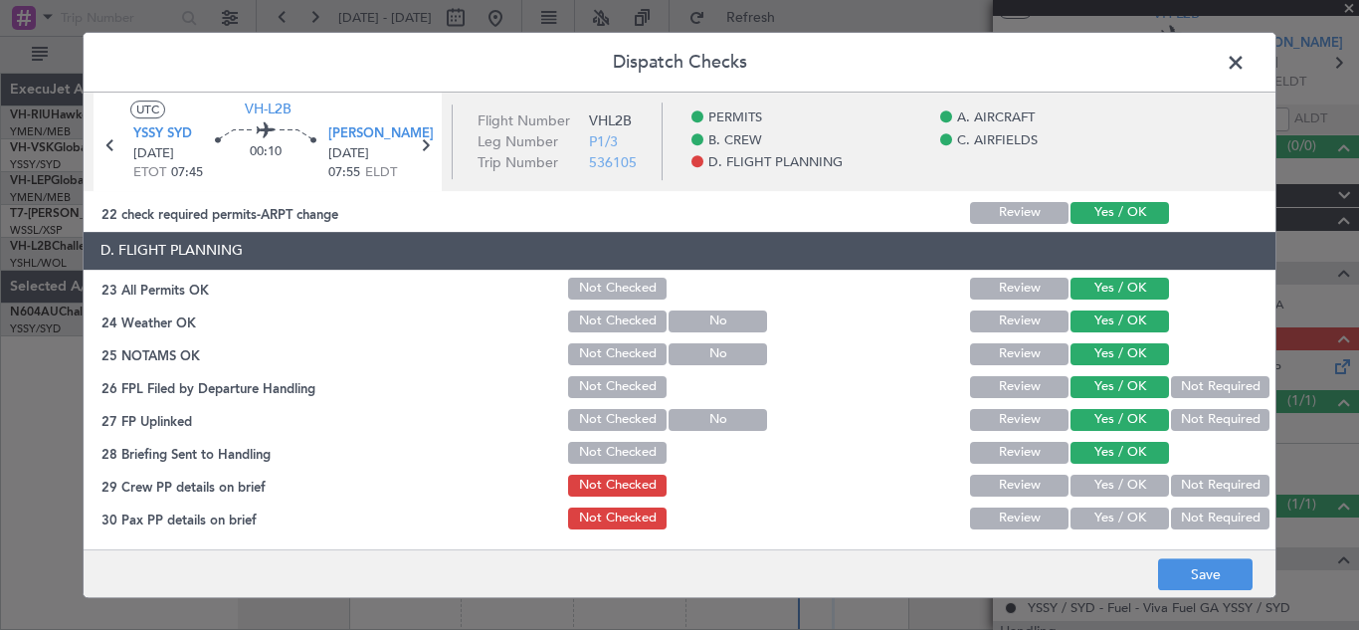
click at [1202, 484] on button "Not Required" at bounding box center [1220, 486] width 98 height 22
click at [1212, 515] on button "Not Required" at bounding box center [1220, 518] width 98 height 22
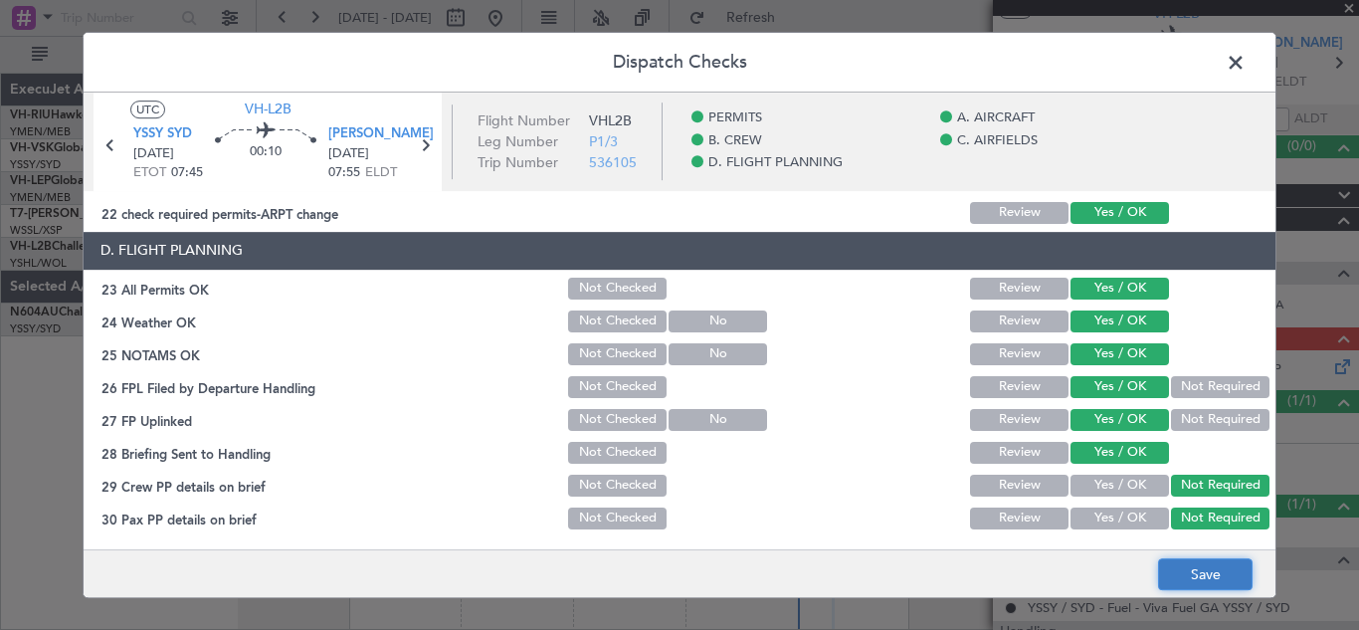
click at [1201, 567] on button "Save" at bounding box center [1205, 574] width 95 height 32
